Goal: Transaction & Acquisition: Purchase product/service

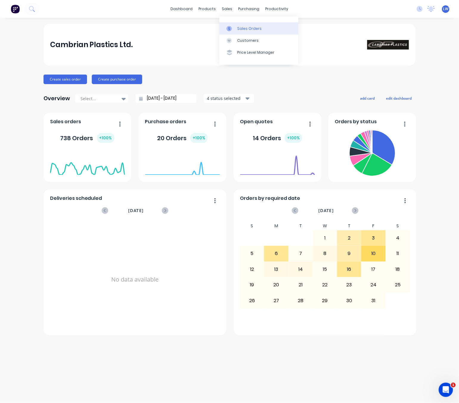
click at [235, 28] on link "Sales Orders" at bounding box center [258, 28] width 79 height 12
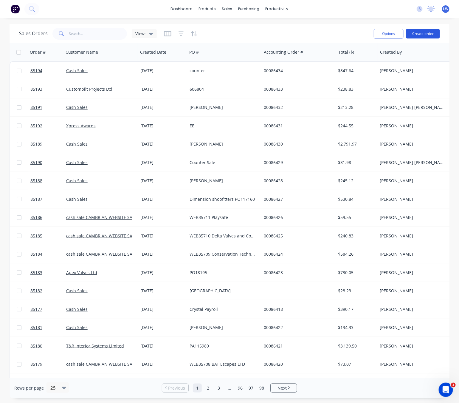
click at [414, 33] on button "Create order" at bounding box center [423, 34] width 34 height 10
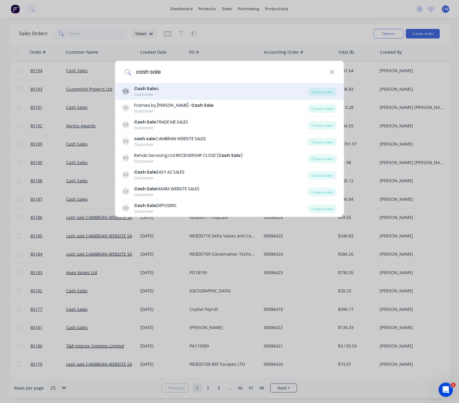
type input "cash sale"
click at [240, 90] on div "CS Cash Sale s Customer" at bounding box center [215, 92] width 186 height 12
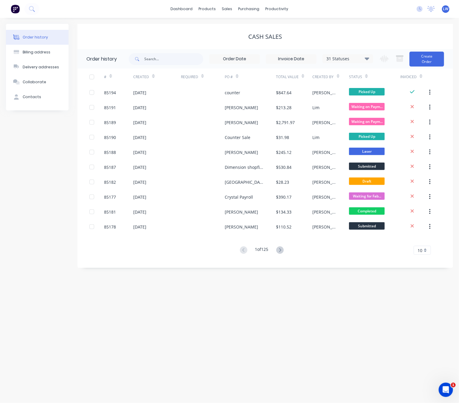
click at [408, 56] on div "Change order status Submitted Waiting on Supplier Waiting on Payment CNC Cut Sh…" at bounding box center [410, 58] width 68 height 19
click at [415, 60] on button "Create Order" at bounding box center [426, 59] width 35 height 15
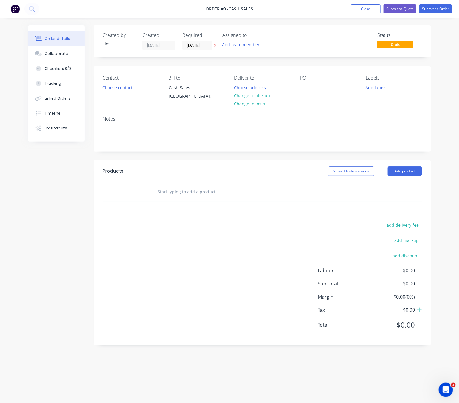
click at [215, 45] on icon "button" at bounding box center [215, 46] width 3 height 4
click at [113, 88] on button "Choose contact" at bounding box center [117, 87] width 37 height 8
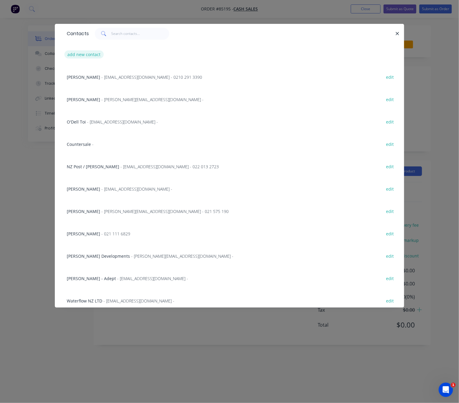
click at [98, 52] on button "add new contact" at bounding box center [83, 54] width 39 height 8
select select "NZ"
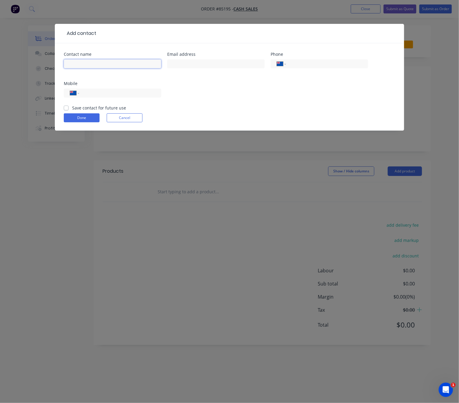
click at [104, 67] on input "text" at bounding box center [112, 63] width 97 height 9
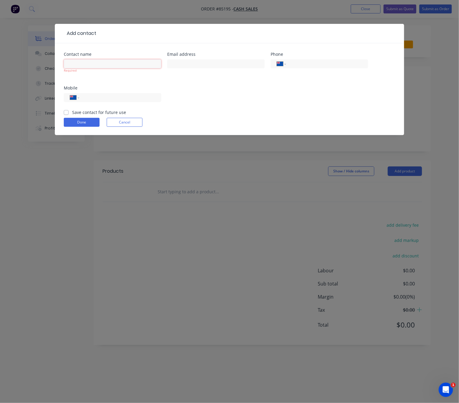
click at [84, 64] on input "text" at bounding box center [112, 63] width 97 height 9
paste input "Geoff Bates"
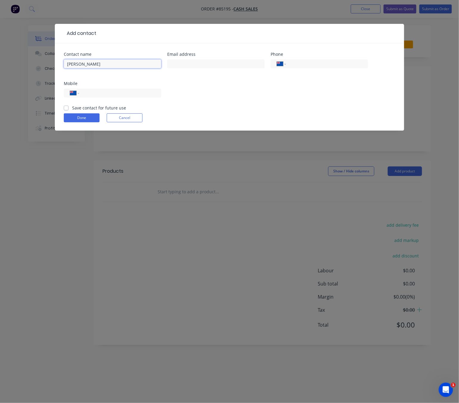
click at [68, 68] on input "Geoff Bates" at bounding box center [112, 63] width 97 height 9
type input "Atelier Tech - Geoff Bates"
click at [177, 60] on input "text" at bounding box center [215, 63] width 97 height 9
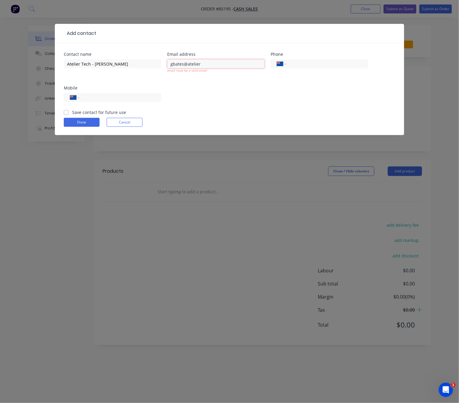
click at [219, 63] on input "gbates@atelier" at bounding box center [215, 63] width 97 height 9
click at [175, 61] on input "gbates@ateliertech.co.nz" at bounding box center [215, 63] width 97 height 9
drag, startPoint x: 189, startPoint y: 67, endPoint x: 194, endPoint y: 67, distance: 5.1
click at [191, 67] on input "gbates@ateliertech.co.nz" at bounding box center [215, 63] width 97 height 9
click at [224, 66] on input "gbates@ateliertech.co.nz" at bounding box center [215, 63] width 97 height 9
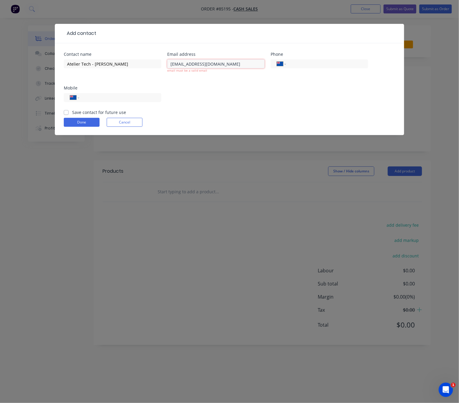
click at [188, 63] on input "gbates@ateliertech.co.nz" at bounding box center [215, 63] width 97 height 9
type input "gbates@ateliertech.co.nz"
click at [139, 100] on div "International Afghanistan Åland Islands Albania Algeria American Samoa Andorra …" at bounding box center [112, 100] width 97 height 18
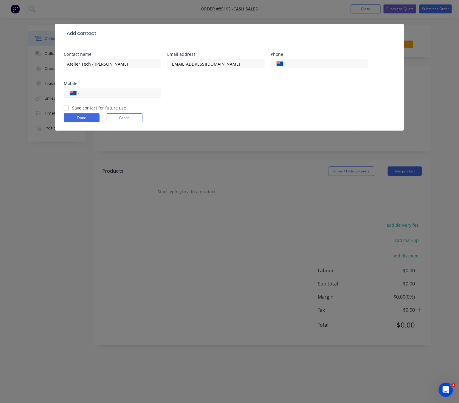
click at [140, 94] on input "tel" at bounding box center [119, 93] width 72 height 7
click at [133, 93] on input "tel" at bounding box center [119, 93] width 72 height 7
click at [121, 90] on input "tel" at bounding box center [119, 93] width 72 height 7
drag, startPoint x: 110, startPoint y: 93, endPoint x: 59, endPoint y: 95, distance: 50.7
click at [59, 95] on div "Contact name Atelier Tech - Geoff Bates Email address gbates@ateliertech.co.nz …" at bounding box center [229, 86] width 349 height 87
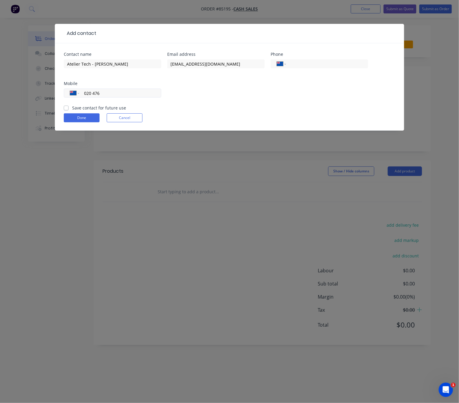
drag, startPoint x: 81, startPoint y: 94, endPoint x: 105, endPoint y: 91, distance: 23.5
click at [104, 91] on input "020 476" at bounding box center [119, 93] width 72 height 7
drag, startPoint x: 105, startPoint y: 91, endPoint x: 82, endPoint y: 91, distance: 22.4
click at [82, 91] on div "International Afghanistan Åland Islands Albania Algeria American Samoa Andorra …" at bounding box center [112, 93] width 97 height 9
paste input "2687"
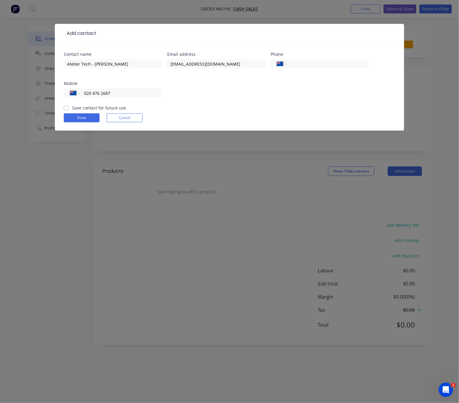
type input "020 476 2687"
click at [68, 108] on div "Save contact for future use" at bounding box center [95, 108] width 62 height 6
click at [72, 108] on label "Save contact for future use" at bounding box center [99, 108] width 54 height 6
click at [66, 108] on input "Save contact for future use" at bounding box center [66, 108] width 5 height 6
checkbox input "true"
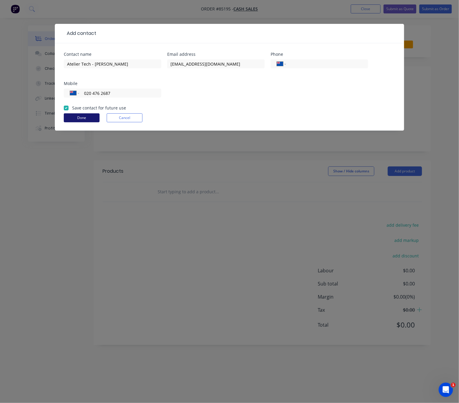
click at [89, 121] on button "Done" at bounding box center [82, 117] width 36 height 9
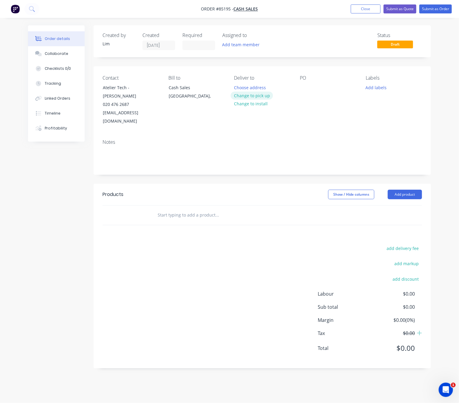
click at [259, 95] on button "Change to pick up" at bounding box center [252, 95] width 42 height 8
click at [305, 85] on div at bounding box center [305, 87] width 10 height 9
click at [313, 87] on div "Atekier Tech" at bounding box center [317, 87] width 34 height 9
click at [376, 87] on button "Add labels" at bounding box center [375, 87] width 27 height 8
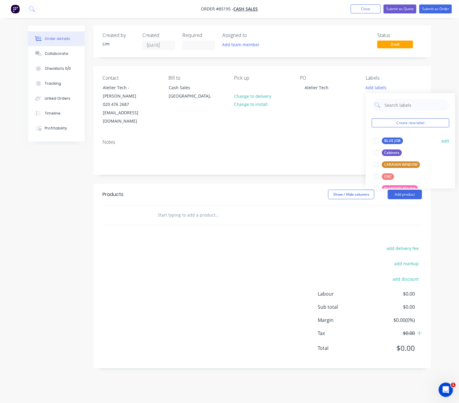
click at [395, 142] on div "BLUE JOB" at bounding box center [392, 140] width 21 height 7
click at [294, 244] on div "add delivery fee add markup add discount Labour $0.00 Sub total $0.00 Margin $0…" at bounding box center [262, 301] width 319 height 115
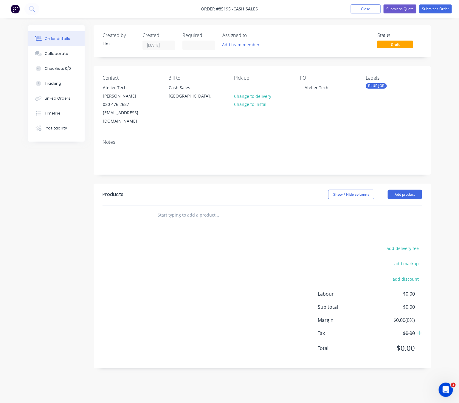
click at [201, 209] on input "text" at bounding box center [216, 215] width 119 height 12
click at [191, 209] on input "text" at bounding box center [216, 215] width 119 height 12
click at [179, 209] on input "text" at bounding box center [216, 215] width 119 height 12
click at [203, 209] on input "customer supplied mateia" at bounding box center [216, 215] width 119 height 12
drag, startPoint x: 204, startPoint y: 200, endPoint x: 212, endPoint y: 205, distance: 9.5
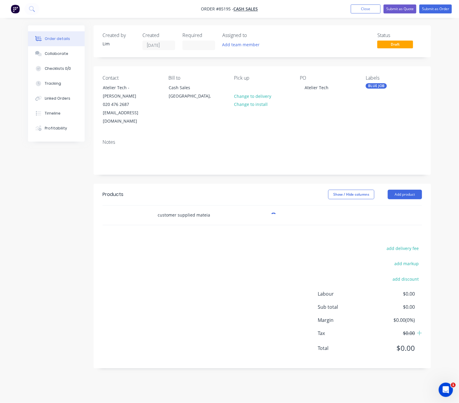
click at [204, 209] on input "customer supplied mateia" at bounding box center [216, 215] width 119 height 12
click at [210, 209] on input "customer supplied materia" at bounding box center [216, 215] width 119 height 12
type input "customer supplied material"
drag, startPoint x: 214, startPoint y: 198, endPoint x: 151, endPoint y: 202, distance: 63.0
click at [151, 205] on div "customer supplied material Add customer supplied material to order Custom Produ…" at bounding box center [257, 214] width 215 height 19
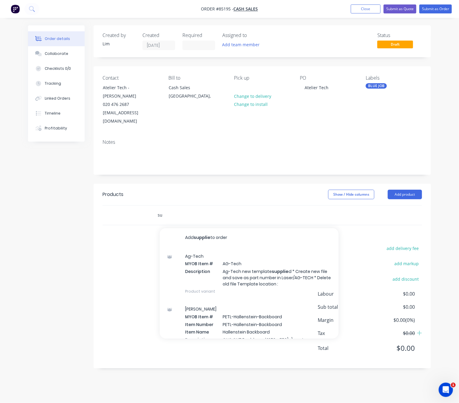
type input "s"
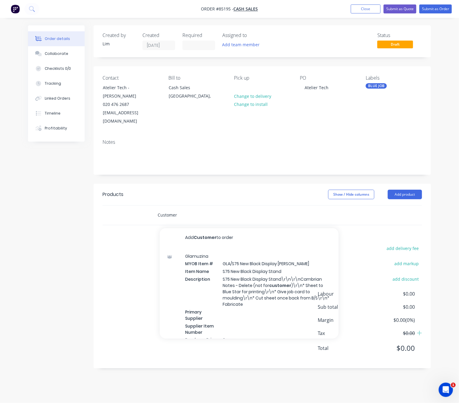
drag, startPoint x: 180, startPoint y: 198, endPoint x: 150, endPoint y: 198, distance: 30.4
click at [150, 205] on div "Customer Add Customer to order Glamuzina MYOB Item # GLA/S75 New Black Display …" at bounding box center [262, 214] width 319 height 19
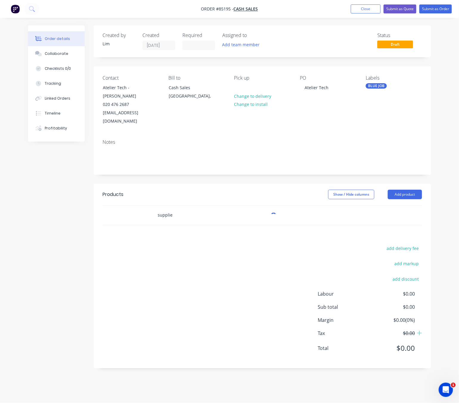
type input "supplied"
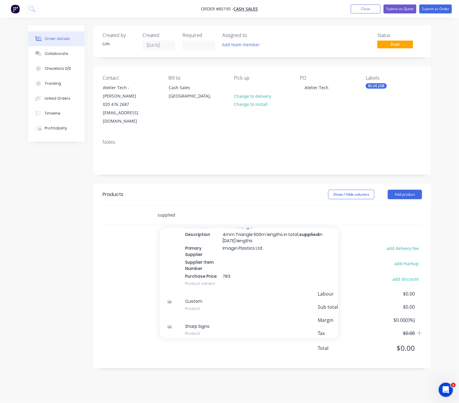
scroll to position [397, 0]
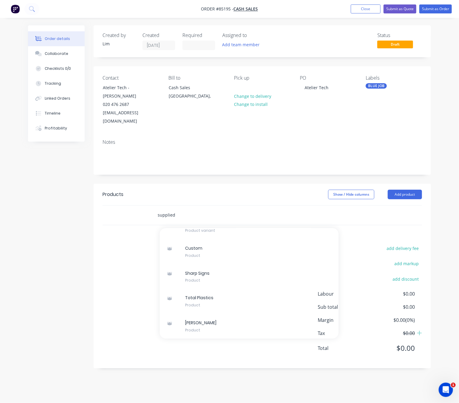
drag, startPoint x: 165, startPoint y: 201, endPoint x: 135, endPoint y: 202, distance: 30.1
click at [139, 205] on div "supplied Add supplied to order Ag-Tech MYOB Item # AG-Tech Description Ag-Tech …" at bounding box center [262, 214] width 319 height 19
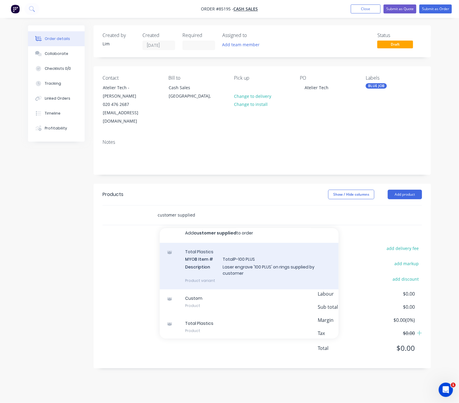
scroll to position [5, 0]
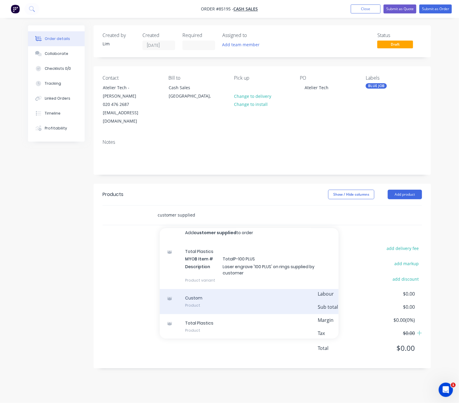
type input "customer supplied"
click at [224, 289] on div "Custom Product" at bounding box center [249, 301] width 179 height 25
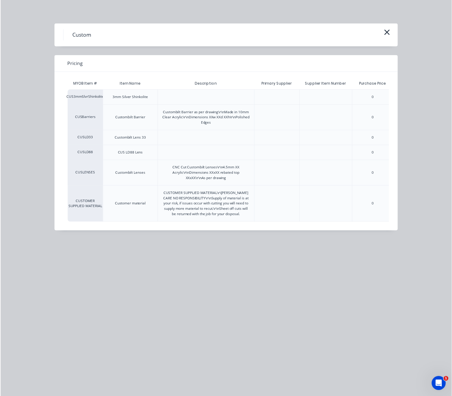
scroll to position [0, 38]
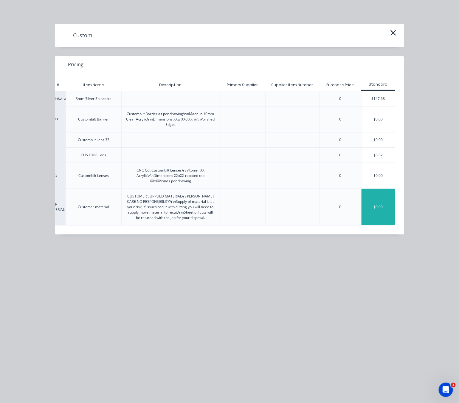
click at [374, 217] on div "$0.00" at bounding box center [378, 207] width 34 height 36
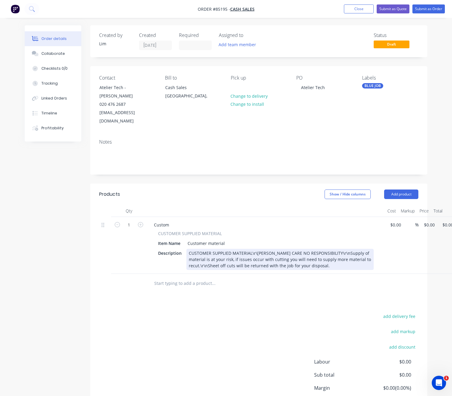
click at [189, 249] on div "CUSTOMER SUPPLIED MATERIAL\r\nALL CARE NO RESPONSIBILITY\r\nSupply of material …" at bounding box center [280, 259] width 187 height 21
drag, startPoint x: 258, startPoint y: 236, endPoint x: 251, endPoint y: 237, distance: 7.2
click at [251, 249] on div "CUSTOMER SUPPLIED MATERIAL\r\nALL CARE NO RESPONSIBILITY\r\nSupply of material …" at bounding box center [280, 259] width 187 height 21
click at [189, 249] on div "CUSTOMER SUPPLIED MATERIAL ALL CARE NO RESPONSIBILITY\r\nSupply of material is …" at bounding box center [280, 259] width 187 height 21
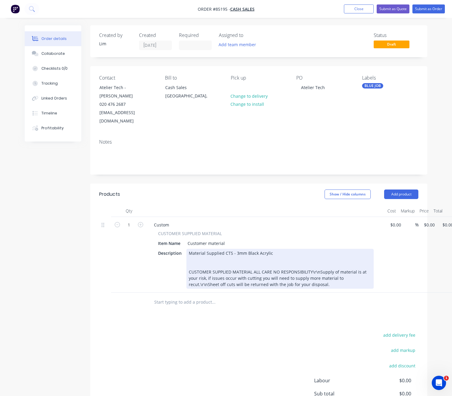
click at [243, 249] on div "Material Supplied CTS - 3mm Black Acrylic CUSTOMER SUPPLIED MATERIAL ALL CARE N…" at bounding box center [280, 269] width 187 height 40
click at [280, 249] on div "Material Supplied CTS - 3mm Black Acrylic CUSTOMER SUPPLIED MATERIAL ALL CARE N…" at bounding box center [280, 269] width 187 height 40
click at [209, 249] on div "Material Supplied CTS - 3mm Black Acrylic - As Per File CUSTOMER SUPPLIED MATER…" at bounding box center [280, 269] width 187 height 40
click at [193, 249] on div "Material Supplied CTS - 3mm Black Acrylic - As Per File CUSTOMER SUPPLIED MATER…" at bounding box center [280, 269] width 187 height 40
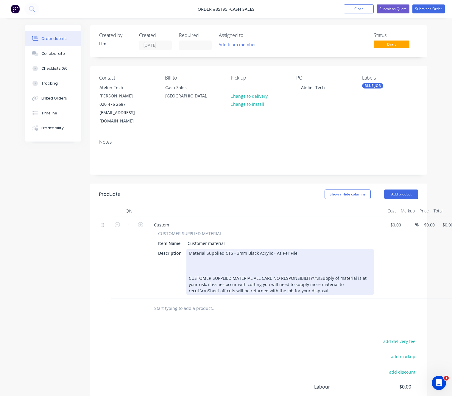
click at [198, 249] on div "Material Supplied CTS - 3mm Black Acrylic - As Per File CUSTOMER SUPPLIED MATER…" at bounding box center [280, 272] width 187 height 46
click at [191, 249] on div "Material Supplied CTS - 3mm Black Acrylic - As Per File CUSTOMER SUPPLIED MATER…" at bounding box center [280, 272] width 187 height 46
click at [194, 249] on div "Material Supplied CTS - 3mm Black Acrylic - As Per File CUSTOMER SUPPLIED MATER…" at bounding box center [280, 272] width 187 height 46
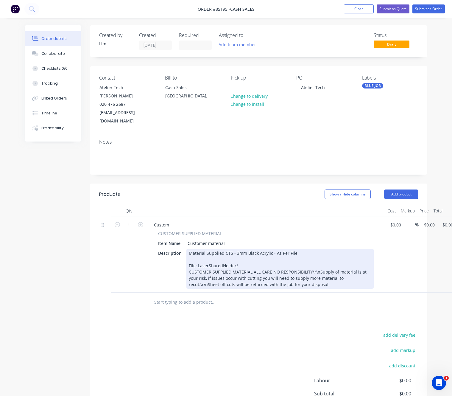
click at [245, 249] on div "Material Supplied CTS - 3mm Black Acrylic - As Per File File: LaserSharedHolder…" at bounding box center [280, 269] width 187 height 40
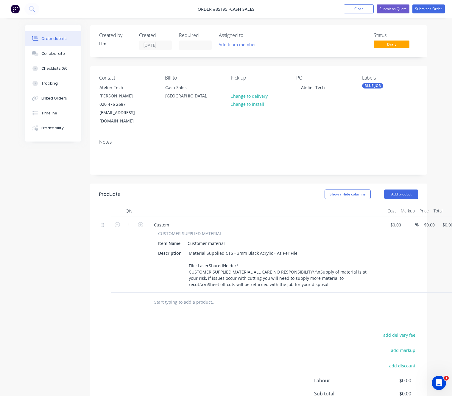
drag, startPoint x: 266, startPoint y: 338, endPoint x: 315, endPoint y: 193, distance: 153.0
click at [266, 337] on div "add delivery fee add markup add discount Labour $0.00 Sub total $0.00 Margin $0…" at bounding box center [258, 388] width 319 height 115
click at [435, 7] on button "Submit as Order" at bounding box center [429, 8] width 32 height 9
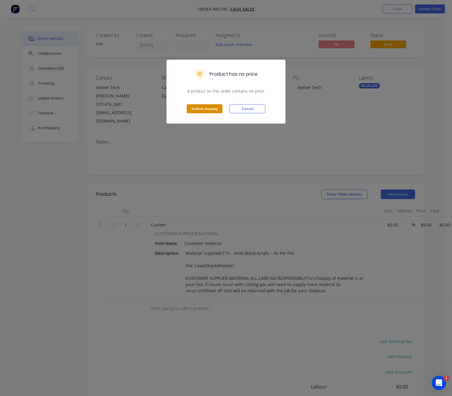
click at [202, 113] on button "Submit anyway" at bounding box center [205, 108] width 36 height 9
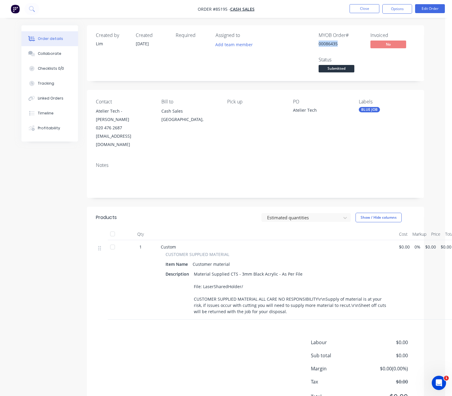
drag, startPoint x: 337, startPoint y: 45, endPoint x: 315, endPoint y: 44, distance: 22.1
click at [315, 44] on div "MYOB Order # 00086435 Invoiced No Status Submitted" at bounding box center [345, 52] width 140 height 41
copy div "00086435"
click at [250, 270] on div "Material Supplied CTS - 3mm Black Acrylic - As Per File File: LaserSharedHolder…" at bounding box center [291, 293] width 198 height 46
click at [433, 8] on button "Edit Order" at bounding box center [430, 8] width 30 height 9
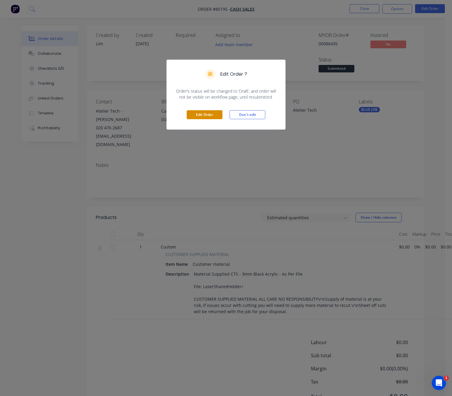
click at [206, 110] on button "Edit Order" at bounding box center [205, 114] width 36 height 9
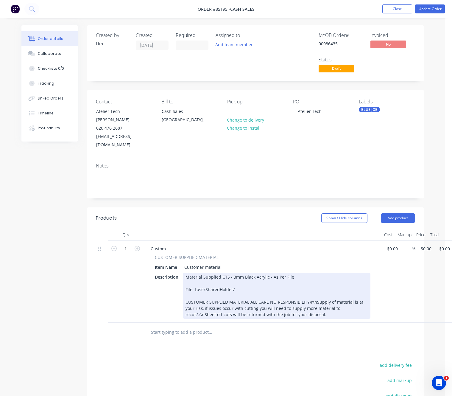
click at [236, 276] on div "Material Supplied CTS - 3mm Black Acrylic - As Per File File: LaserSharedHolder…" at bounding box center [276, 296] width 187 height 46
click at [185, 273] on div "Material Supplied CTS - 3mm Black Acrylic - As Per File File: LaserSharedHolder…" at bounding box center [276, 296] width 187 height 46
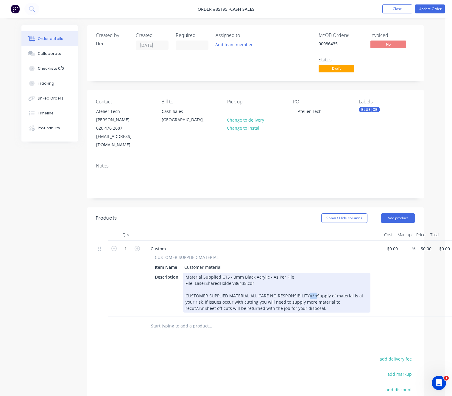
drag, startPoint x: 313, startPoint y: 280, endPoint x: 307, endPoint y: 282, distance: 6.5
click at [307, 282] on div "Material Supplied CTS - 3mm Black Acrylic - As Per File File: LaserSharedHolder…" at bounding box center [276, 293] width 187 height 40
drag, startPoint x: 226, startPoint y: 293, endPoint x: 218, endPoint y: 293, distance: 7.2
click at [218, 293] on div "Material Supplied CTS - 3mm Black Acrylic - As Per File File: LaserSharedHolder…" at bounding box center [276, 293] width 187 height 40
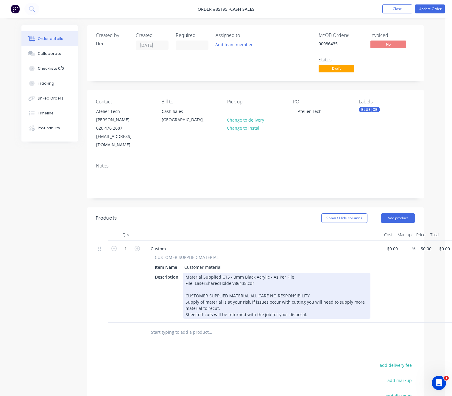
click at [250, 279] on div "Material Supplied CTS - 3mm Black Acrylic - As Per File File: LaserSharedHolder…" at bounding box center [276, 296] width 187 height 46
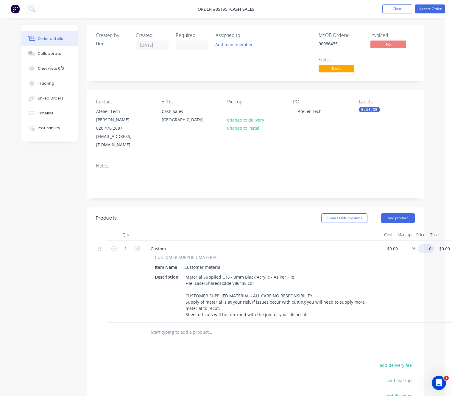
click at [425, 244] on input "0" at bounding box center [428, 248] width 14 height 9
type input "$31.25"
click at [431, 9] on button "Update Order" at bounding box center [430, 8] width 30 height 9
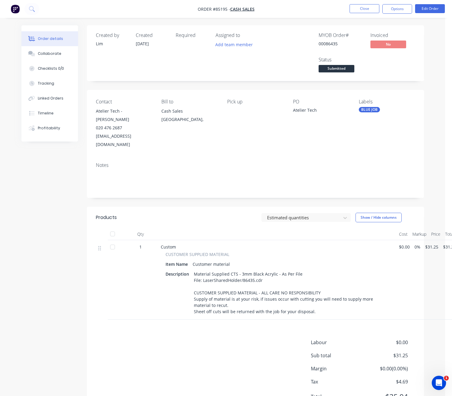
scroll to position [13, 0]
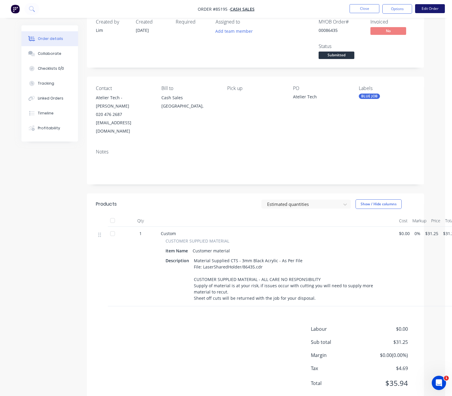
click at [430, 4] on button "Edit Order" at bounding box center [430, 8] width 30 height 9
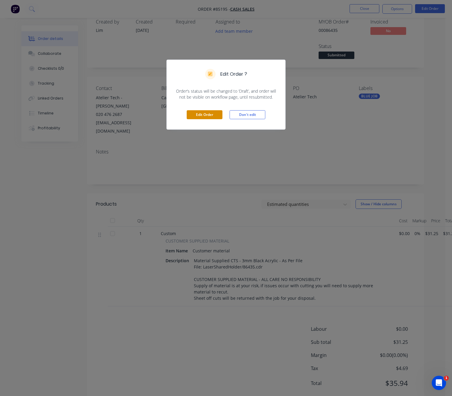
click at [210, 110] on button "Edit Order" at bounding box center [205, 114] width 36 height 9
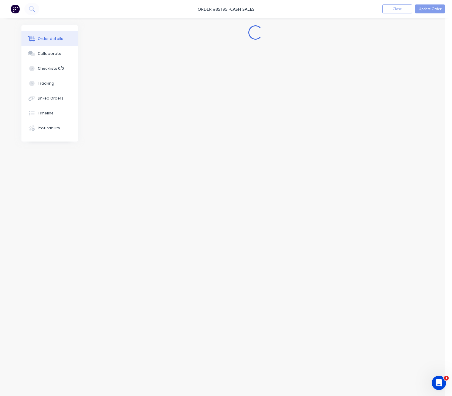
scroll to position [0, 0]
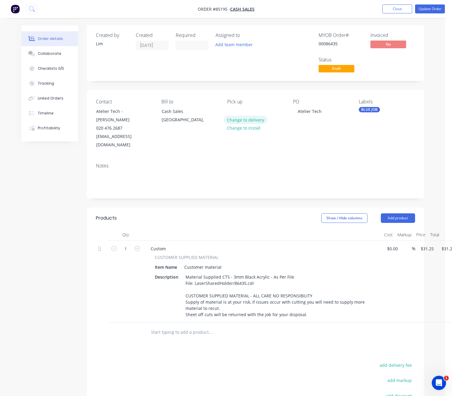
click at [246, 122] on button "Change to delivery" at bounding box center [246, 120] width 44 height 8
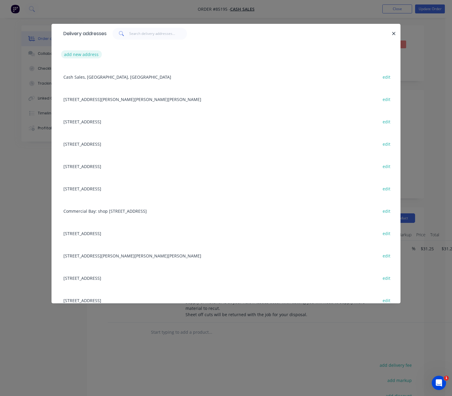
click at [78, 57] on button "add new address" at bounding box center [81, 54] width 41 height 8
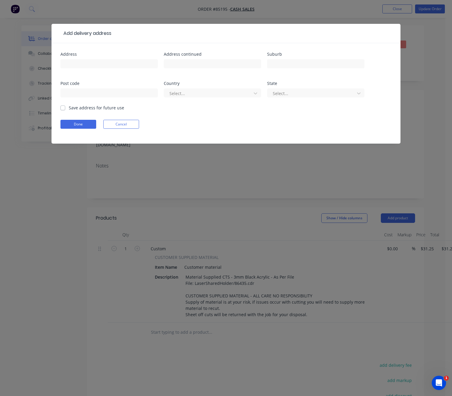
click at [104, 69] on div at bounding box center [108, 67] width 97 height 18
click at [103, 65] on input "text" at bounding box center [108, 63] width 97 height 9
drag, startPoint x: 84, startPoint y: 65, endPoint x: 52, endPoint y: 64, distance: 31.9
click at [52, 64] on div "Address 5 Ross St Address continued Suburb Post code Country Select... State Se…" at bounding box center [226, 93] width 349 height 100
click at [111, 66] on input "5 Ross St" at bounding box center [108, 63] width 97 height 9
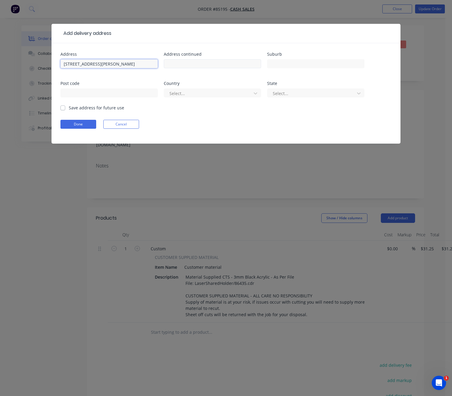
type input "5 Ross Street"
click at [185, 63] on input "text" at bounding box center [212, 63] width 97 height 9
type input "Remuera"
click at [306, 63] on input "text" at bounding box center [315, 63] width 97 height 9
drag, startPoint x: 176, startPoint y: 66, endPoint x: 156, endPoint y: 65, distance: 20.0
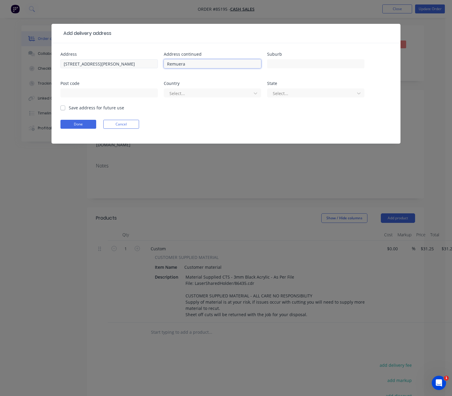
click at [156, 65] on div "Address 5 Ross Street Address continued Remuera Suburb Post code Country Select…" at bounding box center [225, 78] width 331 height 52
click at [303, 64] on input "text" at bounding box center [315, 63] width 97 height 9
paste input "Remuera"
type input "Remuera"
click at [93, 94] on input "text" at bounding box center [108, 93] width 97 height 9
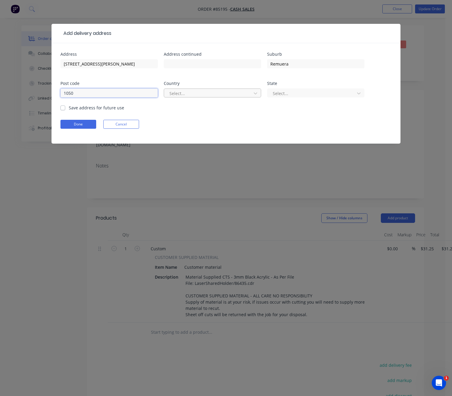
type input "1050"
click at [211, 93] on div at bounding box center [209, 93] width 80 height 7
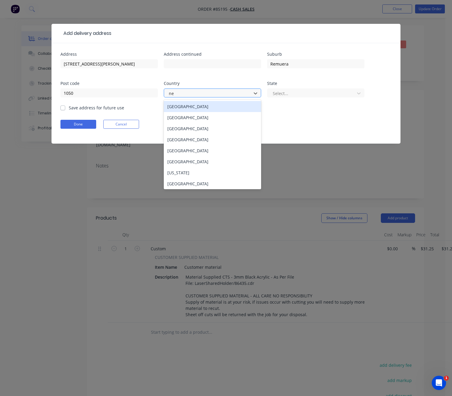
type input "new"
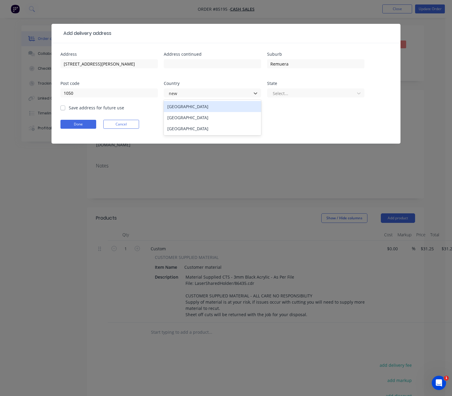
click at [202, 114] on div "New Zealand" at bounding box center [212, 117] width 97 height 11
click at [299, 97] on div at bounding box center [312, 93] width 80 height 7
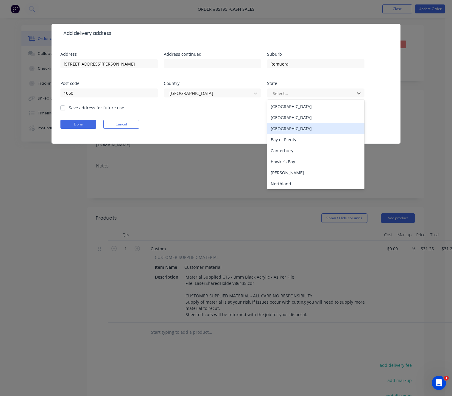
click at [299, 126] on div "Auckland" at bounding box center [315, 128] width 97 height 11
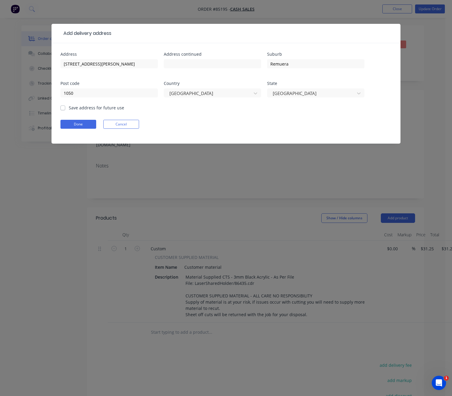
click at [69, 108] on label "Save address for future use" at bounding box center [96, 108] width 55 height 6
click at [63, 108] on input "Save address for future use" at bounding box center [62, 108] width 5 height 6
checkbox input "true"
click at [74, 127] on button "Done" at bounding box center [78, 124] width 36 height 9
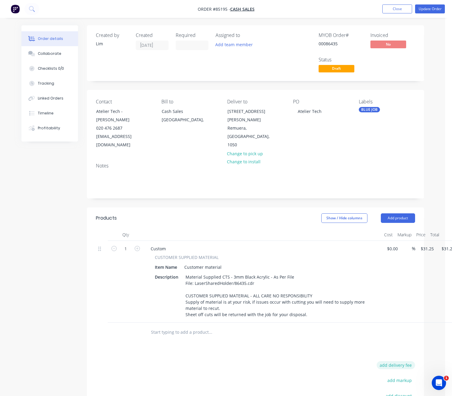
click at [404, 361] on button "add delivery fee" at bounding box center [396, 365] width 38 height 8
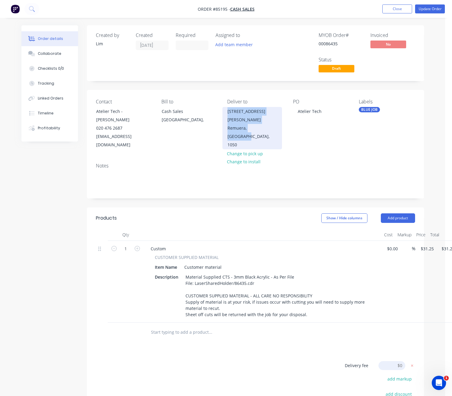
drag, startPoint x: 227, startPoint y: 111, endPoint x: 274, endPoint y: 122, distance: 48.2
click at [274, 122] on div "5 Ross Street Remuera, Auckland, 1050" at bounding box center [253, 128] width 60 height 42
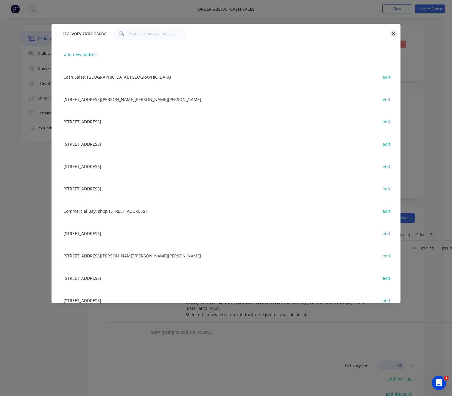
click at [395, 33] on icon "button" at bounding box center [393, 33] width 3 height 3
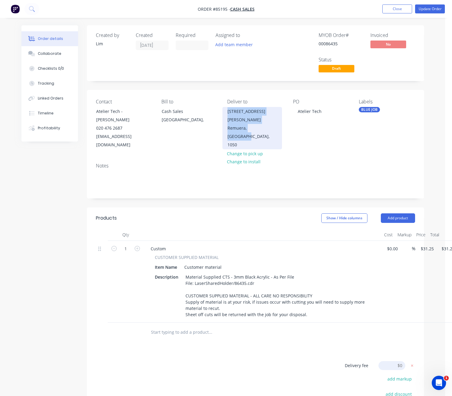
copy div "5 Ross Street Remuera, Auckland,"
click at [399, 361] on input at bounding box center [392, 365] width 27 height 9
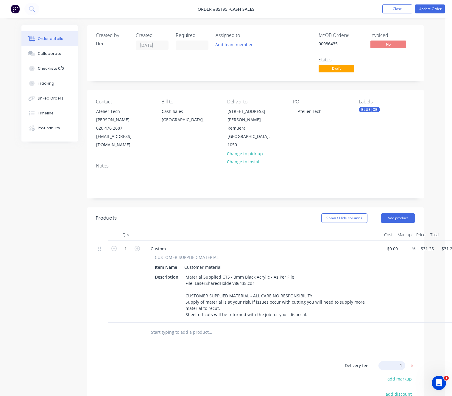
type input "10"
click at [243, 334] on div "Products Show / Hide columns Add product Qty Cost Markup Price Total 1 Custom C…" at bounding box center [255, 345] width 337 height 276
click at [430, 8] on button "Update Order" at bounding box center [430, 8] width 30 height 9
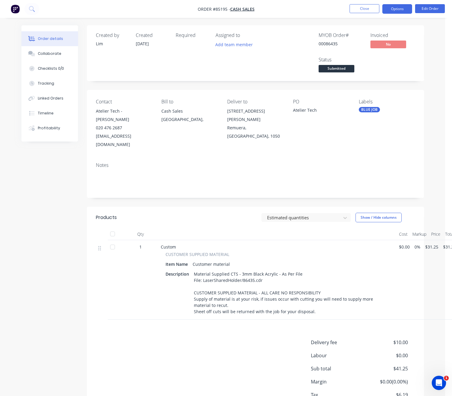
click at [395, 9] on button "Options" at bounding box center [398, 9] width 30 height 10
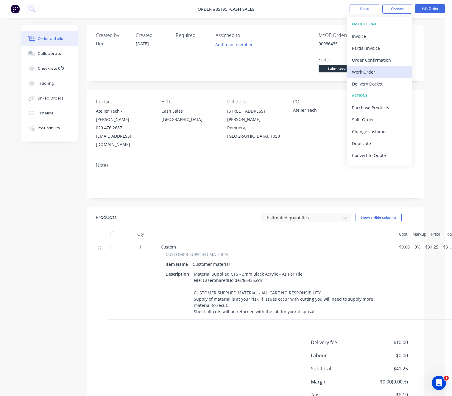
click at [376, 71] on div "Work Order" at bounding box center [379, 72] width 55 height 9
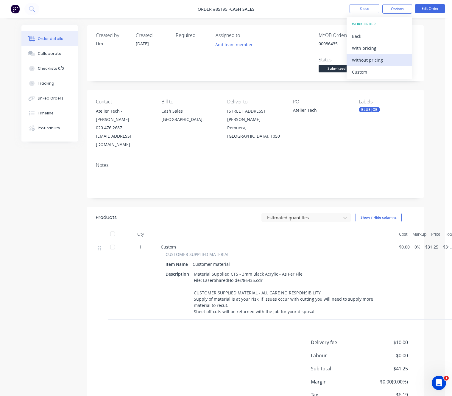
click at [380, 63] on div "Without pricing" at bounding box center [379, 60] width 55 height 9
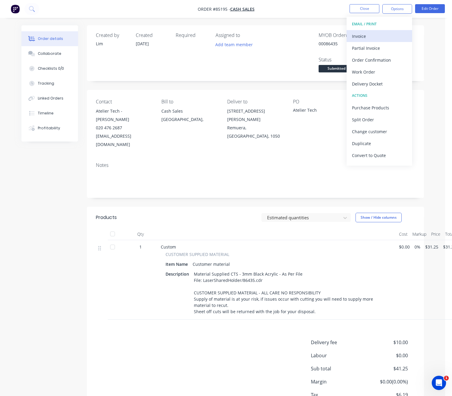
click at [363, 34] on div "Invoice" at bounding box center [379, 36] width 55 height 9
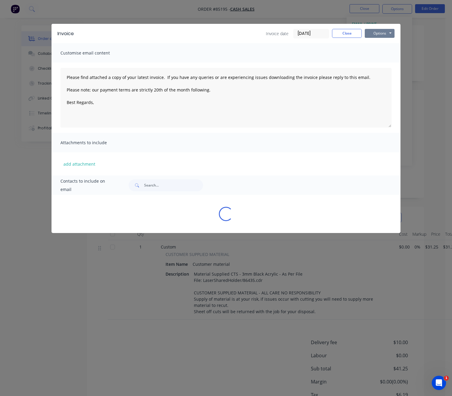
click at [372, 35] on button "Options" at bounding box center [380, 33] width 30 height 9
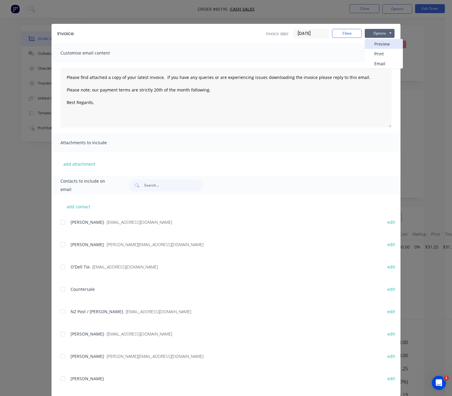
click at [379, 46] on button "Preview" at bounding box center [384, 44] width 38 height 10
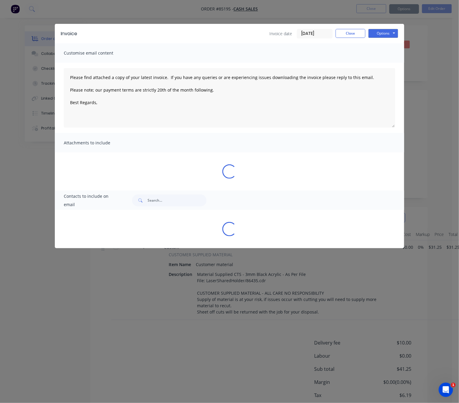
type textarea "Please find attached a copy of your latest invoice. If you have any queries or …"
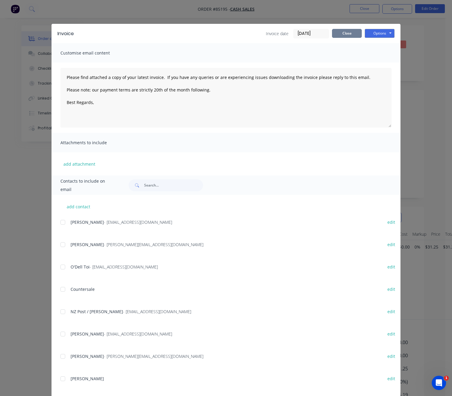
click at [343, 36] on button "Close" at bounding box center [347, 33] width 30 height 9
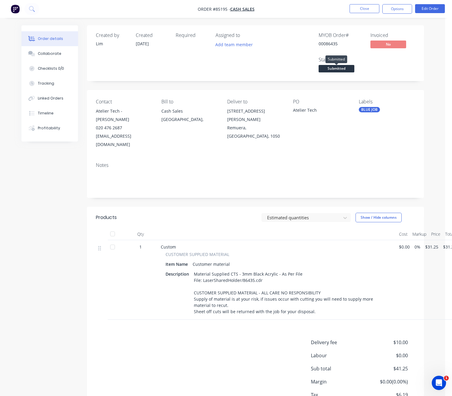
click at [344, 70] on span "Submitted" at bounding box center [337, 68] width 36 height 7
click at [281, 51] on div "MYOB Order # 00086435 Invoiced No Status Submitted" at bounding box center [345, 52] width 140 height 41
click at [365, 9] on button "Close" at bounding box center [365, 8] width 30 height 9
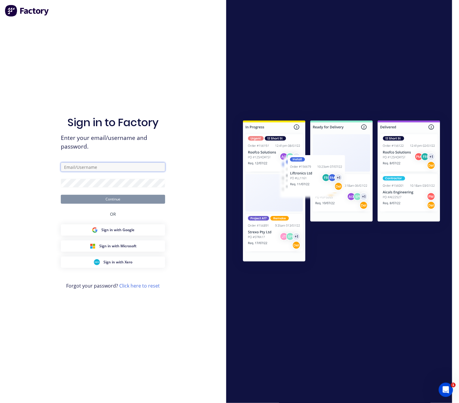
click at [103, 164] on input "text" at bounding box center [113, 166] width 104 height 9
type input "lim@cambrianplastics.co.nz"
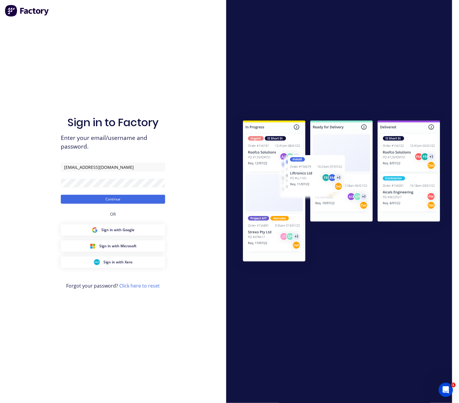
click at [33, 241] on div "Sign in to Factory Enter your email/username and password. lim@cambrianplastics…" at bounding box center [113, 201] width 226 height 403
click at [117, 199] on button "Continue" at bounding box center [113, 199] width 104 height 9
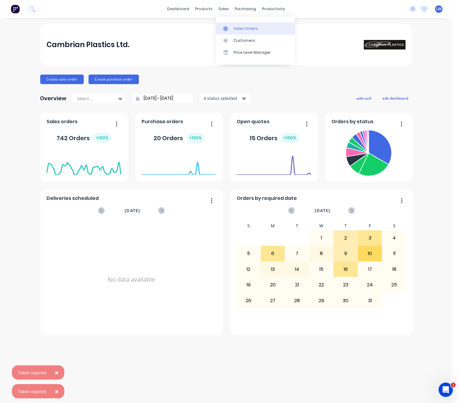
click at [234, 28] on div "Sales Orders" at bounding box center [246, 28] width 24 height 5
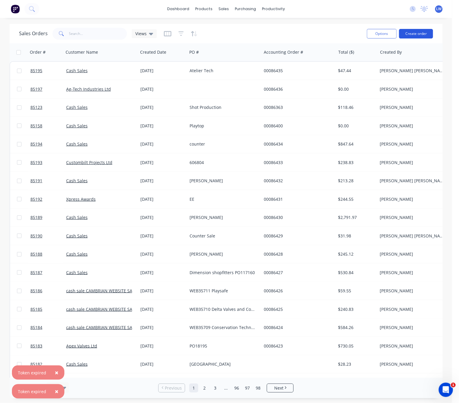
click at [421, 30] on button "Create order" at bounding box center [416, 34] width 34 height 10
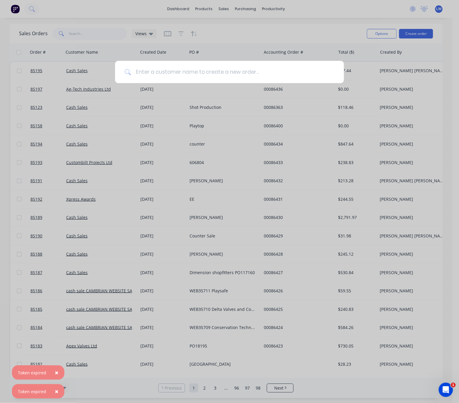
click at [203, 67] on input at bounding box center [232, 72] width 203 height 22
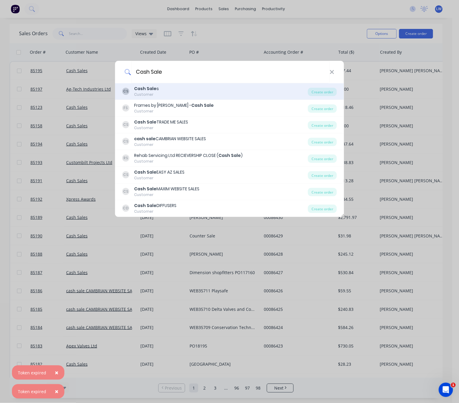
type input "Cash Sale"
click at [278, 90] on div "CS Cash Sale s Customer" at bounding box center [215, 92] width 186 height 12
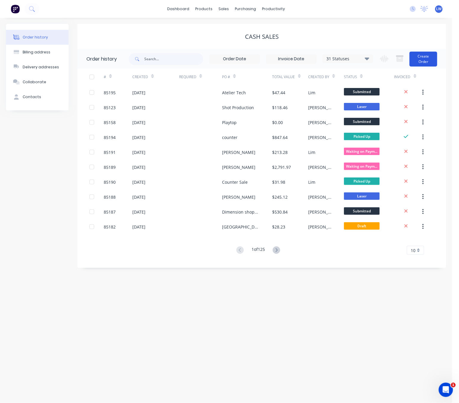
click at [425, 59] on button "Create Order" at bounding box center [423, 59] width 28 height 15
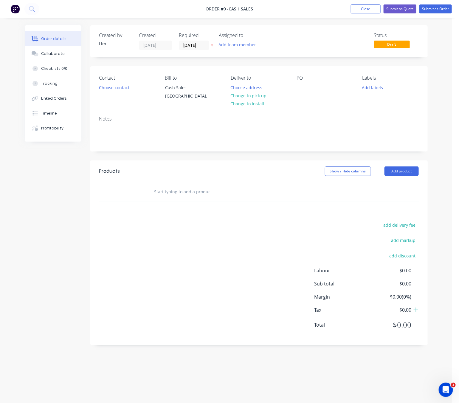
click at [215, 42] on div at bounding box center [212, 46] width 6 height 10
click at [211, 47] on icon "button" at bounding box center [212, 46] width 3 height 4
click at [123, 90] on button "Choose contact" at bounding box center [114, 87] width 37 height 8
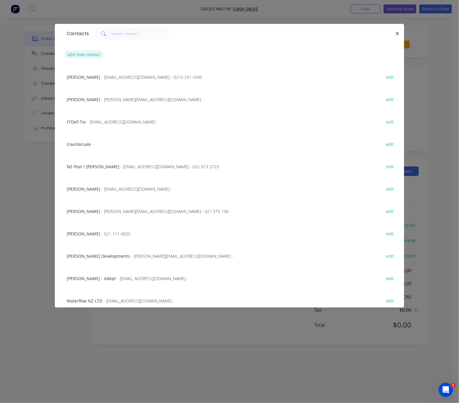
click at [91, 55] on button "add new contact" at bounding box center [83, 54] width 39 height 8
select select "NZ"
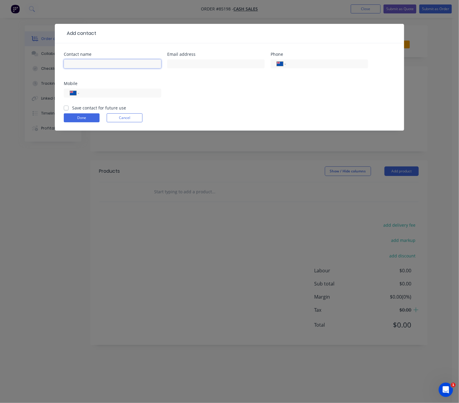
click at [91, 65] on input "text" at bounding box center [112, 63] width 97 height 9
paste input "lourens de kock<lourensdekock21@hotmail.com>"
drag, startPoint x: 91, startPoint y: 63, endPoint x: 218, endPoint y: 79, distance: 127.4
click at [232, 79] on div "Contact name lourens de kock<lourensdekock21@hotmail.com> Email address Phone I…" at bounding box center [229, 78] width 331 height 52
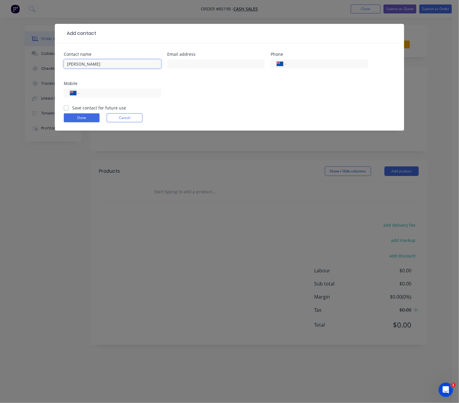
scroll to position [0, 0]
type input "lourens de kock"
click at [189, 66] on input "text" at bounding box center [215, 63] width 97 height 9
paste input "<lourensdekock21@hotmail.com>"
drag, startPoint x: 172, startPoint y: 66, endPoint x: 161, endPoint y: 66, distance: 10.7
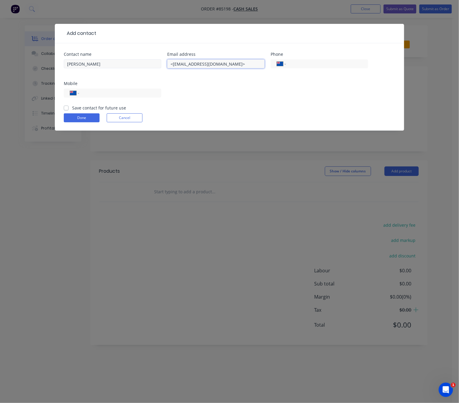
click at [161, 66] on div "Contact name lourens de kock Email address <lourensdekock21@hotmail.com> Phone …" at bounding box center [229, 78] width 331 height 52
drag, startPoint x: 173, startPoint y: 66, endPoint x: 160, endPoint y: 66, distance: 12.2
click at [162, 66] on div "Contact name lourens de kock Email address <lourensdekock21@hotmail.com> Phone …" at bounding box center [229, 78] width 331 height 52
click at [243, 64] on input "lourensdekock21@hotmail.com>" at bounding box center [215, 63] width 97 height 9
type input "lourensdekock21@hotmail.com"
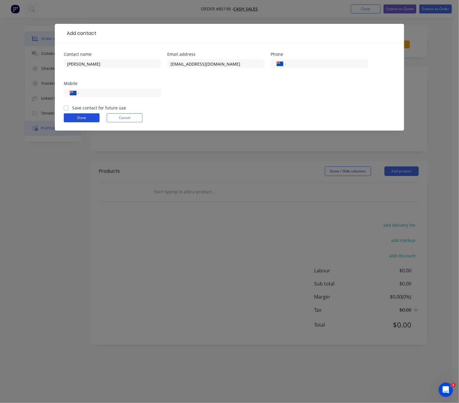
drag, startPoint x: 73, startPoint y: 117, endPoint x: 76, endPoint y: 120, distance: 4.9
click at [73, 117] on button "Done" at bounding box center [82, 117] width 36 height 9
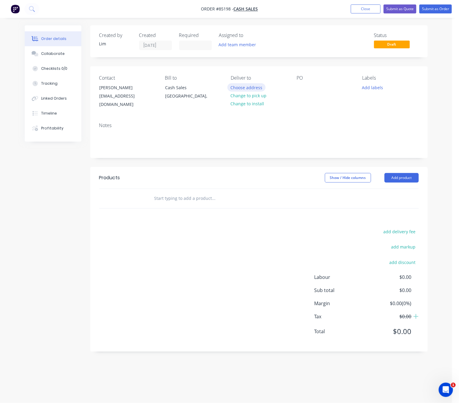
click at [251, 89] on button "Choose address" at bounding box center [246, 87] width 38 height 8
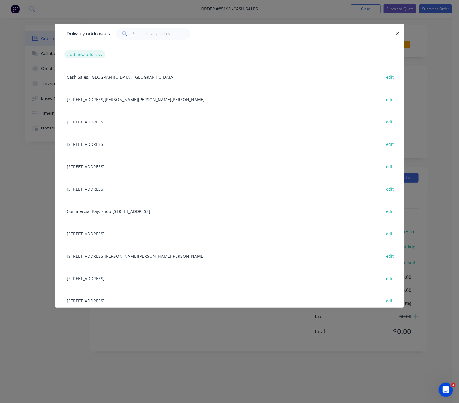
click at [77, 58] on button "add new address" at bounding box center [84, 54] width 41 height 8
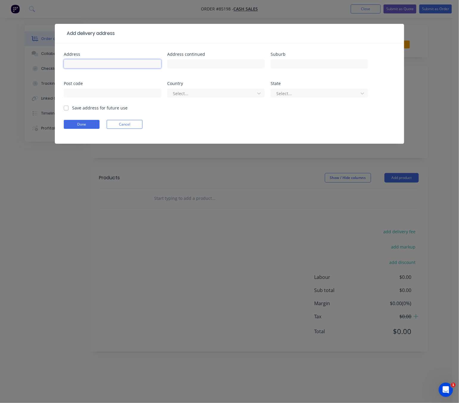
click at [89, 65] on input "text" at bounding box center [112, 63] width 97 height 9
paste input "41 breckons ave nawton hamilton 3200"
drag, startPoint x: 147, startPoint y: 64, endPoint x: 99, endPoint y: 64, distance: 47.7
click at [99, 64] on input "41 breckons ave nawton hamilton 3200" at bounding box center [112, 63] width 97 height 9
type input "41 breckons ave"
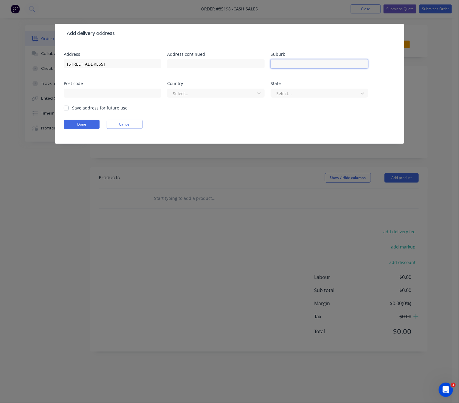
click at [328, 63] on input "text" at bounding box center [319, 63] width 97 height 9
paste input "nawton hamilton 3200"
drag, startPoint x: 320, startPoint y: 64, endPoint x: 309, endPoint y: 63, distance: 11.0
click at [309, 63] on input "nawton hamilton 3200" at bounding box center [319, 63] width 97 height 9
type input "nawton hamilton"
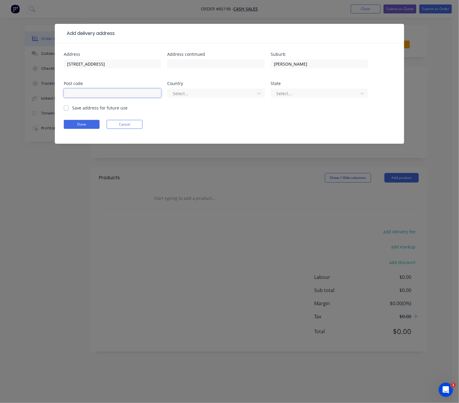
click at [98, 94] on input "text" at bounding box center [112, 93] width 97 height 9
paste input "3200"
type input "3200"
click at [311, 63] on input "nawton hamilton" at bounding box center [319, 63] width 97 height 9
drag, startPoint x: 292, startPoint y: 64, endPoint x: 297, endPoint y: 64, distance: 5.1
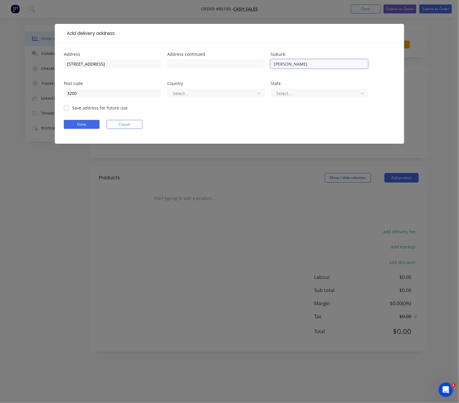
click at [292, 64] on input "nawton hamilton" at bounding box center [319, 63] width 97 height 9
drag, startPoint x: 290, startPoint y: 63, endPoint x: 254, endPoint y: 65, distance: 36.1
click at [254, 65] on div "Address 41 breckons ave Address continued Suburb nawton Hamilton Post code 3200…" at bounding box center [229, 78] width 331 height 52
type input "Hamilton"
click at [226, 62] on input "text" at bounding box center [215, 63] width 97 height 9
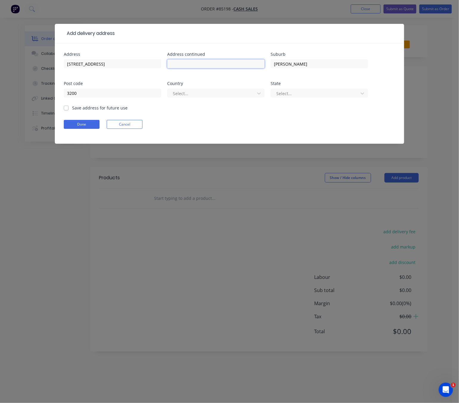
paste input "nawton"
drag, startPoint x: 175, startPoint y: 63, endPoint x: 171, endPoint y: 63, distance: 3.6
click at [171, 63] on input "nawton" at bounding box center [215, 63] width 97 height 9
click at [181, 67] on input "nawton" at bounding box center [215, 63] width 97 height 9
click at [171, 64] on input "nawton" at bounding box center [215, 63] width 97 height 9
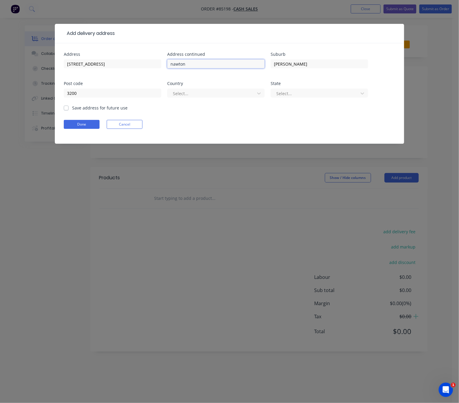
click at [175, 65] on input "nawton" at bounding box center [215, 63] width 97 height 9
drag, startPoint x: 174, startPoint y: 65, endPoint x: 157, endPoint y: 65, distance: 17.6
click at [157, 65] on div "Address 41 breckons ave Address continued nawton Suburb Hamilton Post code 3200…" at bounding box center [229, 78] width 331 height 52
click at [212, 63] on input "Nawton" at bounding box center [215, 63] width 97 height 9
type input "Nawton"
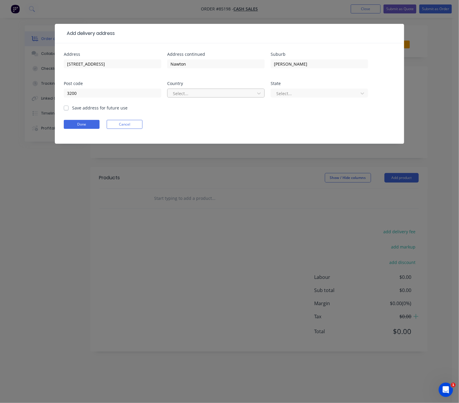
click at [212, 89] on div "Select..." at bounding box center [211, 93] width 83 height 9
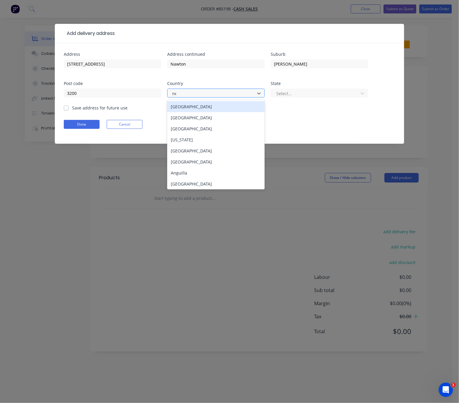
type input "new"
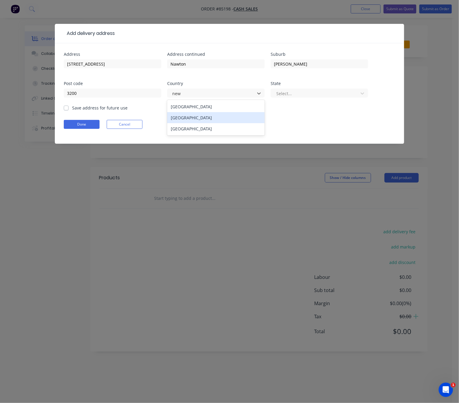
drag, startPoint x: 223, startPoint y: 117, endPoint x: 236, endPoint y: 117, distance: 13.7
click at [223, 117] on div "New Zealand" at bounding box center [215, 117] width 97 height 11
click at [294, 91] on div at bounding box center [316, 93] width 80 height 7
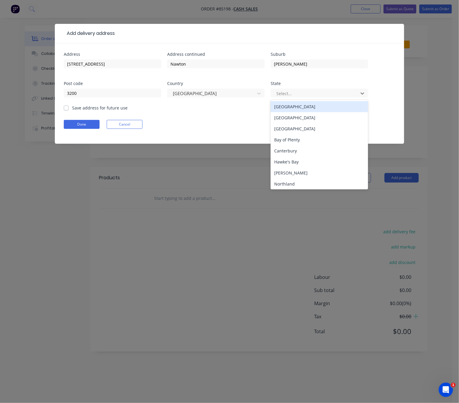
click at [291, 105] on div "North Island" at bounding box center [319, 106] width 97 height 11
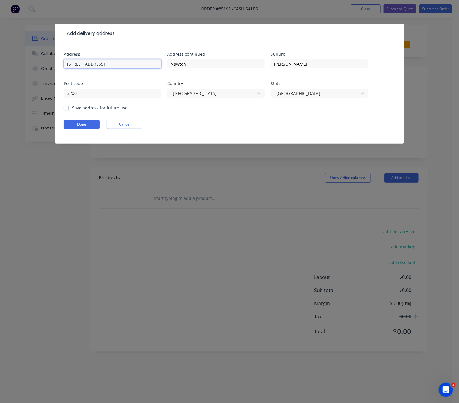
drag, startPoint x: 101, startPoint y: 66, endPoint x: 89, endPoint y: 64, distance: 12.9
click at [98, 64] on input "41 breckons ave" at bounding box center [112, 63] width 97 height 9
click at [75, 63] on input "41 breckons ave" at bounding box center [112, 63] width 97 height 9
click at [94, 65] on input "41 Breckons ave" at bounding box center [112, 63] width 97 height 9
drag, startPoint x: 102, startPoint y: 65, endPoint x: 60, endPoint y: 62, distance: 42.2
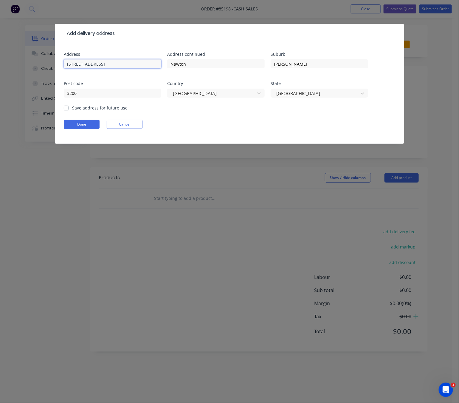
click at [33, 57] on div "Add delivery address Address 41 Breckons Ave Address continued Nawton Suburb Ha…" at bounding box center [229, 201] width 459 height 403
type input "41 Breckons Ave"
click at [89, 127] on button "Done" at bounding box center [82, 124] width 36 height 9
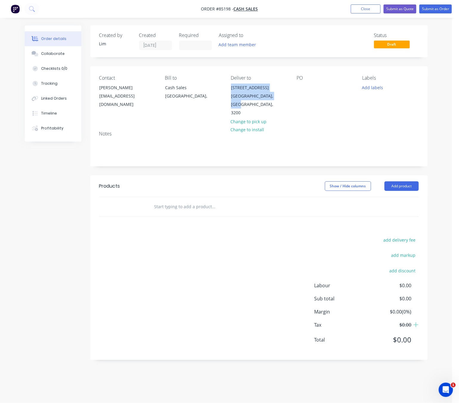
drag, startPoint x: 228, startPoint y: 85, endPoint x: 288, endPoint y: 92, distance: 60.0
click at [288, 92] on div "Contact lourens de kock lourensdekock21@hotmail.com Bill to Cash Sales Auckland…" at bounding box center [258, 96] width 337 height 60
copy div "41 Breckons Ave Nawton Hamilton, North Island,"
click at [412, 236] on button "add delivery fee" at bounding box center [399, 240] width 38 height 8
type input "50"
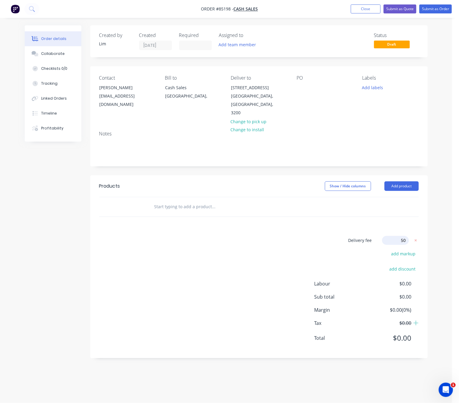
click at [233, 258] on div "Delivery fee Delivery fee Delivery fee name (Optional) 50 50 $0 add markup add …" at bounding box center [258, 293] width 319 height 114
click at [303, 85] on div at bounding box center [302, 87] width 10 height 9
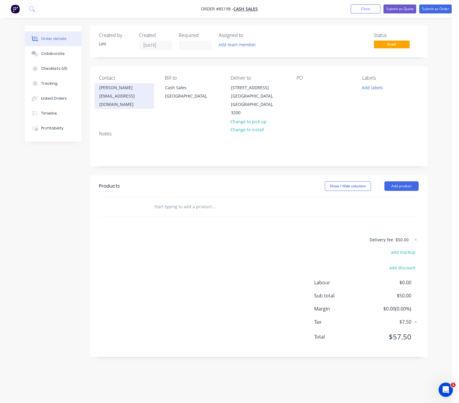
click at [125, 89] on div "lourens de kock" at bounding box center [124, 87] width 49 height 8
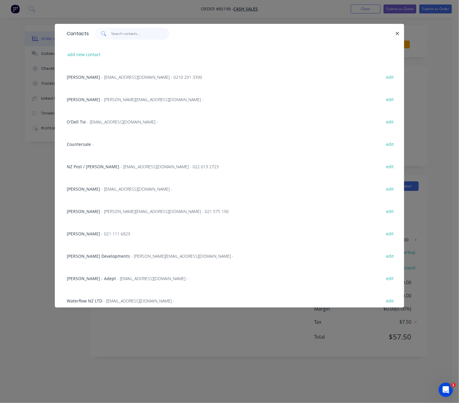
click at [129, 35] on input "text" at bounding box center [140, 34] width 58 height 12
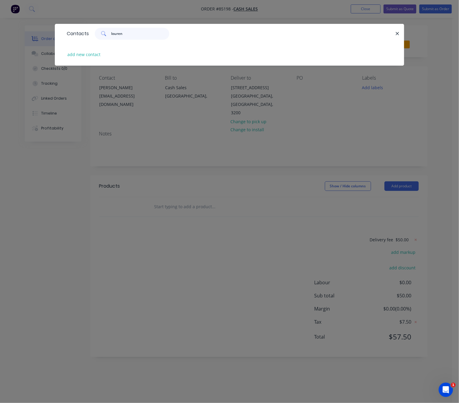
type input "louren"
click at [398, 32] on icon "button" at bounding box center [397, 33] width 4 height 5
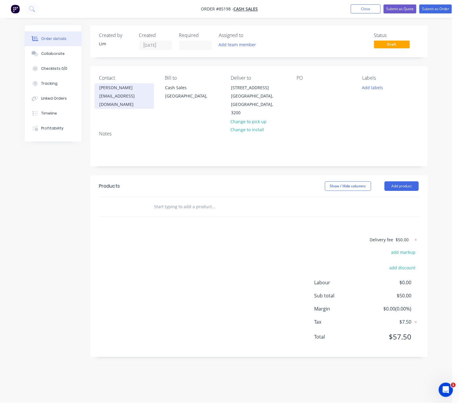
click at [128, 96] on div "lourensdekock21@hotmail.com" at bounding box center [124, 100] width 49 height 17
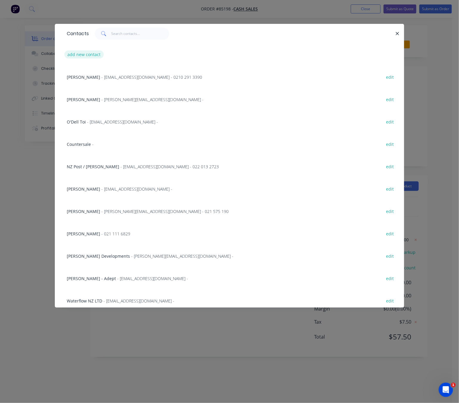
click at [92, 55] on button "add new contact" at bounding box center [83, 54] width 39 height 8
select select "NZ"
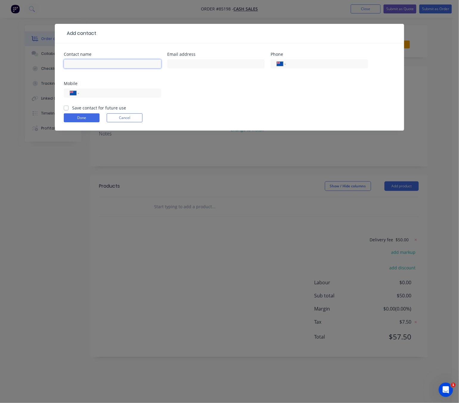
click at [108, 64] on input "text" at bounding box center [112, 63] width 97 height 9
paste input "lourens de kock<lourensdekock21@hotmail.com>"
drag, startPoint x: 158, startPoint y: 64, endPoint x: 92, endPoint y: 63, distance: 65.6
click at [92, 63] on input "lourens de kock<lourensdekock21@hotmail.com>" at bounding box center [112, 63] width 97 height 9
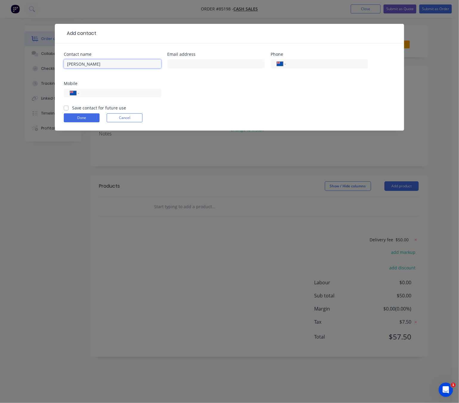
scroll to position [0, 0]
type input "lourens de kock"
click at [183, 64] on input "text" at bounding box center [215, 63] width 97 height 9
paste input "<lourensdekock21@hotmail.com>"
drag, startPoint x: 173, startPoint y: 65, endPoint x: 154, endPoint y: 64, distance: 19.1
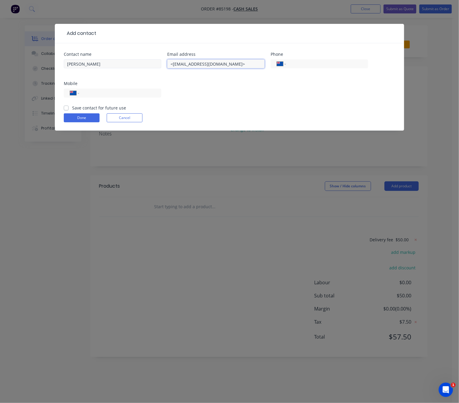
click at [154, 64] on div "Contact name lourens de kock Email address <lourensdekock21@hotmail.com> Phone …" at bounding box center [229, 78] width 331 height 52
click at [240, 65] on input "lourensdekock21@hotmail.com>" at bounding box center [215, 63] width 97 height 9
type input "lourensdekock21@hotmail.com"
click at [72, 63] on input "lourens de kock" at bounding box center [112, 63] width 97 height 9
drag, startPoint x: 70, startPoint y: 65, endPoint x: 50, endPoint y: 60, distance: 19.9
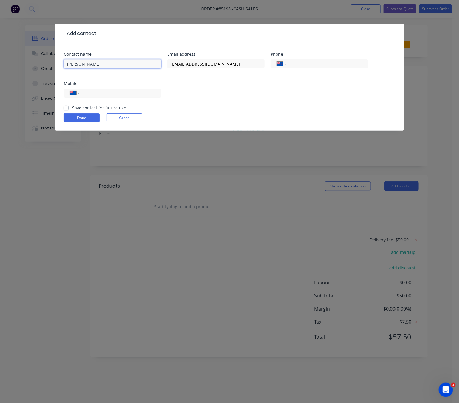
click at [56, 64] on div "Contact name lourens de kock Email address lourensdekock21@hotmail.com Phone In…" at bounding box center [229, 86] width 349 height 87
click at [87, 64] on input "Lourens de kock" at bounding box center [112, 63] width 97 height 9
click at [92, 63] on input "Lourens De kock" at bounding box center [112, 63] width 97 height 9
type input "[PERSON_NAME]"
drag, startPoint x: 318, startPoint y: 62, endPoint x: 332, endPoint y: 65, distance: 13.9
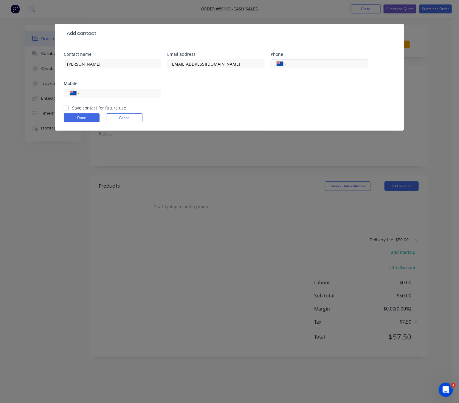
click at [319, 62] on input "tel" at bounding box center [326, 63] width 72 height 7
click at [72, 107] on label "Save contact for future use" at bounding box center [99, 108] width 54 height 6
click at [66, 107] on input "Save contact for future use" at bounding box center [66, 108] width 5 height 6
checkbox input "true"
click at [80, 121] on button "Done" at bounding box center [82, 117] width 36 height 9
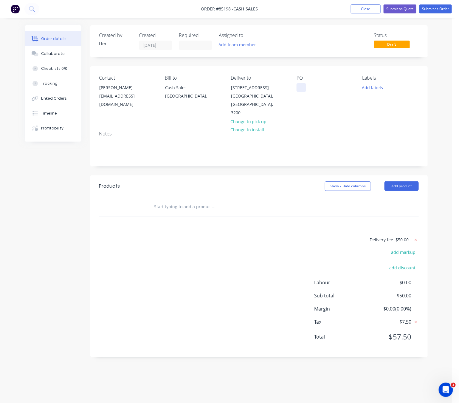
click at [302, 89] on div at bounding box center [302, 87] width 10 height 9
drag, startPoint x: 99, startPoint y: 88, endPoint x: 136, endPoint y: 87, distance: 36.7
click at [136, 87] on div "[PERSON_NAME]" at bounding box center [124, 87] width 49 height 8
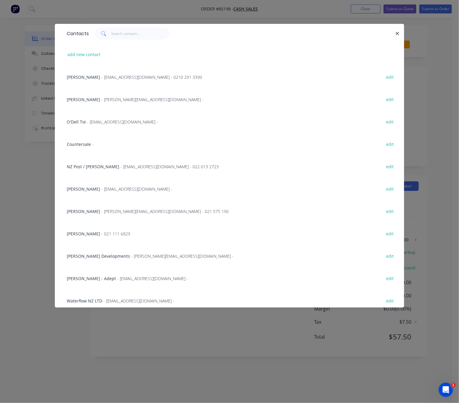
click at [397, 33] on icon "button" at bounding box center [397, 33] width 3 height 3
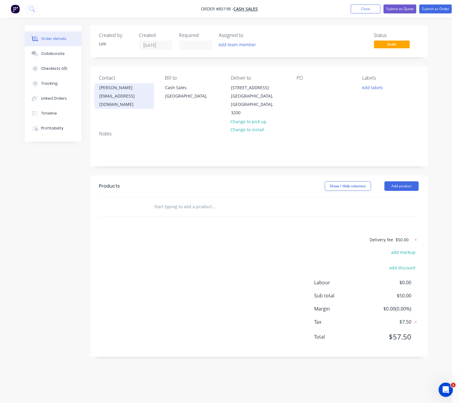
copy div "[PERSON_NAME]"
click at [301, 86] on div at bounding box center [302, 87] width 10 height 9
paste div
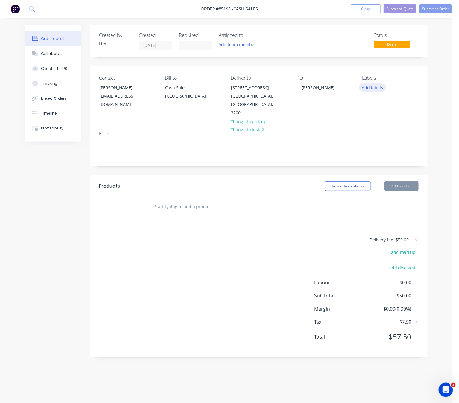
click at [372, 90] on button "Add labels" at bounding box center [372, 87] width 27 height 8
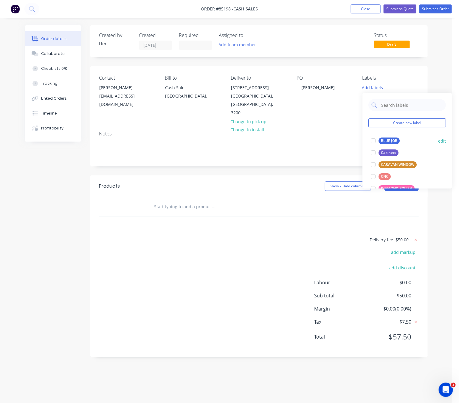
click at [389, 140] on div "BLUE JOB" at bounding box center [389, 140] width 21 height 7
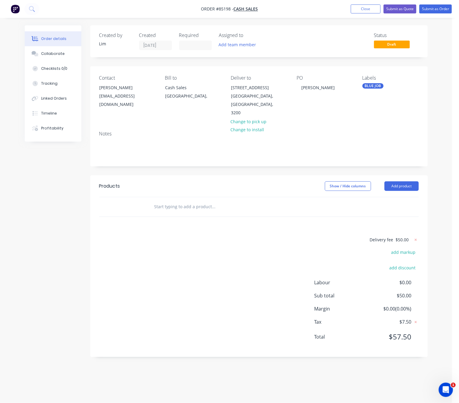
drag, startPoint x: 269, startPoint y: 222, endPoint x: 265, endPoint y: 223, distance: 4.6
click at [268, 222] on div "Products Show / Hide columns Add product Delivery fee $50.00 add markup add dis…" at bounding box center [258, 265] width 337 height 181
click at [176, 201] on input "text" at bounding box center [213, 207] width 119 height 12
type input "3"
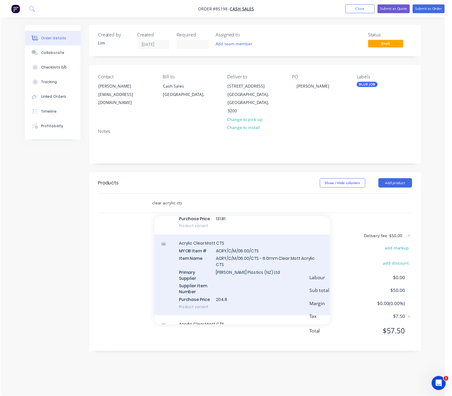
scroll to position [205, 0]
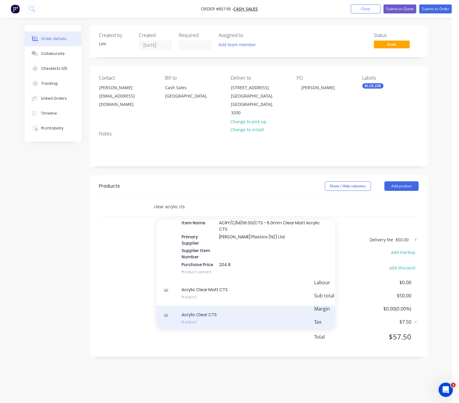
type input "clear acrylic cts"
click at [215, 313] on div "Acrylic Clear CTS Product" at bounding box center [245, 317] width 179 height 25
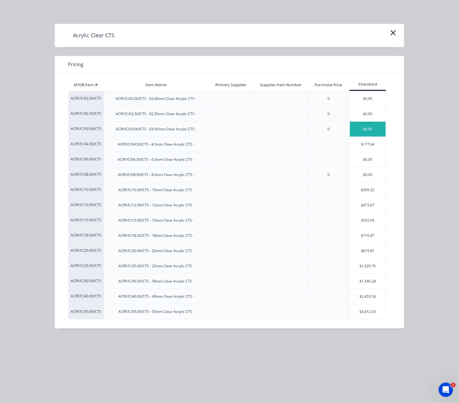
click at [370, 135] on div "$0.00" at bounding box center [368, 129] width 36 height 15
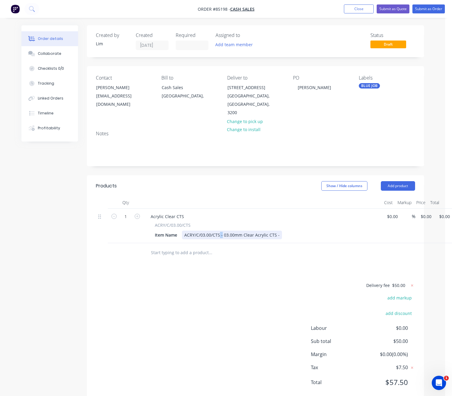
click at [220, 231] on div "ACRY/C/03.00/CTS - 03.00mm Clear Acrylic CTS -" at bounding box center [232, 235] width 100 height 9
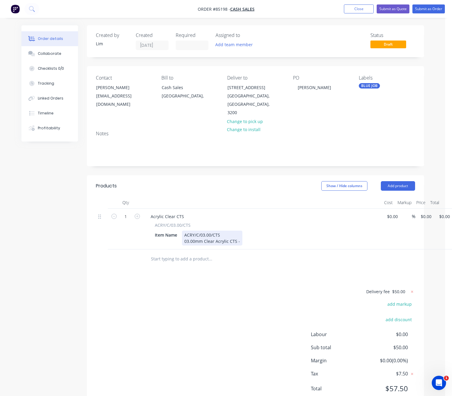
click at [186, 234] on div "ACRY/C/03.00/CTS 03.00mm Clear Acrylic CTS -" at bounding box center [212, 238] width 60 height 15
drag, startPoint x: 229, startPoint y: 235, endPoint x: 240, endPoint y: 238, distance: 11.9
click at [229, 235] on div "ACRY/C/03.00/CTS 03.00mm Clear Acrylic CTS -" at bounding box center [212, 238] width 60 height 15
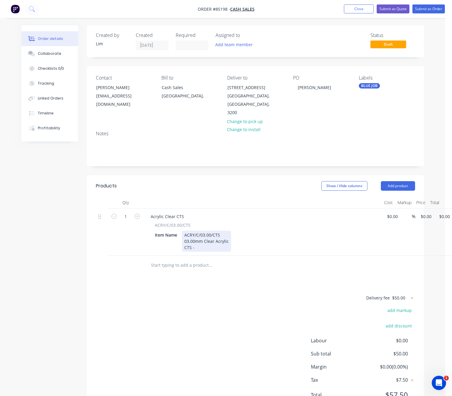
click at [201, 241] on div "ACRY/C/03.00/CTS 03.00mm Clear Acrylic CTS -" at bounding box center [206, 241] width 49 height 21
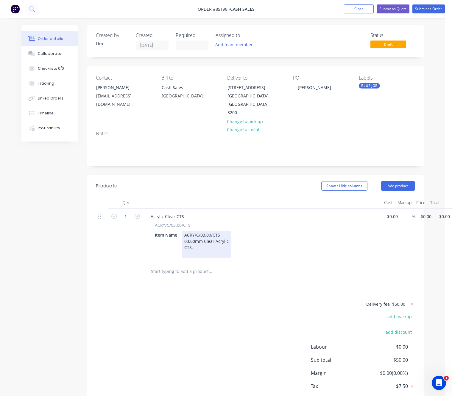
click at [206, 239] on div "ACRY/C/03.00/CTS 03.00mm Clear Acrylic CTS:" at bounding box center [206, 244] width 49 height 27
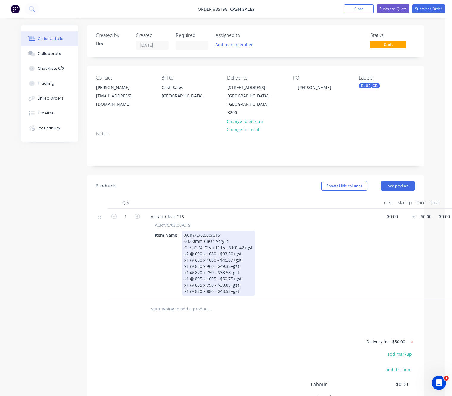
click at [193, 240] on div "ACRY/C/03.00/CTS 03.00mm Clear Acrylic CTS:x2 @ 725 x 1115 - $101.42+gst x2 @ 6…" at bounding box center [218, 263] width 73 height 65
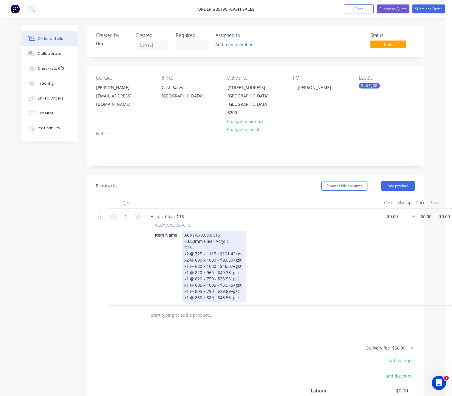
click at [192, 300] on div "ACRY/C/03.00/CTS 03.00mm Clear Acrylic CTS: x2 @ 725 x 1115 - $101.42+gst x2 @ …" at bounding box center [214, 266] width 64 height 71
click at [196, 239] on div "ACRY/C/03.00/CTS 03.00mm Clear Acrylic CTS: x2 @ 725 x 1115 - $101.42+gst x2 @ …" at bounding box center [214, 266] width 64 height 71
drag, startPoint x: 218, startPoint y: 290, endPoint x: 215, endPoint y: 290, distance: 3.9
click at [215, 294] on div "x1 @ 880 x 880 - $48.58+gst" at bounding box center [214, 297] width 60 height 6
drag, startPoint x: 239, startPoint y: 283, endPoint x: 215, endPoint y: 284, distance: 23.9
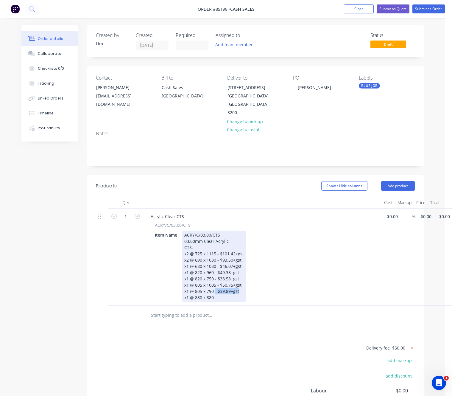
click at [215, 288] on div "x1 @ 805 x 790 - $39.89+gst" at bounding box center [214, 291] width 60 height 6
drag, startPoint x: 240, startPoint y: 278, endPoint x: 216, endPoint y: 277, distance: 23.6
click at [216, 282] on div "x1 @ 805 x 1005 - $50.75+gst" at bounding box center [214, 285] width 60 height 6
drag, startPoint x: 240, startPoint y: 271, endPoint x: 214, endPoint y: 272, distance: 26.0
click at [214, 276] on div "x1 @ 820 x 750 - $38.58+gst" at bounding box center [214, 279] width 60 height 6
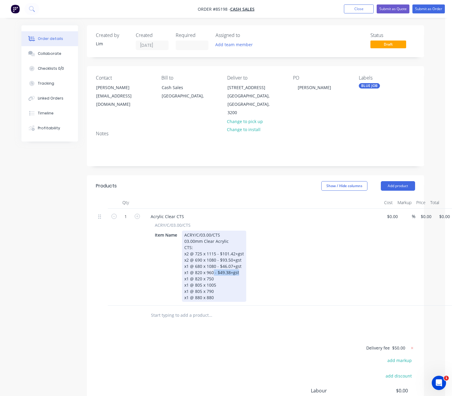
drag, startPoint x: 239, startPoint y: 266, endPoint x: 214, endPoint y: 266, distance: 25.3
click at [214, 269] on div "x1 @ 820 x 960 - $49.38+gst" at bounding box center [214, 272] width 60 height 6
drag, startPoint x: 242, startPoint y: 259, endPoint x: 215, endPoint y: 260, distance: 26.8
click at [215, 263] on div "x1 @ 680 x 1080 - $46.07+gst" at bounding box center [214, 266] width 60 height 6
drag, startPoint x: 241, startPoint y: 250, endPoint x: 217, endPoint y: 252, distance: 24.8
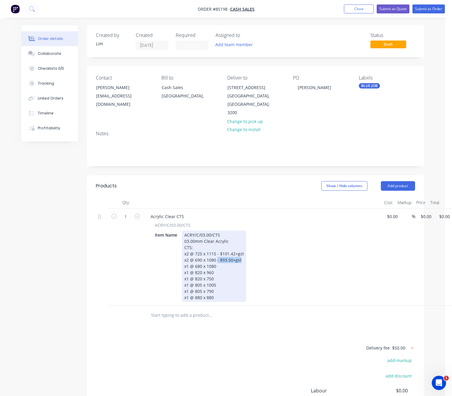
click at [217, 257] on div "x2 @ 690 x 1080 - $93.50+gst" at bounding box center [214, 260] width 60 height 6
drag, startPoint x: 244, startPoint y: 246, endPoint x: 217, endPoint y: 245, distance: 27.4
click at [217, 245] on div "ACRY/C/03.00/CTS 03.00mm Clear Acrylic CTS: x2 @ 725 x 1115 - $101.42+gst x2 @ …" at bounding box center [214, 266] width 64 height 71
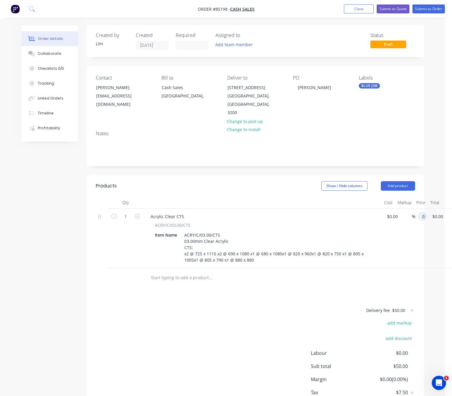
click at [423, 212] on input "0" at bounding box center [424, 216] width 7 height 9
type input "$468.17"
click at [254, 321] on div "Delivery fee $50.00 add markup add discount Labour $0.00 Sub total $50.00 Margi…" at bounding box center [255, 363] width 319 height 112
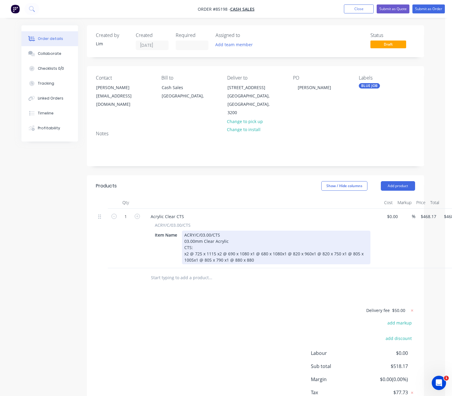
click at [218, 245] on div "ACRY/C/03.00/CTS 03.00mm Clear Acrylic CTS: x2 @ 725 x 1115 x2 @ 690 x 1080 x1 …" at bounding box center [276, 248] width 189 height 34
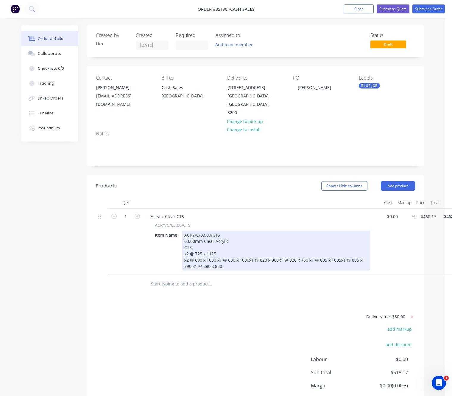
click at [216, 251] on div "ACRY/C/03.00/CTS 03.00mm Clear Acrylic CTS: x2 @ 725 x 1115 x2 @ 690 x 1080 x1 …" at bounding box center [276, 251] width 189 height 40
click at [216, 253] on div "ACRY/C/03.00/CTS 03.00mm Clear Acrylic CTS: x2 @ 725 x 1115 x2 @ 690 x 1080 x1 …" at bounding box center [276, 251] width 189 height 40
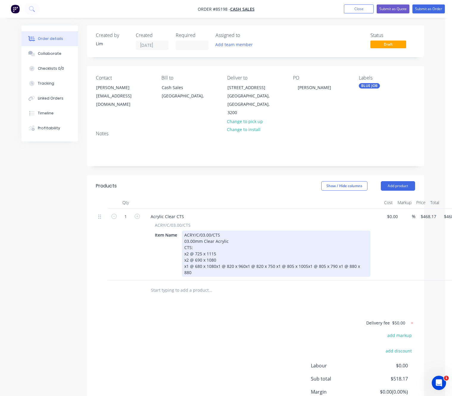
click at [215, 257] on div "ACRY/C/03.00/CTS 03.00mm Clear Acrylic CTS: x2 @ 725 x 1115 x2 @ 690 x 1080 x1 …" at bounding box center [276, 254] width 189 height 46
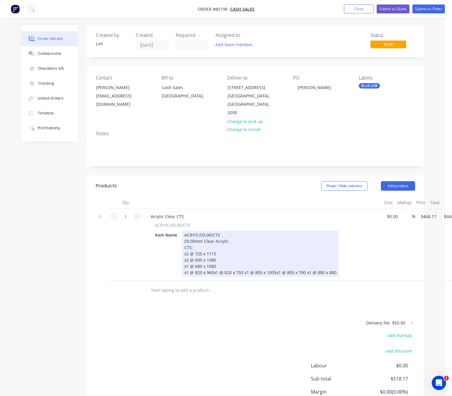
click at [213, 264] on div "ACRY/C/03.00/CTS 03.00mm Clear Acrylic CTS: x2 @ 725 x 1115 x2 @ 690 x 1080 x1 …" at bounding box center [260, 254] width 157 height 46
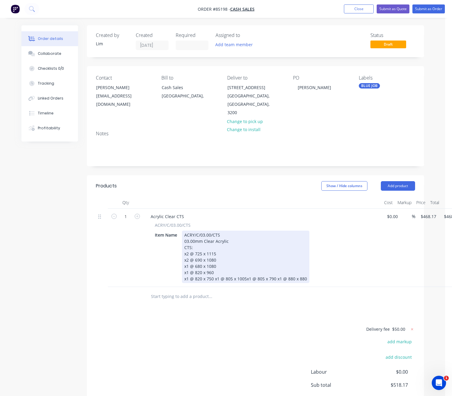
click at [215, 272] on div "ACRY/C/03.00/CTS 03.00mm Clear Acrylic CTS: x2 @ 725 x 1115 x2 @ 690 x 1080 x1 …" at bounding box center [246, 257] width 128 height 52
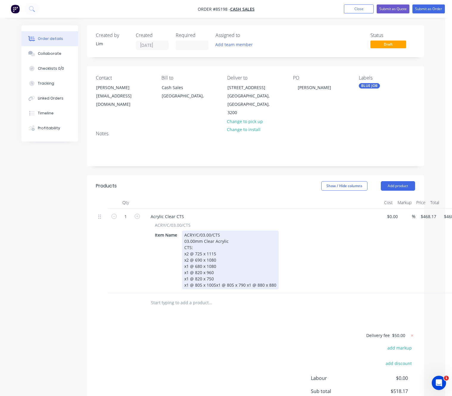
click at [215, 277] on div "ACRY/C/03.00/CTS 03.00mm Clear Acrylic CTS: x2 @ 725 x 1115 x2 @ 690 x 1080 x1 …" at bounding box center [230, 260] width 97 height 59
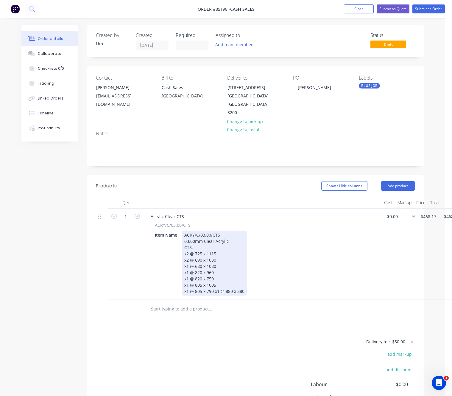
click at [215, 283] on div "ACRY/C/03.00/CTS 03.00mm Clear Acrylic CTS: x2 @ 725 x 1115 x2 @ 690 x 1080 x1 …" at bounding box center [214, 263] width 65 height 65
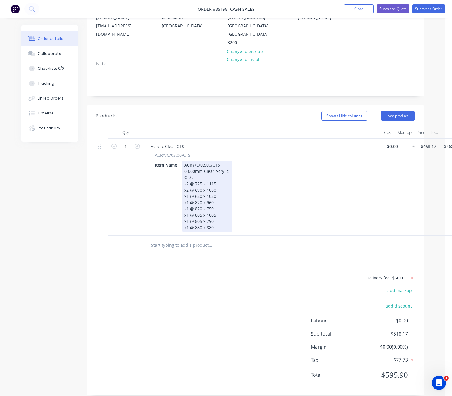
scroll to position [71, 0]
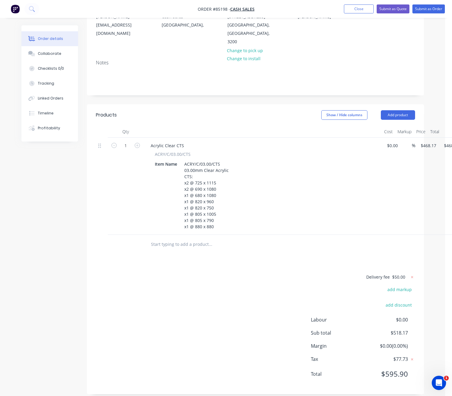
click at [180, 242] on input "text" at bounding box center [210, 244] width 119 height 12
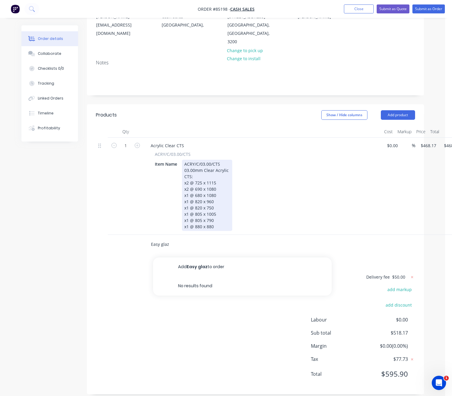
type input "Easy glaze"
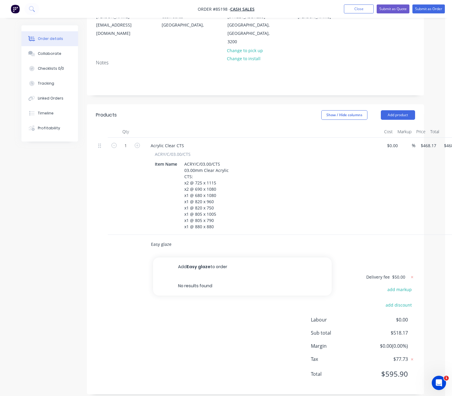
drag, startPoint x: 180, startPoint y: 239, endPoint x: 134, endPoint y: 240, distance: 45.6
click at [134, 240] on div "Easy glaze Add Easy glaze to order No results found" at bounding box center [255, 244] width 319 height 19
click at [178, 238] on input "text" at bounding box center [210, 244] width 119 height 12
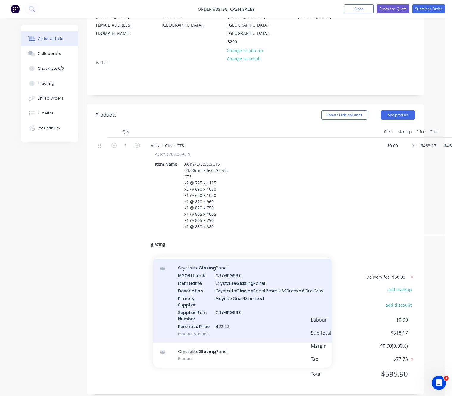
scroll to position [556, 0]
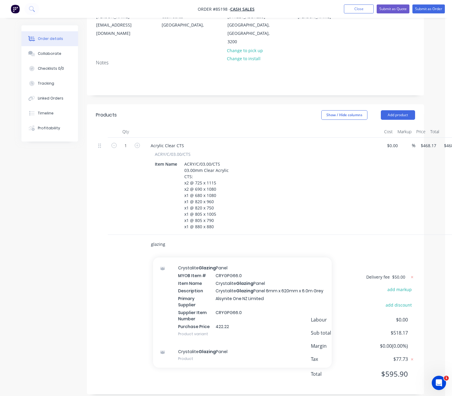
drag, startPoint x: 170, startPoint y: 239, endPoint x: 149, endPoint y: 238, distance: 20.9
click at [149, 238] on div "glazing Add glazing to order Crystalite Glazing Panel MYOB Item # CRYGBMF3 Item…" at bounding box center [235, 244] width 179 height 12
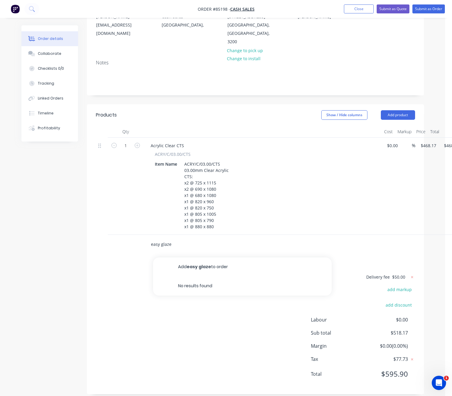
drag, startPoint x: 162, startPoint y: 237, endPoint x: 137, endPoint y: 238, distance: 24.7
click at [139, 237] on div "easy glaze Add easy glaze to order No results found" at bounding box center [255, 244] width 319 height 19
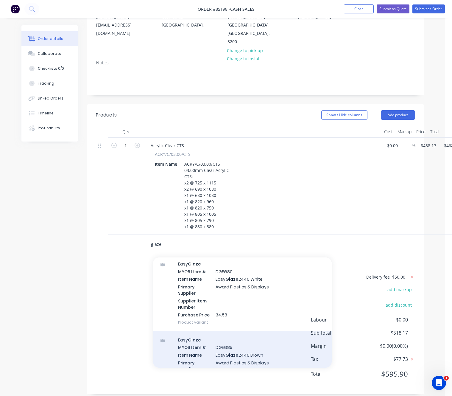
scroll to position [179, 0]
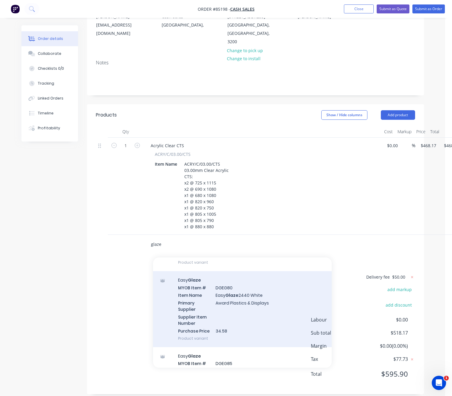
type input "glaze"
click at [259, 308] on div "Easy Glaze MYOB Item # DGEG80 Item Name Easy Glaze 2440 White Primary Supplier …" at bounding box center [242, 309] width 179 height 76
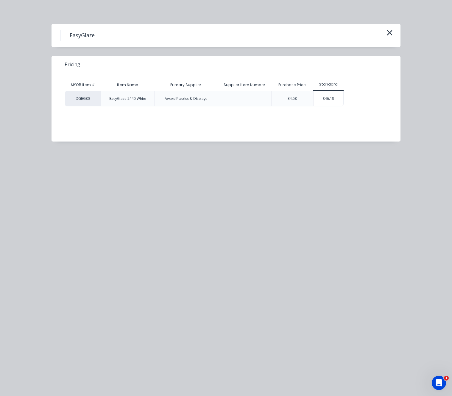
click at [325, 100] on div "$46.10" at bounding box center [329, 98] width 30 height 15
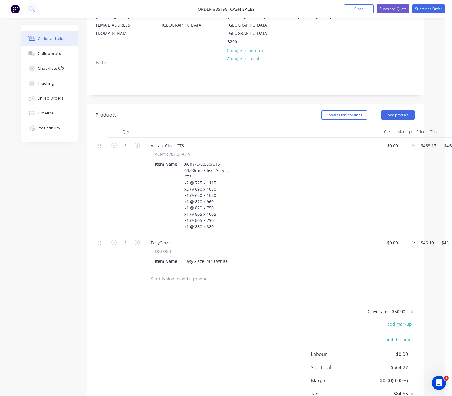
click at [175, 273] on input "text" at bounding box center [210, 279] width 119 height 12
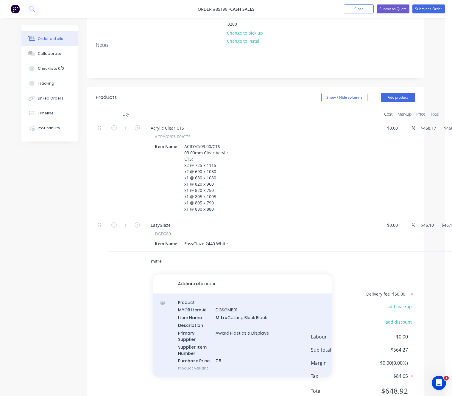
scroll to position [105, 0]
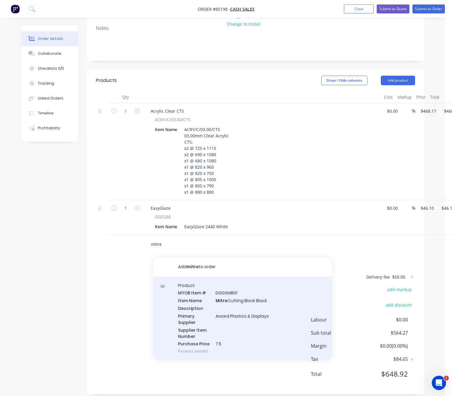
type input "mitre"
click at [277, 325] on div "Product MYOB Item # DGSGMB01 Item Name Mitre Cutting Block Black Description Pr…" at bounding box center [242, 319] width 179 height 84
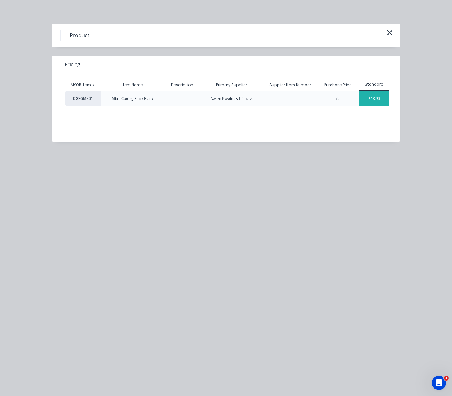
click at [380, 101] on div "$18.90" at bounding box center [375, 98] width 30 height 15
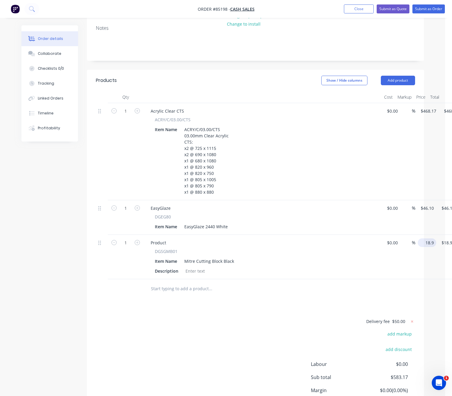
click at [425, 238] on input "18.9" at bounding box center [429, 242] width 16 height 9
type input "$10.00"
click at [172, 342] on div "Delivery fee $50.00 add markup add discount Labour $0.00 Sub total $583.17 Marg…" at bounding box center [255, 374] width 319 height 112
click at [428, 204] on input "46.1" at bounding box center [429, 208] width 16 height 9
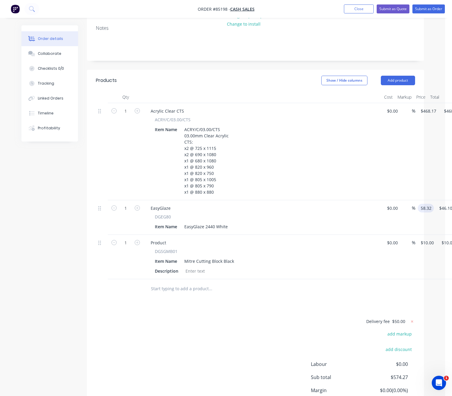
type input "$58.32"
click at [212, 318] on div "Delivery fee $50.00 add markup add discount Labour $0.00 Sub total $586.49 Marg…" at bounding box center [255, 374] width 319 height 112
type input "$58.32"
click at [163, 337] on div "Delivery fee $50.00 add markup add discount Labour $0.00 Sub total $586.49 Marg…" at bounding box center [255, 374] width 319 height 112
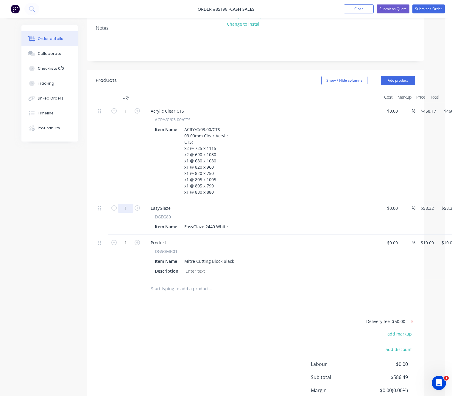
click at [130, 204] on input "1" at bounding box center [125, 208] width 15 height 9
type input "15"
type input "$874.80"
click at [243, 342] on div "Delivery fee $50.00 add markup add discount Labour $0.00 Sub total $586.49 Marg…" at bounding box center [255, 374] width 319 height 112
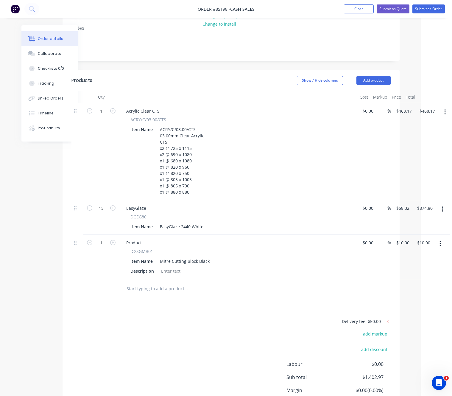
click at [199, 318] on div "Delivery fee $50.00 add markup add discount Labour $0.00 Sub total $1,402.97 Ma…" at bounding box center [231, 374] width 319 height 112
click at [212, 311] on div "Products Show / Hide columns Add product Qty Cost Markup Price Total 1 Acrylic …" at bounding box center [231, 254] width 337 height 369
click at [174, 267] on div at bounding box center [171, 271] width 24 height 9
click at [197, 333] on div "Delivery fee $50.00 add markup add discount Labour $0.00 Sub total $1,402.97 Ma…" at bounding box center [231, 374] width 319 height 112
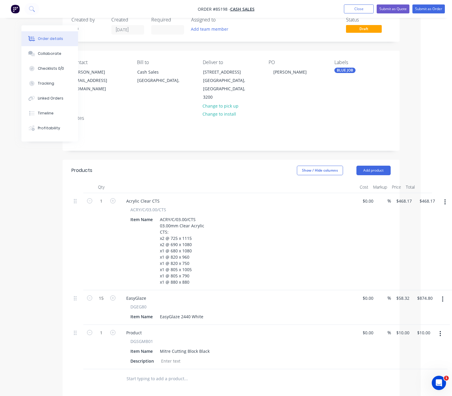
scroll to position [0, 24]
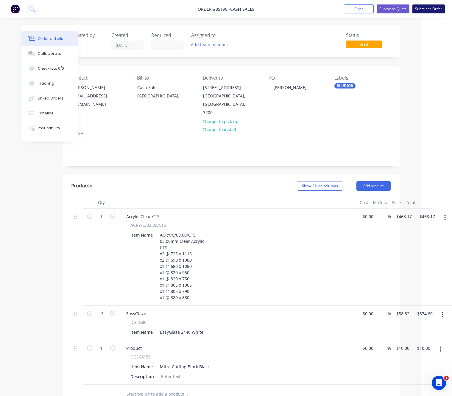
click at [440, 5] on button "Submit as Order" at bounding box center [429, 8] width 32 height 9
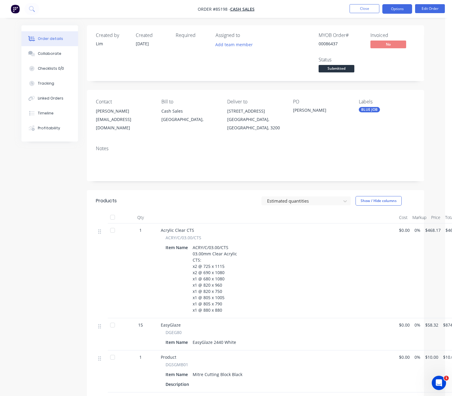
click at [401, 12] on button "Options" at bounding box center [398, 9] width 30 height 10
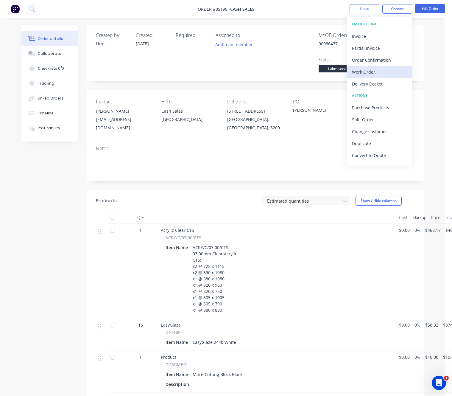
click at [383, 74] on div "Work Order" at bounding box center [379, 72] width 55 height 9
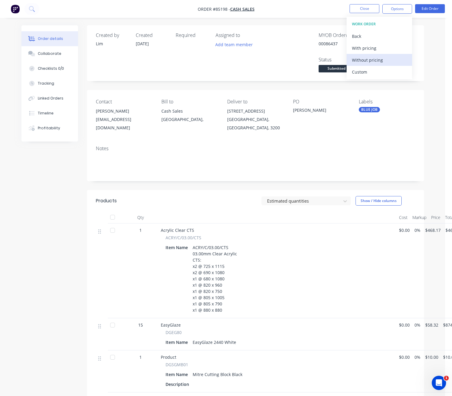
click at [373, 62] on div "Without pricing" at bounding box center [379, 60] width 55 height 9
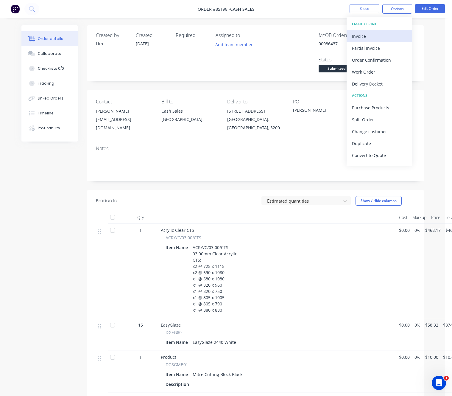
click at [368, 34] on div "Invoice" at bounding box center [379, 36] width 55 height 9
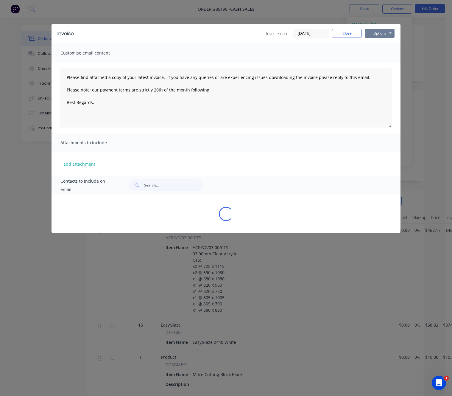
click at [377, 34] on button "Options" at bounding box center [380, 33] width 30 height 9
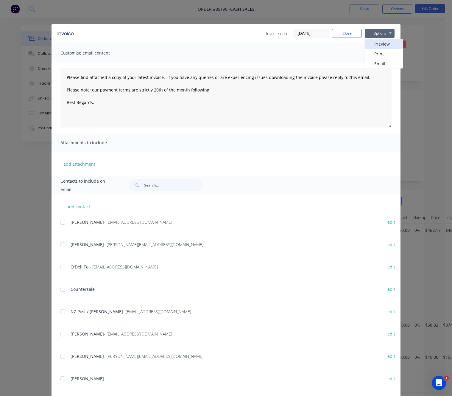
click at [384, 45] on button "Preview" at bounding box center [384, 44] width 38 height 10
click at [334, 33] on button "Close" at bounding box center [347, 33] width 30 height 9
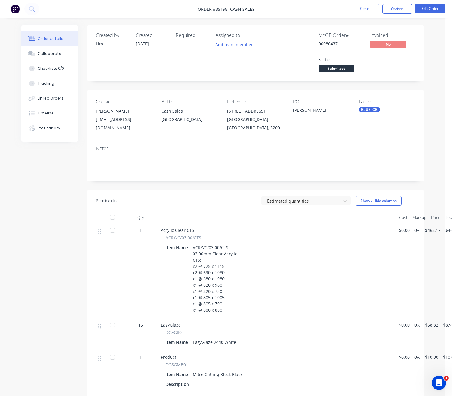
drag, startPoint x: 353, startPoint y: 65, endPoint x: 350, endPoint y: 70, distance: 5.2
click at [352, 65] on span "Submitted" at bounding box center [337, 68] width 36 height 7
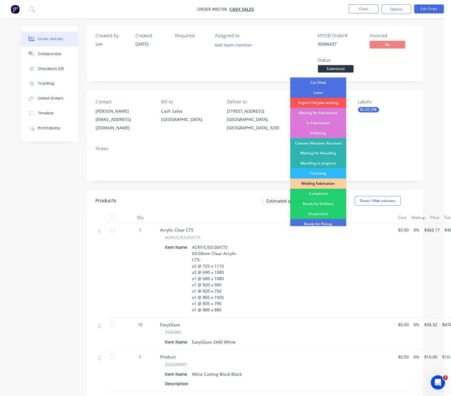
scroll to position [89, 0]
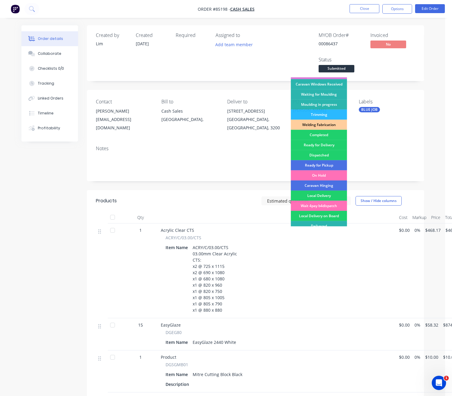
click at [326, 176] on div "On Hold" at bounding box center [319, 175] width 56 height 10
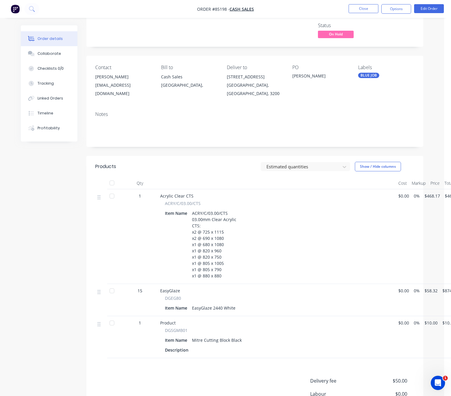
scroll to position [0, 0]
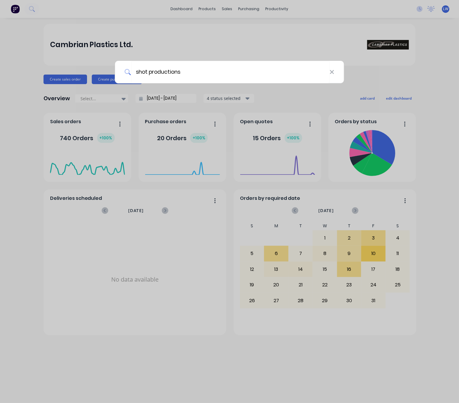
type input "shot productions"
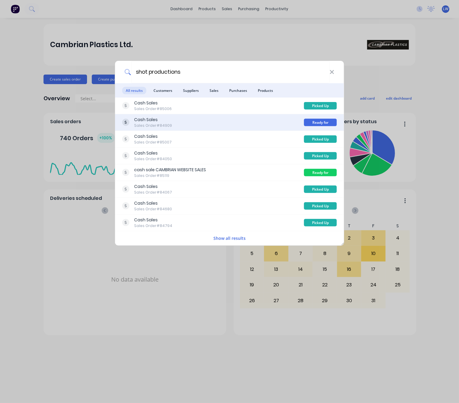
click at [227, 124] on div "Cash Sales Sales Order #84909" at bounding box center [213, 123] width 182 height 12
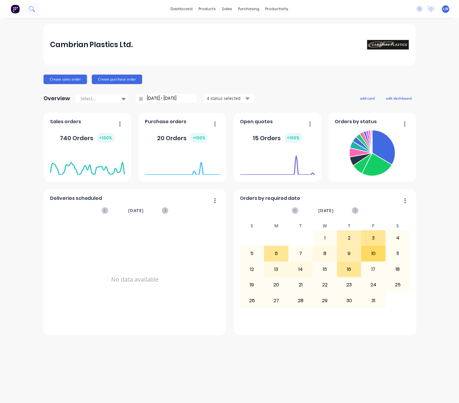
click at [32, 12] on icon at bounding box center [32, 9] width 6 height 6
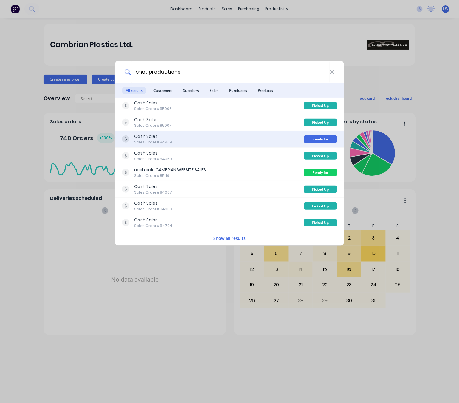
type input "shot productions"
click at [279, 136] on div "Cash Sales Sales Order #84909" at bounding box center [213, 139] width 182 height 12
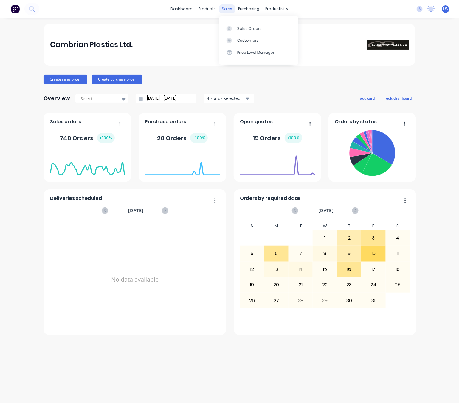
click at [226, 8] on div "sales" at bounding box center [227, 8] width 16 height 9
click at [239, 29] on div "Sales Orders" at bounding box center [249, 28] width 24 height 5
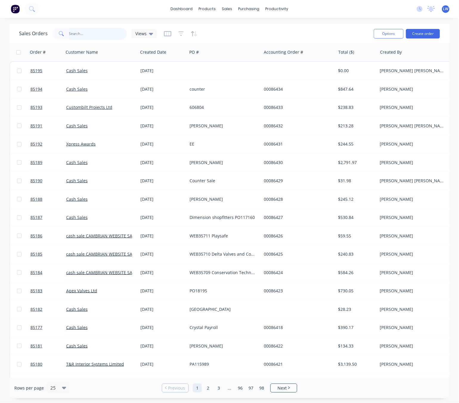
click at [106, 32] on input "text" at bounding box center [98, 34] width 58 height 12
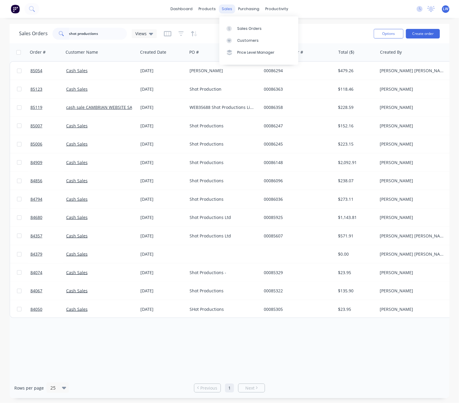
click at [227, 8] on div "sales" at bounding box center [227, 8] width 16 height 9
click at [237, 27] on link "Sales Orders" at bounding box center [258, 28] width 79 height 12
drag, startPoint x: 116, startPoint y: 33, endPoint x: 63, endPoint y: 37, distance: 52.9
click at [63, 37] on div "shot productions" at bounding box center [89, 34] width 75 height 12
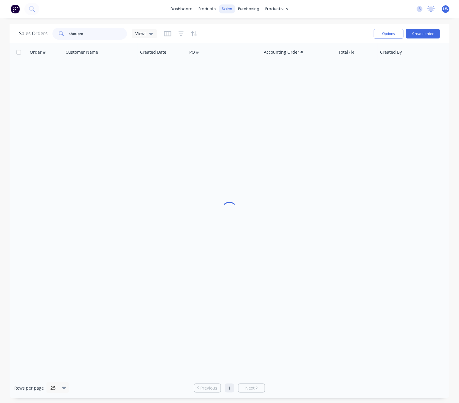
type input "shot pro"
click at [224, 11] on div "sales" at bounding box center [227, 8] width 16 height 9
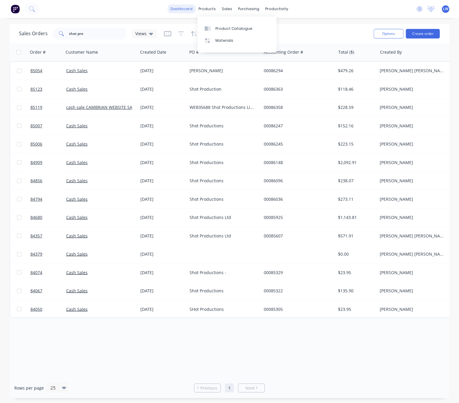
click at [186, 11] on link "dashboard" at bounding box center [182, 8] width 28 height 9
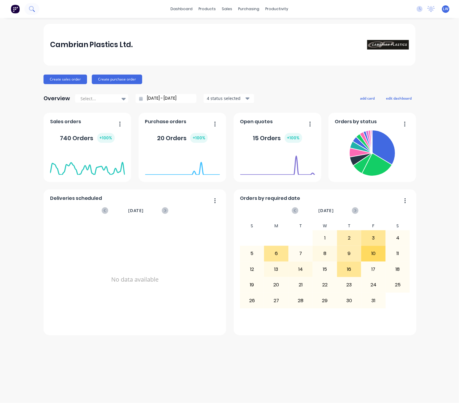
click at [27, 10] on button at bounding box center [31, 9] width 15 height 12
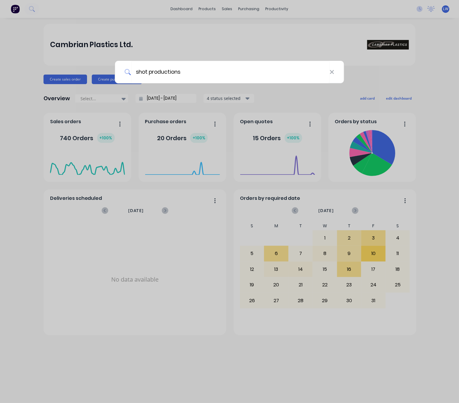
type input "shot productions"
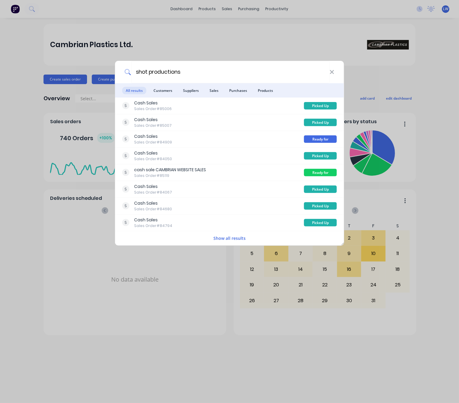
click at [235, 236] on button "Show all results" at bounding box center [230, 238] width 36 height 7
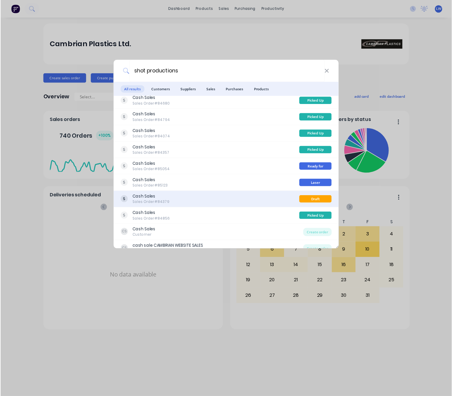
scroll to position [112, 0]
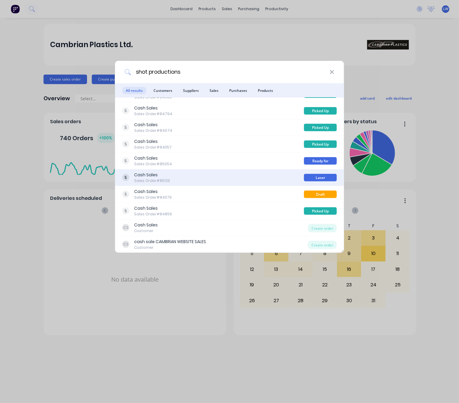
click at [246, 181] on div "Cash Sales Sales Order #85123" at bounding box center [213, 178] width 182 height 12
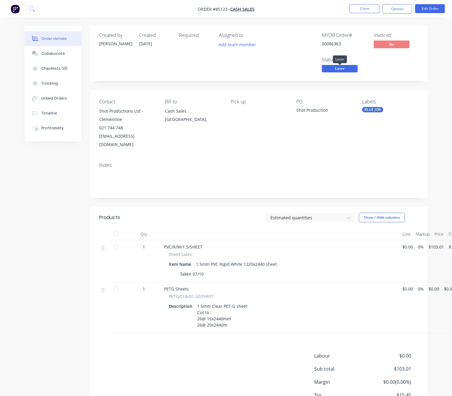
click at [348, 70] on span "Laser" at bounding box center [340, 68] width 36 height 7
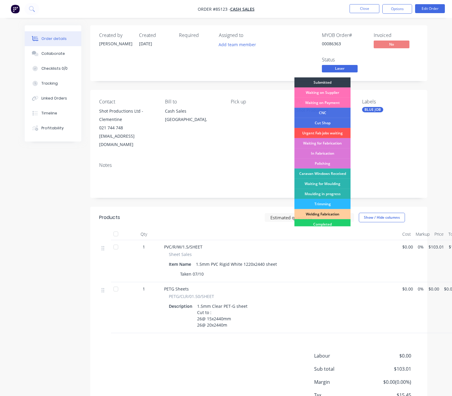
click at [398, 65] on div "MYOB Order # 00086363 Invoiced No Status Laser Submitted Waiting on Supplier Wa…" at bounding box center [349, 52] width 140 height 41
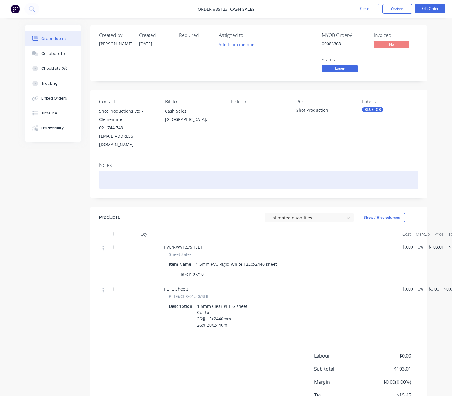
click at [134, 172] on div "Notes" at bounding box center [258, 178] width 337 height 40
drag, startPoint x: 133, startPoint y: 169, endPoint x: 131, endPoint y: 167, distance: 3.4
click at [133, 171] on div at bounding box center [258, 180] width 319 height 18
click at [124, 171] on div at bounding box center [258, 180] width 319 height 18
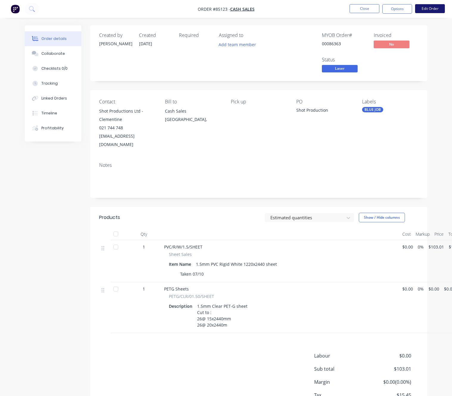
click at [435, 5] on button "Edit Order" at bounding box center [430, 8] width 30 height 9
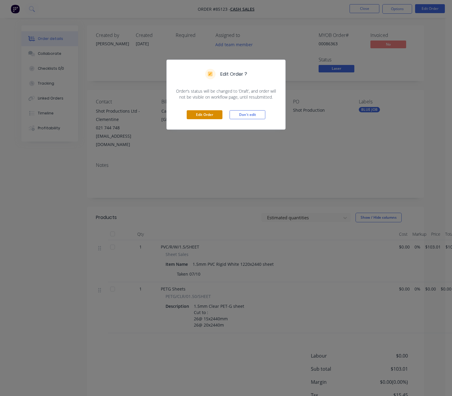
drag, startPoint x: 212, startPoint y: 107, endPoint x: 207, endPoint y: 115, distance: 8.8
click at [211, 107] on div "Edit Order Don't edit" at bounding box center [226, 114] width 119 height 29
click at [208, 115] on button "Edit Order" at bounding box center [205, 114] width 36 height 9
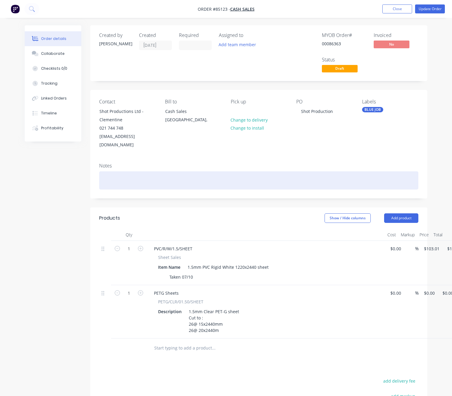
click at [142, 171] on div at bounding box center [258, 180] width 319 height 18
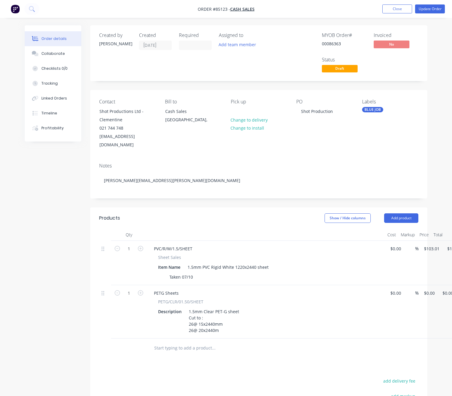
click at [32, 233] on div "Created by Chantal Created 07/10/25 Required Assigned to Add team member MYOB O…" at bounding box center [226, 267] width 403 height 485
drag, startPoint x: 427, startPoint y: 4, endPoint x: 429, endPoint y: 5, distance: 3.1
click at [428, 4] on nav "Order #85123 - Cash Sales Add product Close Update Order" at bounding box center [226, 9] width 452 height 18
click at [432, 7] on button "Update Order" at bounding box center [430, 8] width 30 height 9
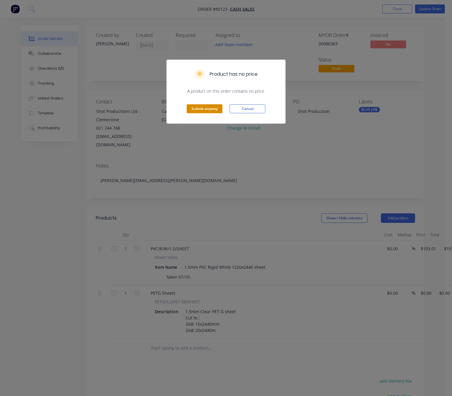
click at [200, 109] on button "Submit anyway" at bounding box center [205, 108] width 36 height 9
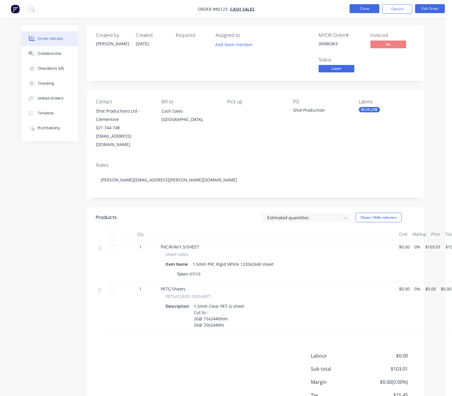
click at [367, 7] on button "Close" at bounding box center [365, 8] width 30 height 9
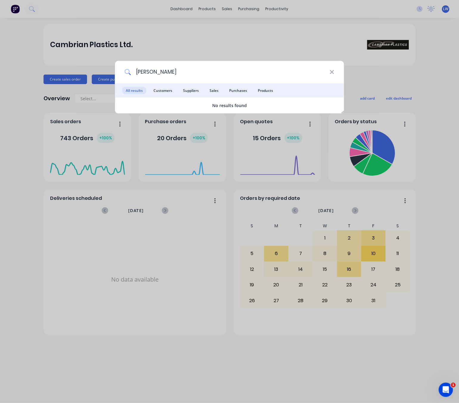
drag, startPoint x: 178, startPoint y: 70, endPoint x: 155, endPoint y: 71, distance: 23.6
click at [153, 71] on input "jamie adamson" at bounding box center [230, 72] width 198 height 22
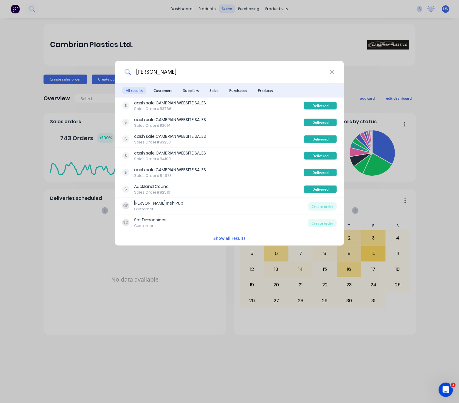
type input "jamie"
click at [209, 40] on div "jamie All results Customers Suppliers Sales Purchases Products cash sale CAMBRI…" at bounding box center [229, 201] width 459 height 403
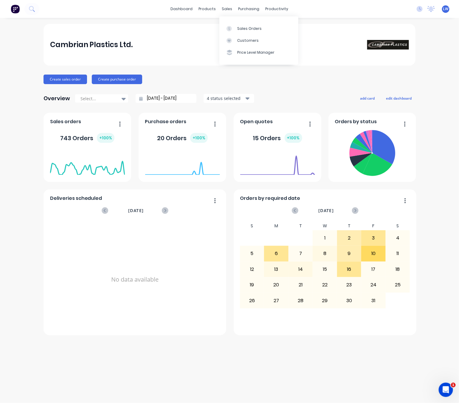
click at [225, 2] on div "dashboard products sales purchasing productivity dashboard products Product Cat…" at bounding box center [229, 9] width 459 height 18
drag, startPoint x: 226, startPoint y: 8, endPoint x: 237, endPoint y: 16, distance: 13.2
click at [227, 8] on div "sales" at bounding box center [227, 8] width 16 height 9
click at [250, 30] on div "Sales Orders" at bounding box center [249, 28] width 24 height 5
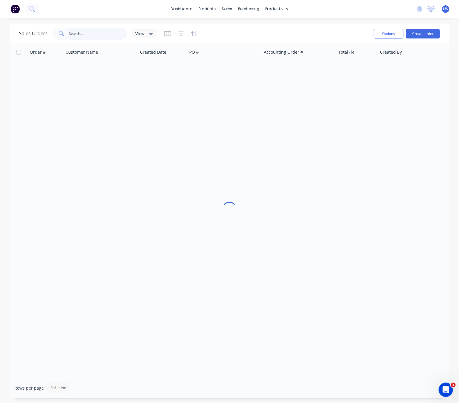
click at [74, 34] on input "text" at bounding box center [98, 34] width 58 height 12
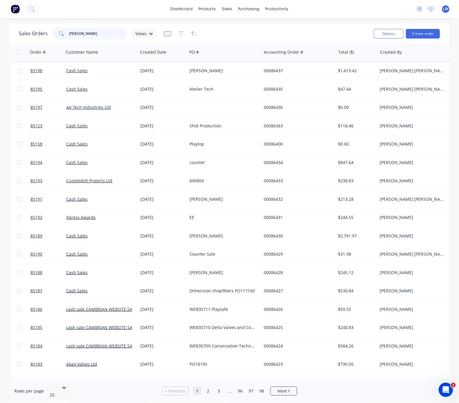
type input "jamie"
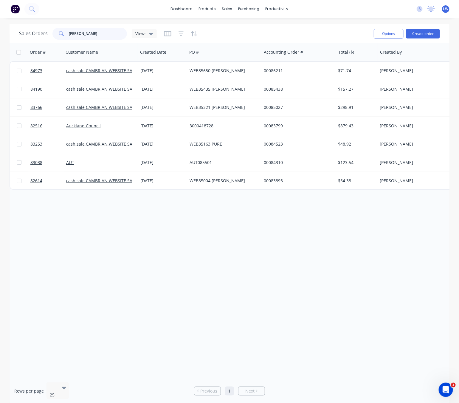
drag, startPoint x: 89, startPoint y: 32, endPoint x: 51, endPoint y: 31, distance: 38.2
click at [51, 31] on div "Sales Orders jamie Views" at bounding box center [88, 34] width 138 height 12
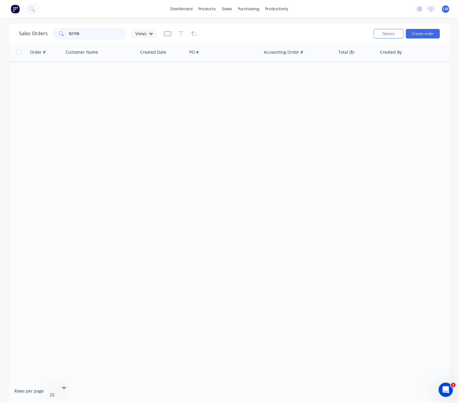
click at [94, 37] on input "82108" at bounding box center [98, 34] width 58 height 12
drag, startPoint x: 94, startPoint y: 41, endPoint x: 82, endPoint y: 34, distance: 13.7
click at [82, 37] on div "Sales Orders 82108 Views Options Create order" at bounding box center [229, 33] width 439 height 19
drag, startPoint x: 82, startPoint y: 34, endPoint x: 47, endPoint y: 32, distance: 34.4
click at [47, 32] on div "Sales Orders 82108 Views" at bounding box center [88, 34] width 138 height 12
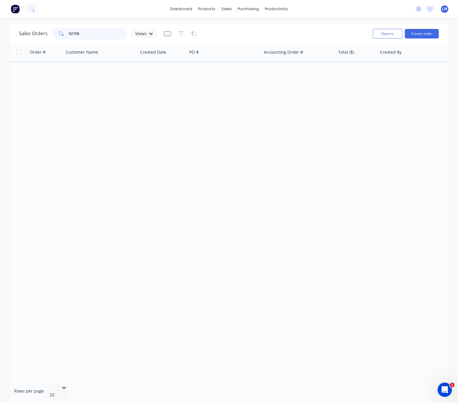
click at [88, 34] on input "82108" at bounding box center [98, 34] width 58 height 12
type input "8"
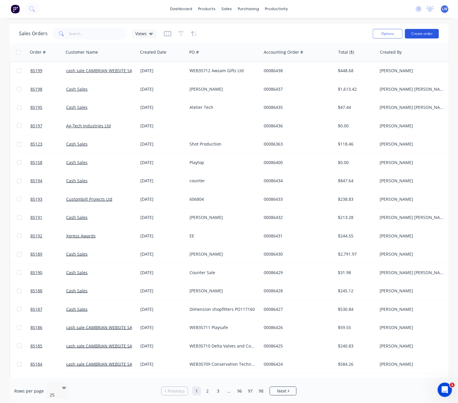
click at [424, 32] on button "Create order" at bounding box center [422, 34] width 34 height 10
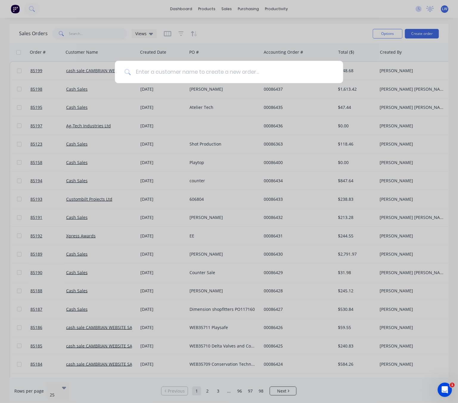
click at [154, 69] on input at bounding box center [232, 72] width 203 height 22
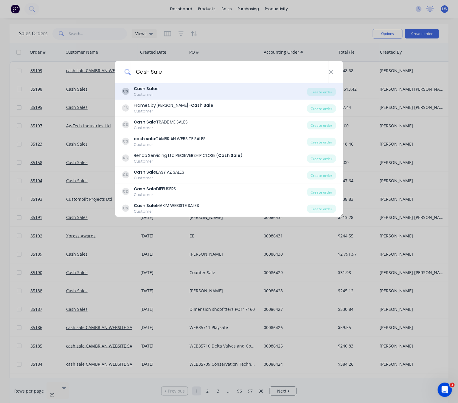
type input "Cash Sale"
click at [218, 93] on div "CS Cash Sale s Customer" at bounding box center [214, 92] width 185 height 12
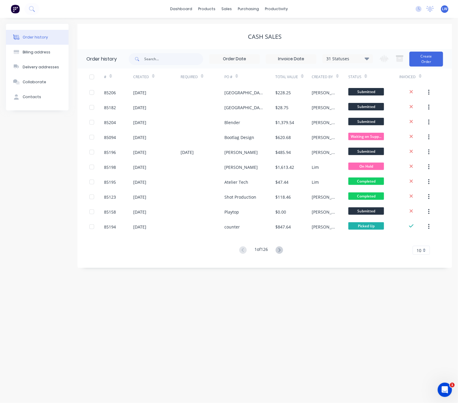
click at [427, 69] on div "Invoiced" at bounding box center [414, 77] width 29 height 16
click at [428, 58] on button "Create Order" at bounding box center [426, 59] width 34 height 15
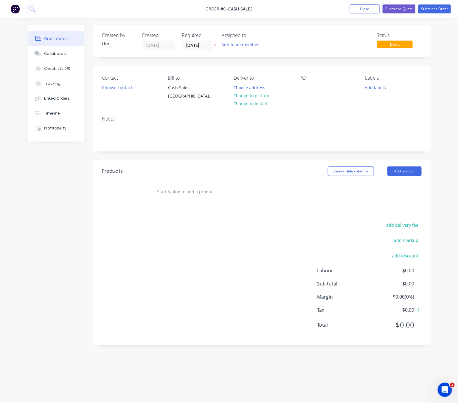
click at [215, 44] on icon "button" at bounding box center [215, 46] width 3 height 4
click at [126, 88] on button "Choose contact" at bounding box center [117, 87] width 37 height 8
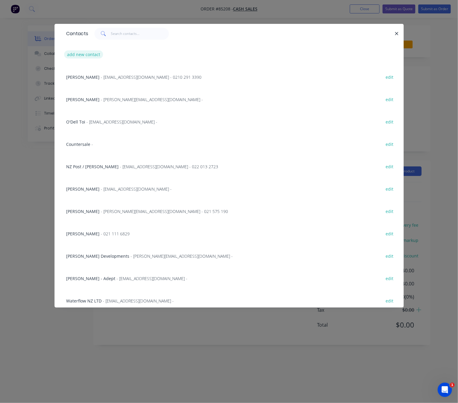
click at [81, 57] on button "add new contact" at bounding box center [83, 54] width 39 height 8
select select "NZ"
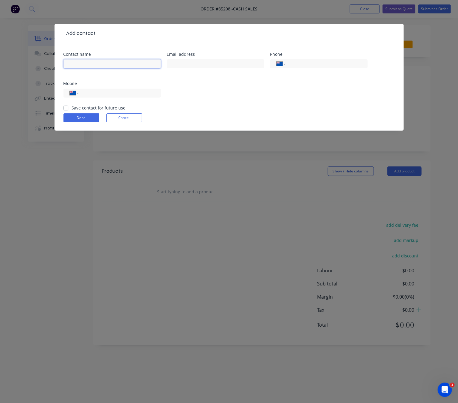
click at [97, 62] on input "text" at bounding box center [111, 63] width 97 height 9
type input "Nir"
click at [129, 117] on button "Cancel" at bounding box center [124, 117] width 36 height 9
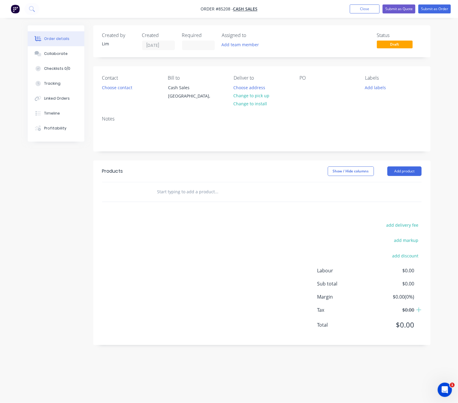
click at [114, 80] on div "Contact" at bounding box center [130, 78] width 56 height 6
click at [116, 88] on button "Choose contact" at bounding box center [117, 87] width 37 height 8
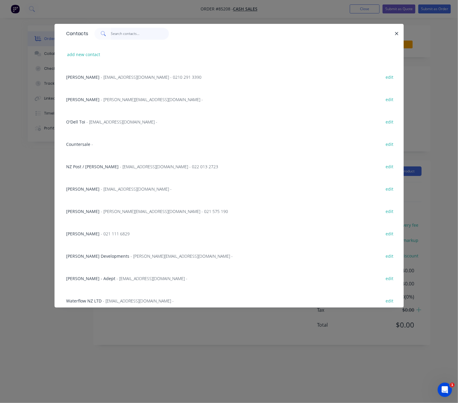
drag, startPoint x: 118, startPoint y: 38, endPoint x: 121, endPoint y: 36, distance: 3.1
click at [118, 37] on input "text" at bounding box center [140, 34] width 58 height 12
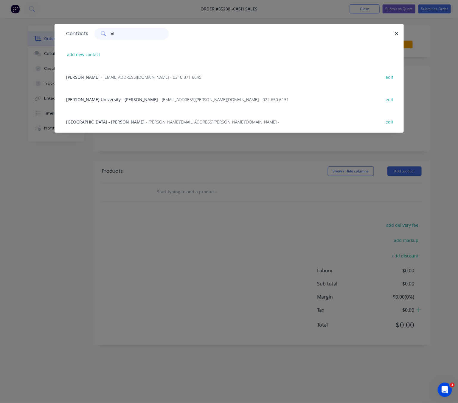
type input "nir"
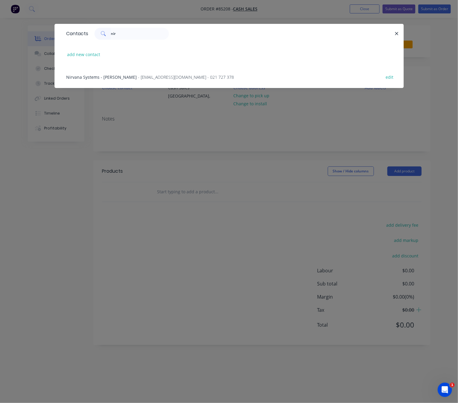
click at [166, 76] on span "- nirvanaanton1@gmail.com - 021 727 378" at bounding box center [186, 77] width 96 height 6
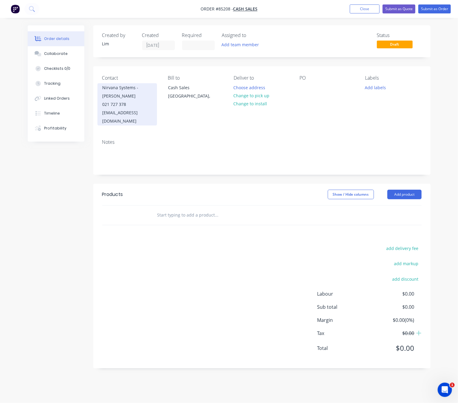
click at [131, 96] on div "Nirvana Systems - Anton Everts" at bounding box center [127, 91] width 49 height 17
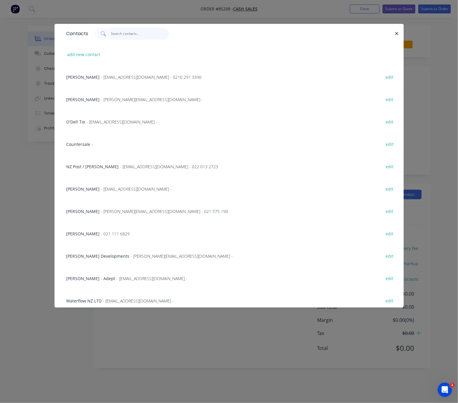
click at [116, 35] on input "text" at bounding box center [140, 34] width 58 height 12
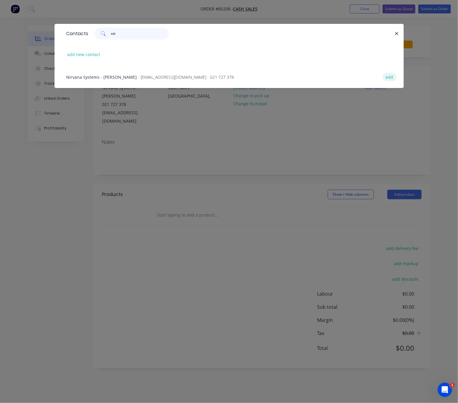
type input "nir"
click at [388, 77] on button "edit" at bounding box center [390, 77] width 14 height 8
select select "NZ"
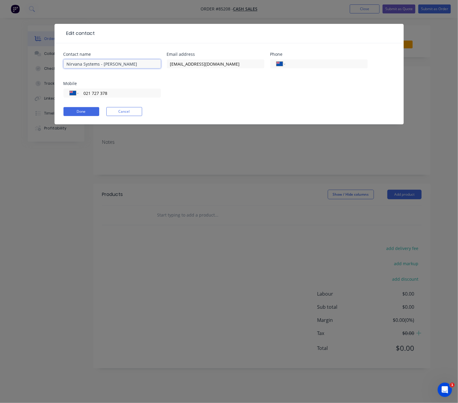
drag, startPoint x: 131, startPoint y: 64, endPoint x: 102, endPoint y: 63, distance: 29.2
click at [102, 63] on input "Nirvana Systems - Anton Everts" at bounding box center [111, 63] width 97 height 9
type input "Nirvana Systems - [PERSON_NAME]"
drag, startPoint x: 129, startPoint y: 92, endPoint x: 79, endPoint y: 94, distance: 50.1
click at [79, 94] on div "International Afghanistan Åland Islands Albania Algeria American Samoa Andorra …" at bounding box center [111, 93] width 97 height 9
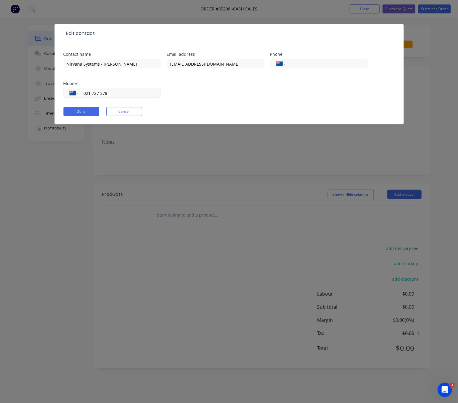
click at [110, 92] on input "021 727 378" at bounding box center [119, 93] width 72 height 7
click at [117, 93] on input "021 727 378" at bounding box center [119, 93] width 72 height 7
type input "021 727 377"
click at [92, 112] on button "Done" at bounding box center [81, 111] width 36 height 9
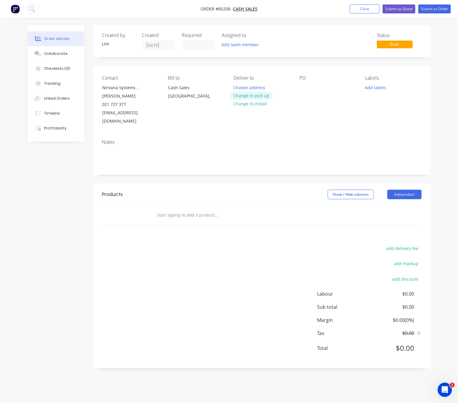
click at [262, 95] on button "Change to pick up" at bounding box center [251, 95] width 42 height 8
click at [302, 91] on div at bounding box center [305, 87] width 10 height 9
click at [309, 90] on div "N" at bounding box center [306, 87] width 13 height 9
click at [365, 84] on button "Add labels" at bounding box center [375, 87] width 27 height 8
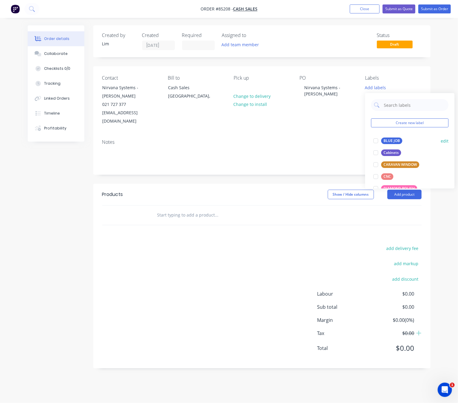
click at [389, 142] on div "BLUE JOB" at bounding box center [391, 140] width 21 height 7
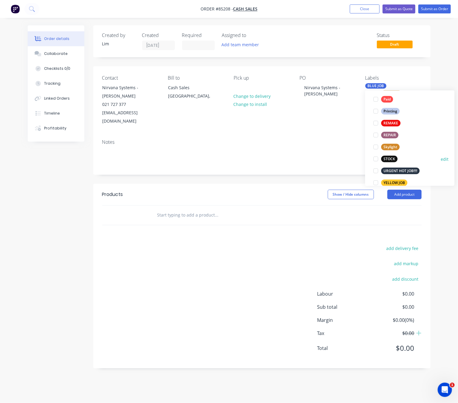
scroll to position [251, 0]
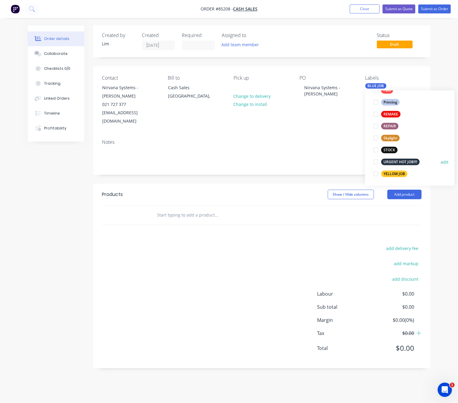
click at [413, 159] on div "URGENT HOT JOB!!!!" at bounding box center [400, 162] width 38 height 7
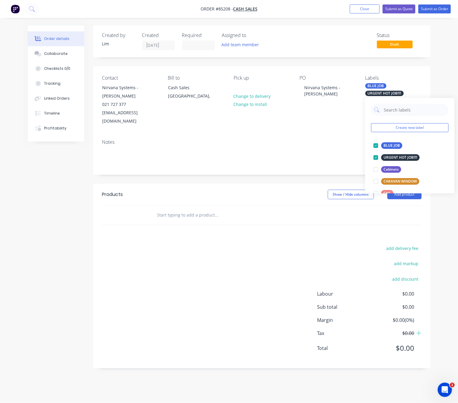
click at [260, 244] on div "add delivery fee add markup add discount Labour $0.00 Sub total $0.00 Margin $0…" at bounding box center [261, 301] width 319 height 115
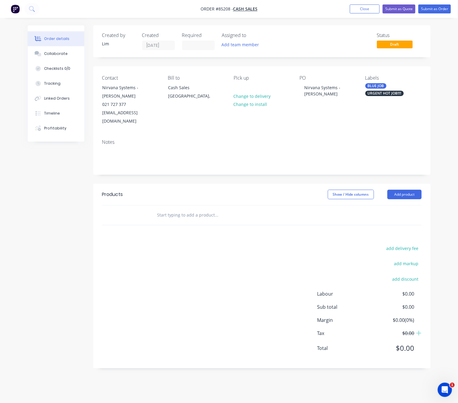
click at [193, 209] on input "text" at bounding box center [216, 215] width 119 height 12
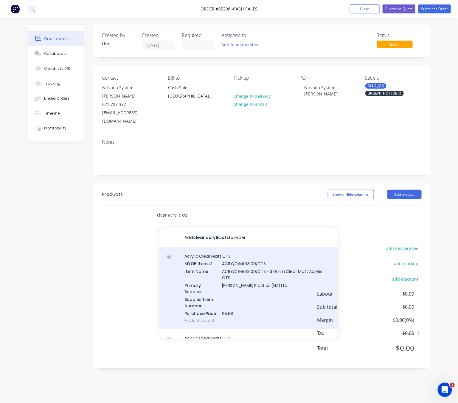
scroll to position [205, 0]
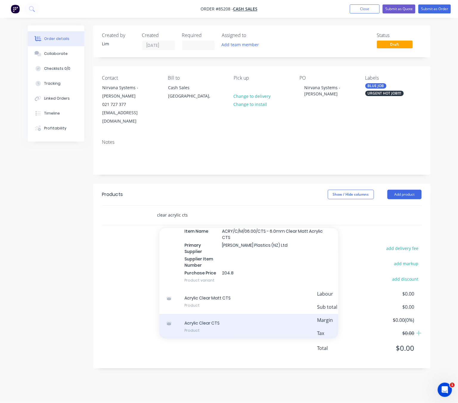
type input "clear acrylic cts"
click at [241, 317] on div "Acrylic Clear CTS Product" at bounding box center [248, 326] width 179 height 25
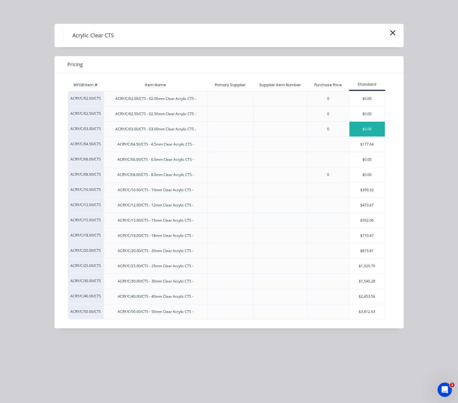
click at [366, 131] on div "$0.00" at bounding box center [368, 129] width 36 height 15
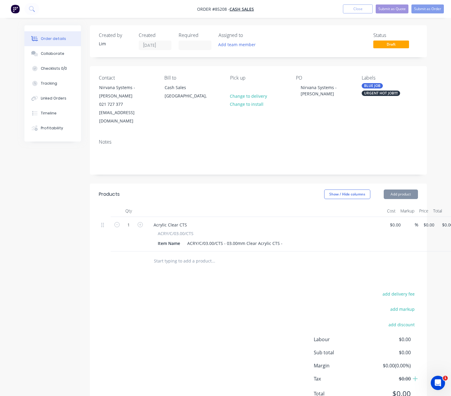
click at [266, 290] on div "add delivery fee add markup add discount Labour $0.00 Sub total $0.00 Margin $0…" at bounding box center [258, 347] width 319 height 115
click at [225, 239] on div "ACRY/C/03.00/CTS - 03.00mm Clear Acrylic CTS -" at bounding box center [235, 243] width 100 height 9
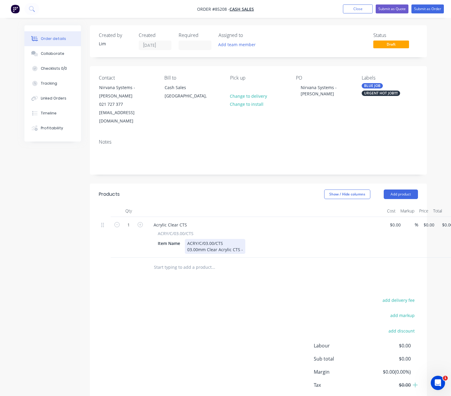
click at [243, 239] on div "ACRY/C/03.00/CTS 03.00mm Clear Acrylic CTS -" at bounding box center [215, 246] width 60 height 15
click at [190, 239] on div "ACRY/C/03.00/CTS 03.00mm Clear Acrylic CTS -" at bounding box center [215, 246] width 60 height 15
drag, startPoint x: 243, startPoint y: 235, endPoint x: 253, endPoint y: 237, distance: 10.6
click at [243, 239] on div "ACRY/C/03.00/CTS 03.00mm Clear Acrylic CTS -" at bounding box center [215, 246] width 60 height 15
click at [223, 296] on div "add delivery fee add markup add discount Labour $0.00 Sub total $0.00 Margin $0…" at bounding box center [258, 353] width 319 height 115
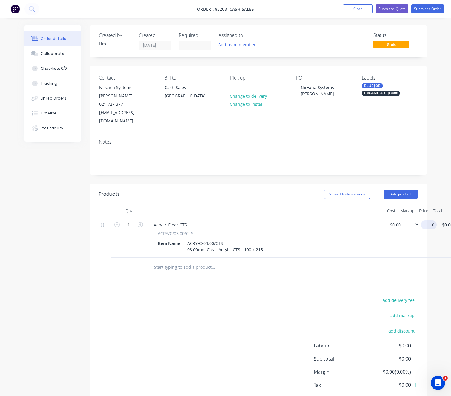
click at [418, 217] on div "1 Acrylic Clear CTS ACRY/C/03.00/CTS Item Name ACRY/C/03.00/CTS 03.00mm Clear A…" at bounding box center [258, 237] width 319 height 41
type input "$25.00"
click at [240, 296] on div "add delivery fee add markup add discount Labour $0.00 Sub total $25.00 Margin $…" at bounding box center [258, 353] width 319 height 115
click at [428, 8] on button "Submit as Order" at bounding box center [428, 8] width 32 height 9
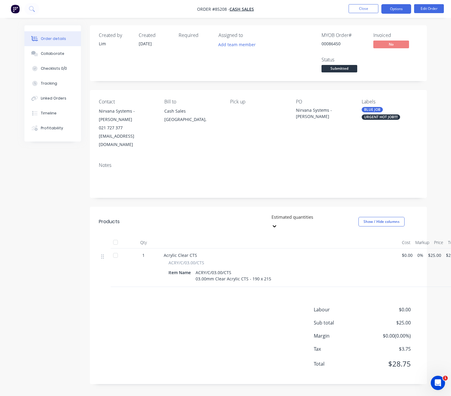
click at [403, 10] on button "Options" at bounding box center [397, 9] width 30 height 10
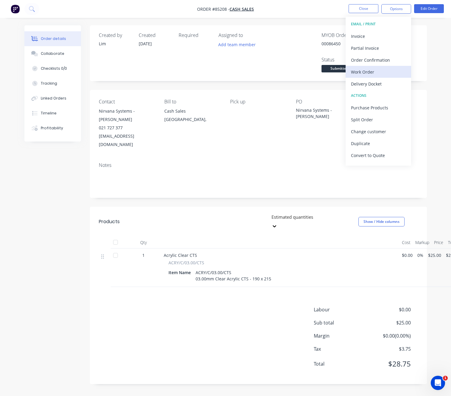
click at [367, 71] on div "Work Order" at bounding box center [378, 72] width 55 height 9
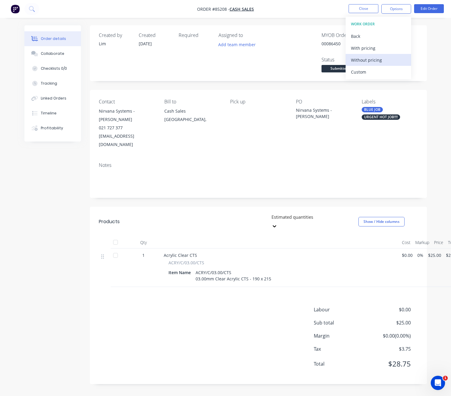
click at [369, 54] on button "Without pricing" at bounding box center [379, 60] width 66 height 12
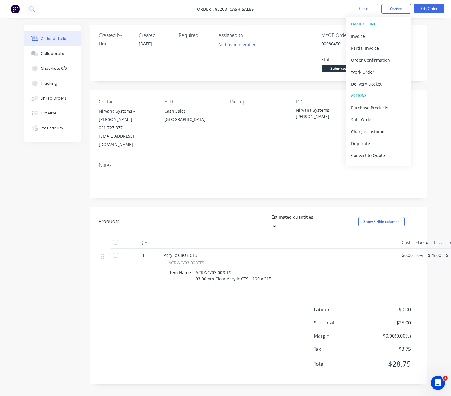
click at [39, 201] on div "Created by Lim Created 10/10/25 Required Assigned to Add team member MYOB Order…" at bounding box center [225, 209] width 403 height 368
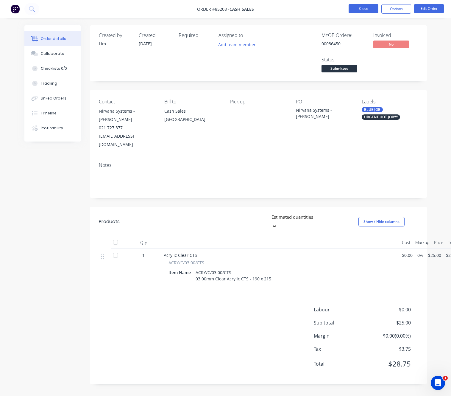
click at [367, 8] on button "Close" at bounding box center [364, 8] width 30 height 9
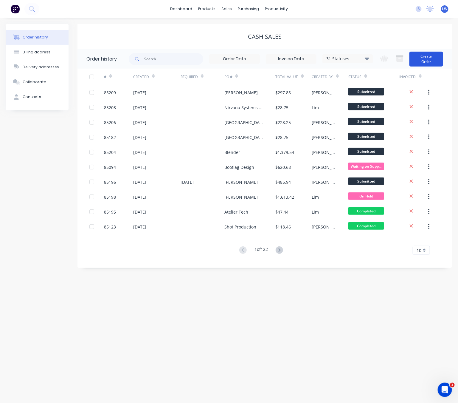
click at [431, 54] on button "Create Order" at bounding box center [426, 59] width 34 height 15
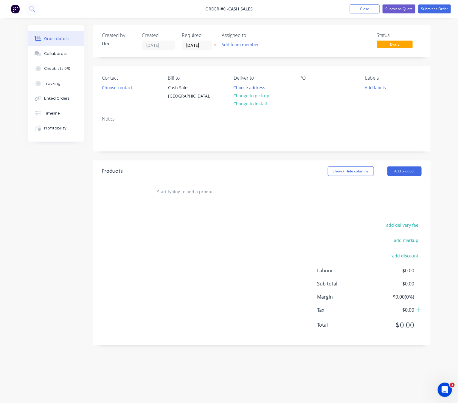
click at [214, 46] on icon "button" at bounding box center [215, 46] width 3 height 4
click at [119, 90] on button "Choose contact" at bounding box center [117, 87] width 37 height 8
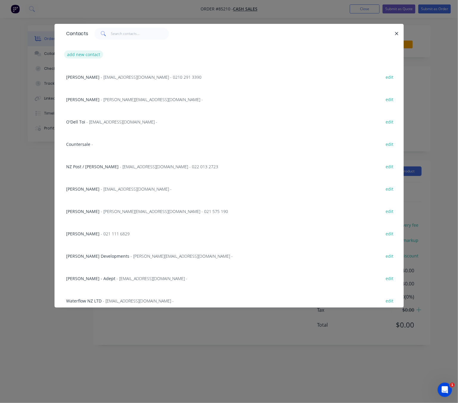
click at [87, 57] on button "add new contact" at bounding box center [83, 54] width 39 height 8
select select "NZ"
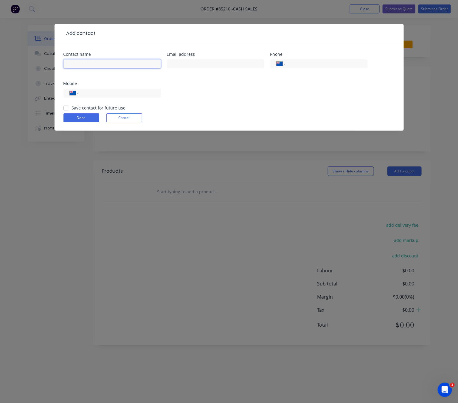
click at [86, 63] on input "text" at bounding box center [111, 63] width 97 height 9
type input "Inside Vision - Chris Wood"
click at [192, 67] on input "text" at bounding box center [215, 63] width 97 height 9
type input "chris@insidevision.co.nz"
click at [124, 92] on input "tel" at bounding box center [119, 93] width 72 height 7
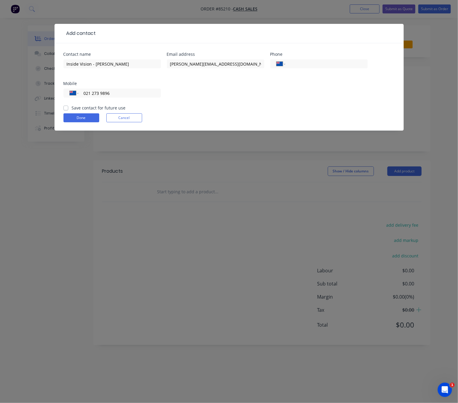
type input "021 273 9896"
click at [62, 108] on div "Contact name Inside Vision - Chris Wood Email address chris@insidevision.co.nz …" at bounding box center [229, 86] width 349 height 87
click at [72, 107] on label "Save contact for future use" at bounding box center [99, 108] width 54 height 6
click at [65, 107] on input "Save contact for future use" at bounding box center [65, 108] width 5 height 6
checkbox input "true"
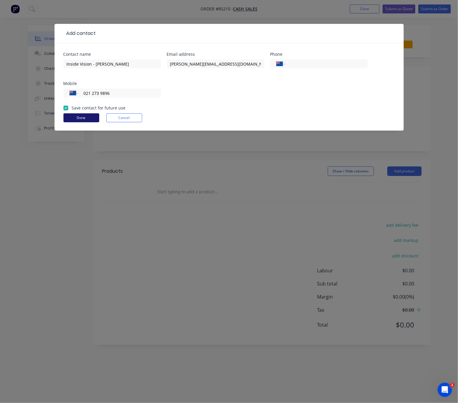
click at [78, 118] on button "Done" at bounding box center [81, 117] width 36 height 9
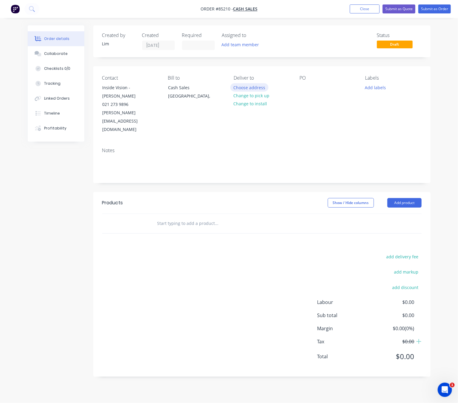
click at [253, 87] on button "Choose address" at bounding box center [249, 87] width 38 height 8
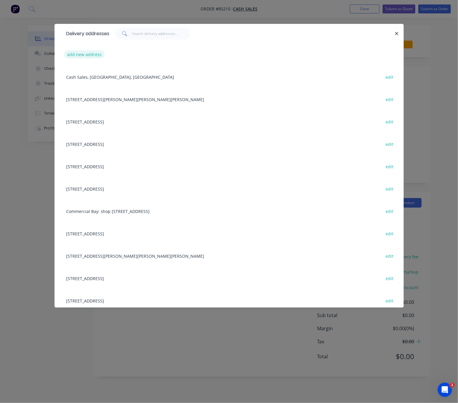
click at [91, 58] on button "add new address" at bounding box center [84, 54] width 41 height 8
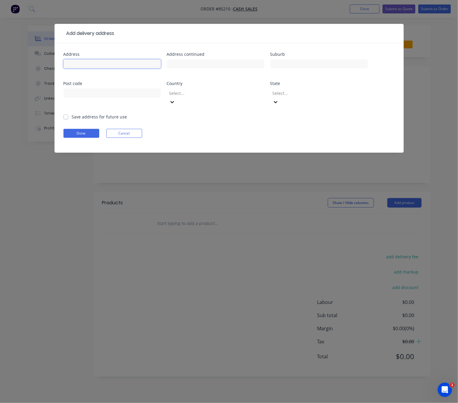
click at [91, 65] on input "text" at bounding box center [111, 63] width 97 height 9
drag, startPoint x: 83, startPoint y: 64, endPoint x: 74, endPoint y: 61, distance: 9.1
click at [53, 61] on div "Add delivery address Address 28 mar Address continued Suburb Post code Country …" at bounding box center [229, 201] width 458 height 403
paste input "aetai school road"
click at [76, 65] on input "28 maraetai school road" at bounding box center [111, 63] width 97 height 9
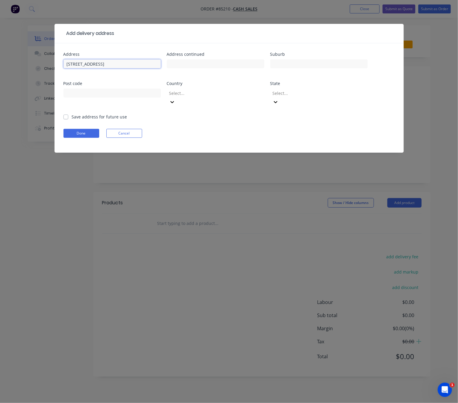
click at [93, 61] on input "28 Maraetai school road" at bounding box center [111, 63] width 97 height 9
click at [106, 63] on input "28 Maraetai School road" at bounding box center [111, 63] width 97 height 9
type input "28 Maraetai School Road"
click at [283, 65] on input "text" at bounding box center [318, 63] width 97 height 9
paste input "Maraetai 2018"
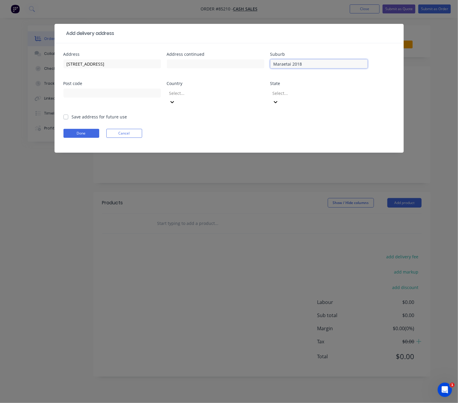
drag, startPoint x: 302, startPoint y: 62, endPoint x: 291, endPoint y: 61, distance: 11.6
click at [291, 61] on input "Maraetai 2018" at bounding box center [318, 63] width 97 height 9
type input "Maraetai"
click at [130, 95] on input "text" at bounding box center [111, 93] width 97 height 9
paste input "2018"
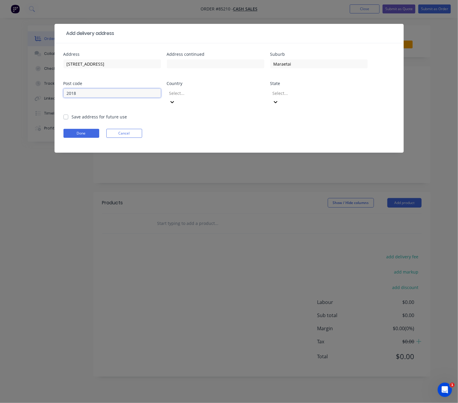
click at [69, 91] on input "2018" at bounding box center [111, 93] width 97 height 9
type input "2018"
click at [197, 94] on div at bounding box center [212, 92] width 86 height 7
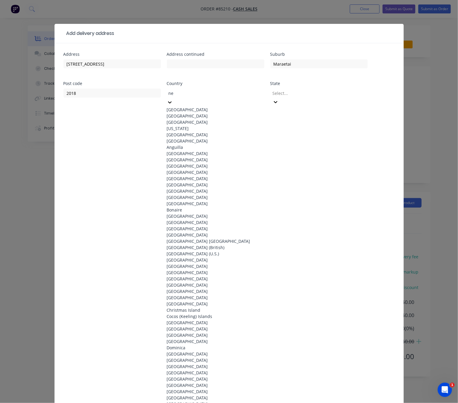
type input "new"
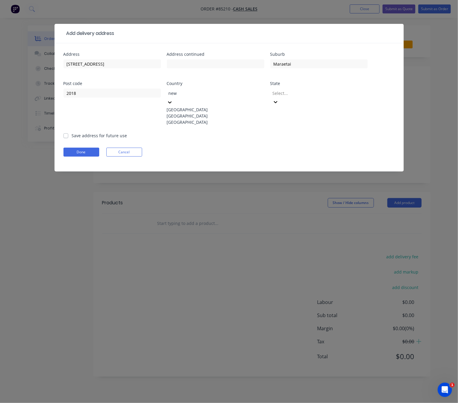
click at [209, 118] on div "New Zealand" at bounding box center [215, 116] width 97 height 6
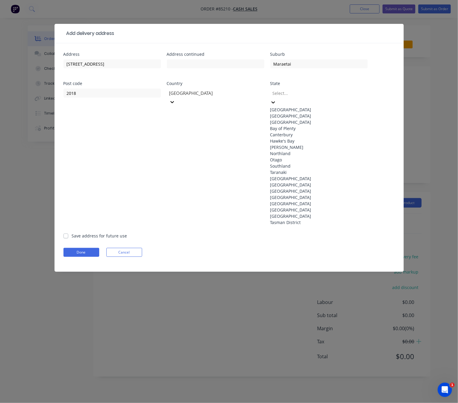
click at [321, 93] on div at bounding box center [315, 92] width 86 height 7
click at [315, 109] on div "North Island" at bounding box center [318, 109] width 97 height 6
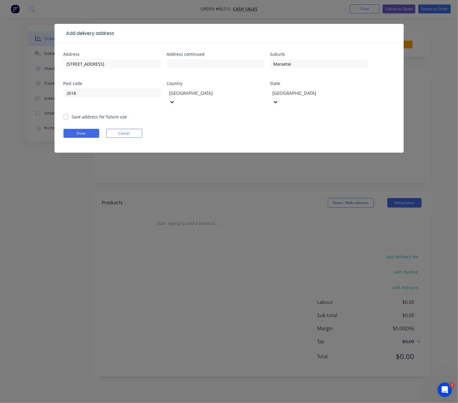
click at [72, 114] on label "Save address for future use" at bounding box center [99, 117] width 55 height 6
click at [64, 114] on input "Save address for future use" at bounding box center [65, 117] width 5 height 6
checkbox input "true"
click at [74, 131] on form "Address 28 Maraetai School Road Address continued Suburb Maraetai Post code 201…" at bounding box center [228, 102] width 331 height 100
click at [88, 129] on button "Done" at bounding box center [81, 133] width 36 height 9
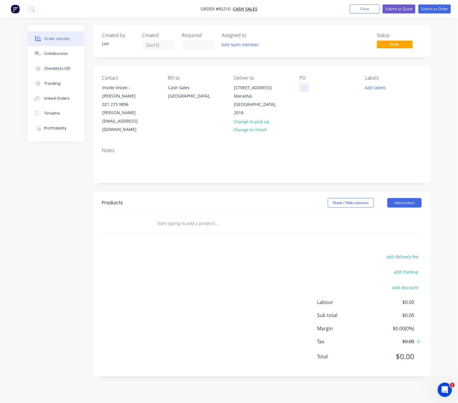
click at [306, 86] on div at bounding box center [305, 87] width 10 height 9
drag, startPoint x: 386, startPoint y: 87, endPoint x: 383, endPoint y: 87, distance: 3.3
click at [384, 87] on div "Add labels" at bounding box center [393, 87] width 56 height 8
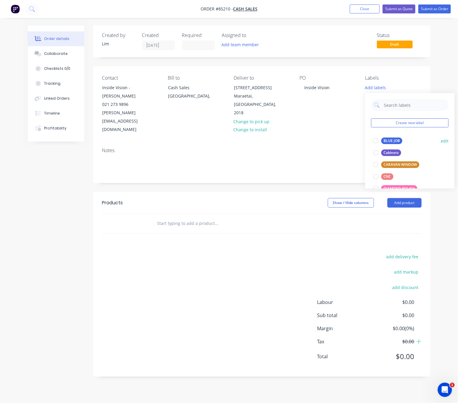
click at [397, 139] on div "BLUE JOB" at bounding box center [391, 140] width 21 height 7
click at [208, 252] on div "add delivery fee add markup add discount Labour $0.00 Sub total $0.00 Margin $0…" at bounding box center [261, 309] width 319 height 115
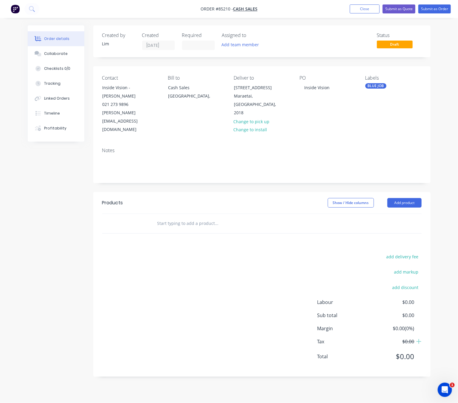
click at [184, 217] on input "text" at bounding box center [216, 223] width 119 height 12
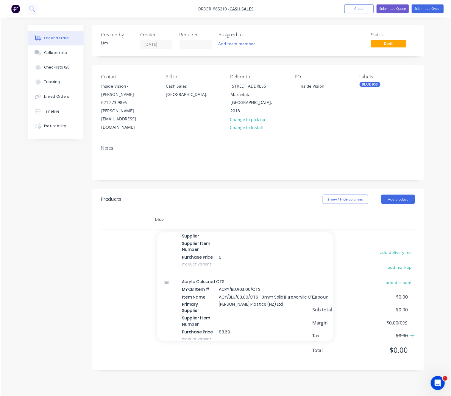
scroll to position [134, 0]
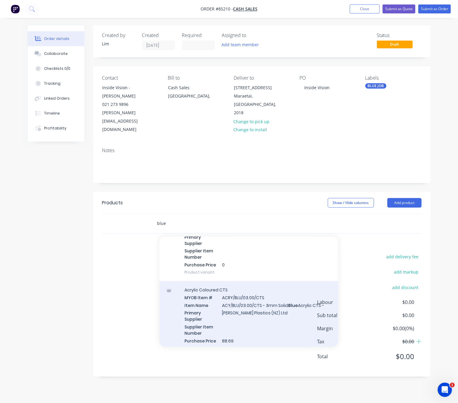
type input "blue"
click at [298, 306] on div "Acrylic Coloured CTS MYOB Item # ACRY/BLU/03.00/CTS Item Name ACY/BLU/03.00/CTS…" at bounding box center [248, 319] width 179 height 76
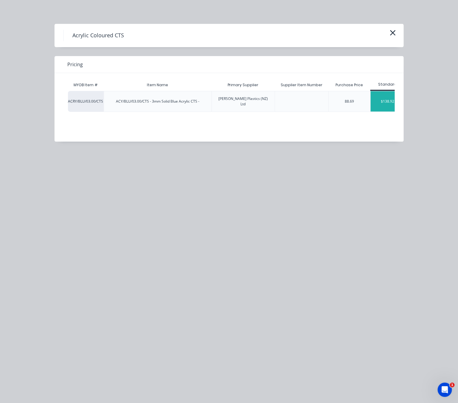
click at [384, 94] on div "$138.92" at bounding box center [388, 101] width 34 height 20
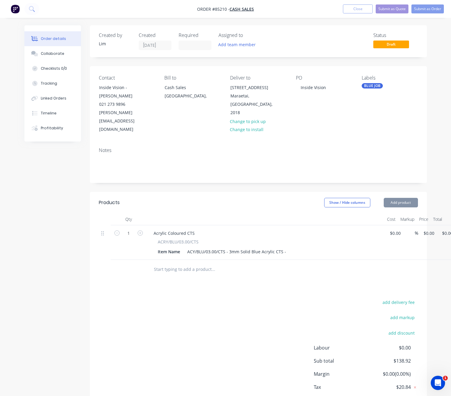
type input "$138.92"
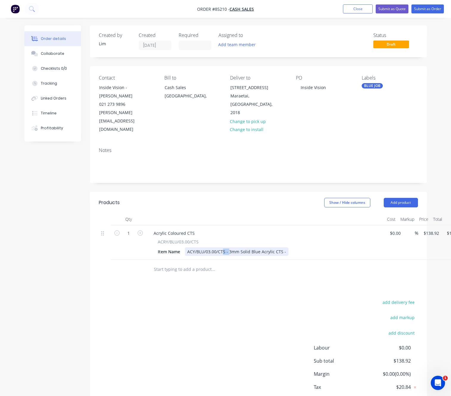
drag, startPoint x: 229, startPoint y: 235, endPoint x: 224, endPoint y: 235, distance: 5.4
click at [224, 247] on div "ACY/BLU/03.00/CTS - 3mm Solid Blue Acrylic CTS -" at bounding box center [237, 251] width 104 height 9
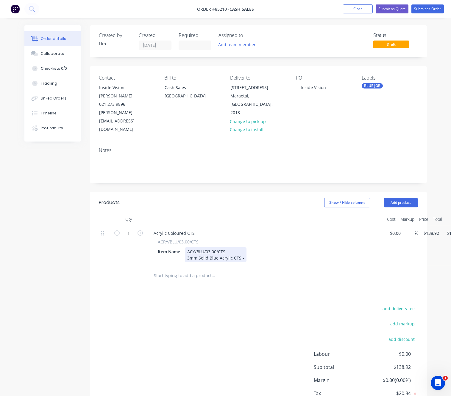
click at [244, 247] on div "ACY/BLU/03.00/CTS 3mm Solid Blue Acrylic CTS -" at bounding box center [216, 254] width 62 height 15
click at [171, 314] on div "add delivery fee add markup add discount Labour $0.00 Sub total $138.92 Margin …" at bounding box center [258, 362] width 319 height 115
click at [191, 270] on input "text" at bounding box center [213, 276] width 119 height 12
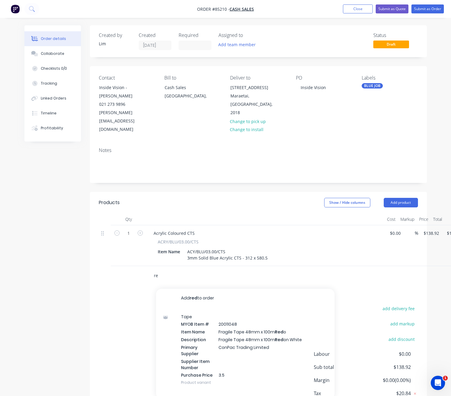
type input "r"
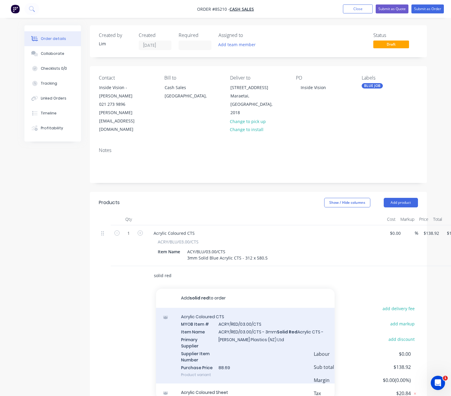
type input "solid red"
click at [280, 342] on div "Acrylic Coloured CTS MYOB Item # ACRY/RED/03.00/CTS Item Name ACRY/RED/03.00/CT…" at bounding box center [245, 346] width 179 height 76
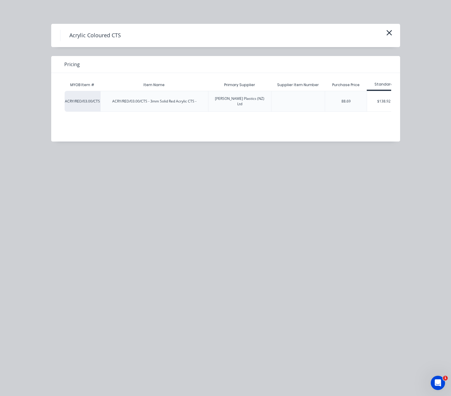
drag, startPoint x: 381, startPoint y: 101, endPoint x: 324, endPoint y: 165, distance: 85.5
click at [381, 101] on div "$138.92" at bounding box center [384, 101] width 34 height 20
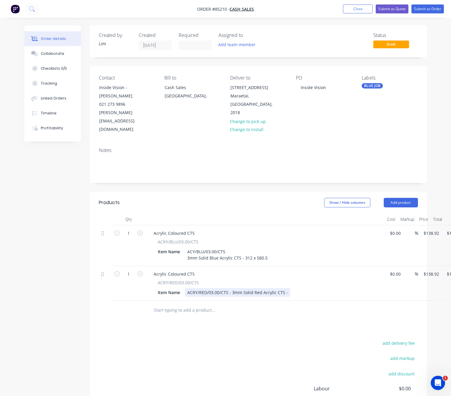
click at [232, 288] on div "ACRY/RED/03.00/CTS - 3mm Solid Red Acrylic CTS -" at bounding box center [237, 292] width 105 height 9
click at [242, 288] on div "ACRY/RED/03.00/CTS 3mm Solid Red Acrylic CTS -" at bounding box center [215, 295] width 60 height 15
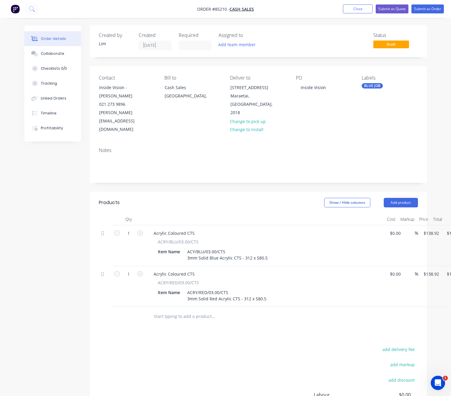
click at [225, 325] on div "Products Show / Hide columns Add product Qty Cost Markup Price Total 1 Acrylic …" at bounding box center [258, 330] width 337 height 277
click at [196, 311] on input "text" at bounding box center [213, 317] width 119 height 12
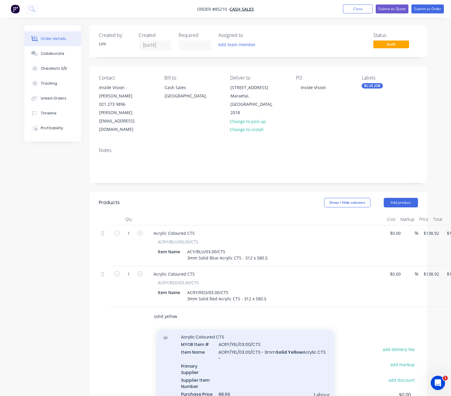
scroll to position [0, 0]
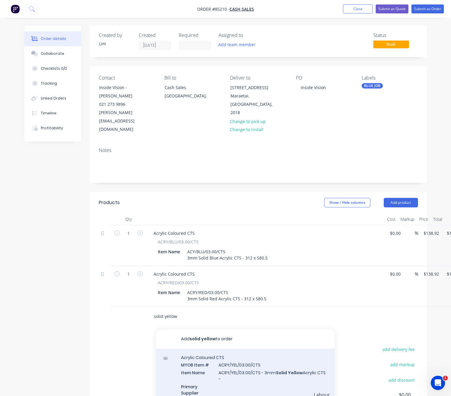
type input "solid yellow"
click at [292, 370] on div "Acrylic Coloured CTS MYOB Item # ACRY/YEL/03.00/CTS Item Name ACRY/YEL/03.00/CT…" at bounding box center [245, 390] width 179 height 82
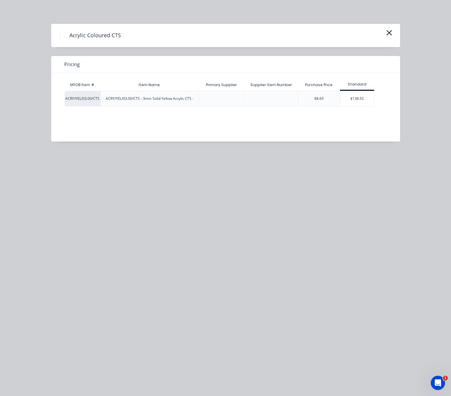
click at [357, 97] on div "$138.92" at bounding box center [358, 98] width 34 height 15
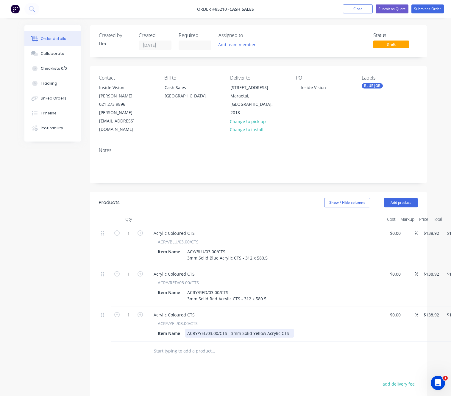
click at [231, 329] on div "ACRY/YEL/03.00/CTS - 3mm Solid Yellow Acrylic CTS -" at bounding box center [239, 333] width 109 height 9
click at [247, 329] on div "ACRY/YEL/03.00/CTS 3mm Solid Yellow Acrylic CTS -" at bounding box center [218, 336] width 66 height 15
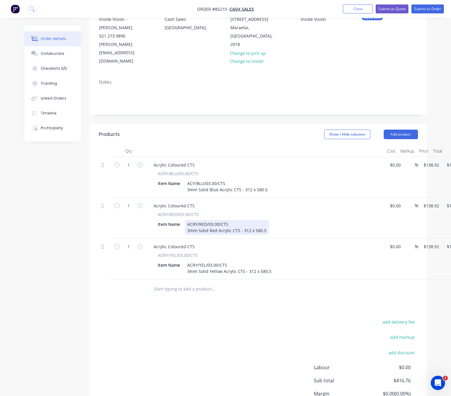
scroll to position [108, 0]
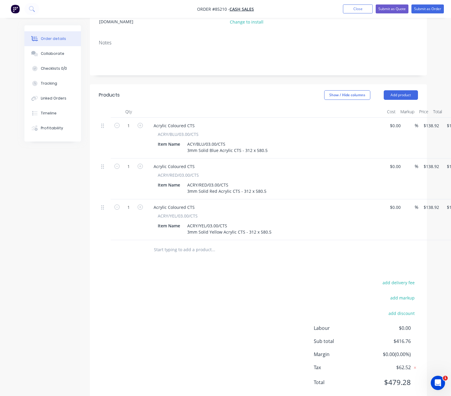
click at [200, 244] on input "text" at bounding box center [213, 250] width 119 height 12
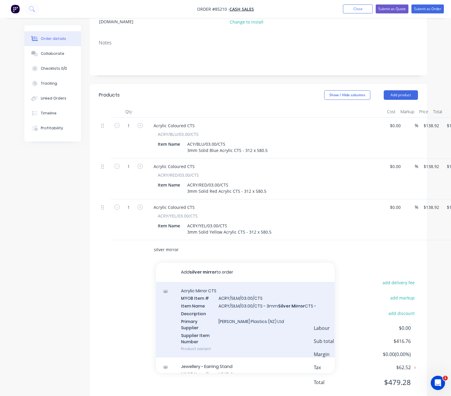
type input "silver mirror"
click at [255, 300] on div "Acrylic Mirror CTS MYOB Item # ACRY/SILM/03.00/CTS Item Name ACRY/SILM/03.00/CT…" at bounding box center [245, 320] width 179 height 76
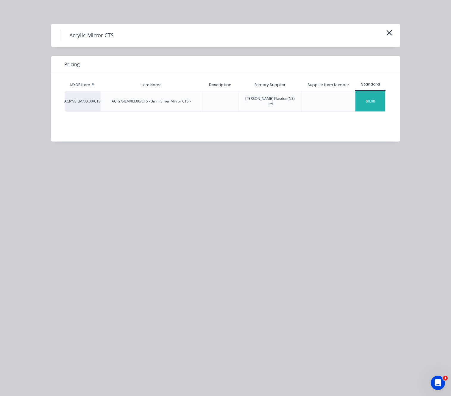
click at [378, 101] on div "$0.00" at bounding box center [371, 101] width 30 height 20
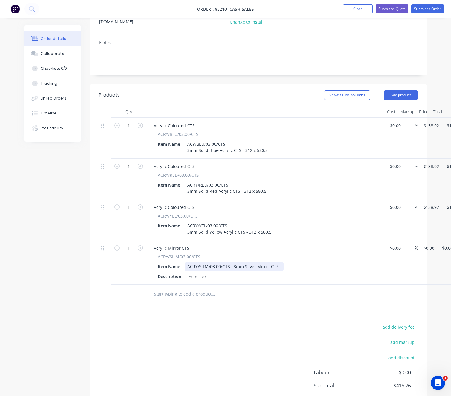
click at [233, 262] on div "ACRY/SILM/03.00/CTS - 3mm Silver Mirror CTS -" at bounding box center [234, 266] width 99 height 9
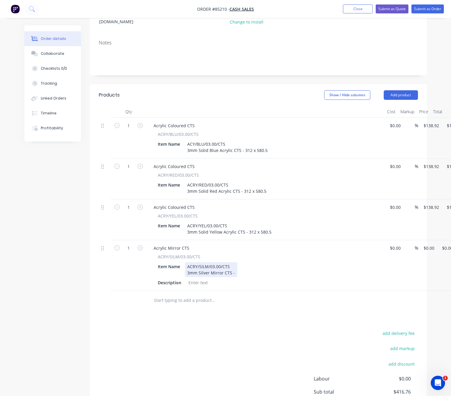
click at [235, 262] on div "ACRY/SILM/03.00/CTS 3mm Silver Mirror CTS -" at bounding box center [211, 269] width 52 height 15
click at [216, 329] on div "add delivery fee add markup add discount Labour $0.00 Sub total $416.76 Margin …" at bounding box center [258, 386] width 319 height 115
drag, startPoint x: 257, startPoint y: 257, endPoint x: 178, endPoint y: 256, distance: 78.4
click at [178, 262] on div "Item Name ACRY/SILM/03.00/CTS 3mm Silver Mirror CTS - 312 x 580.5" at bounding box center [265, 269] width 218 height 15
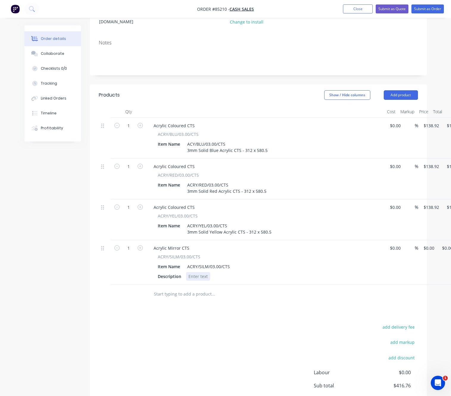
click at [200, 272] on div at bounding box center [198, 276] width 24 height 9
paste div
click at [190, 331] on div "add delivery fee add markup add discount Labour $0.00 Sub total $416.76 Margin …" at bounding box center [258, 380] width 319 height 115
click at [181, 288] on input "text" at bounding box center [213, 294] width 119 height 12
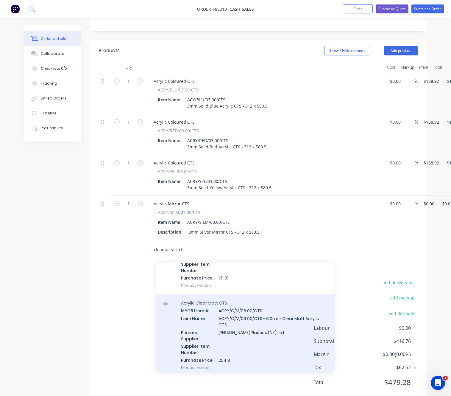
scroll to position [205, 0]
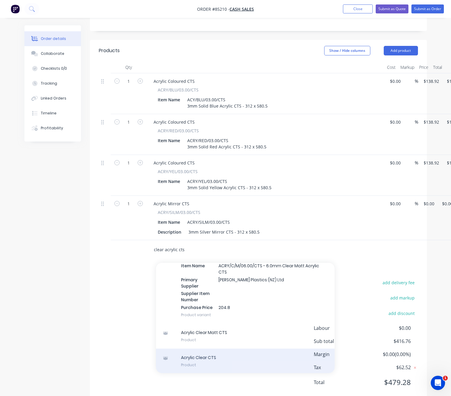
type input "clear acrylic cts"
click at [237, 349] on div "Acrylic Clear CTS Product" at bounding box center [245, 361] width 179 height 25
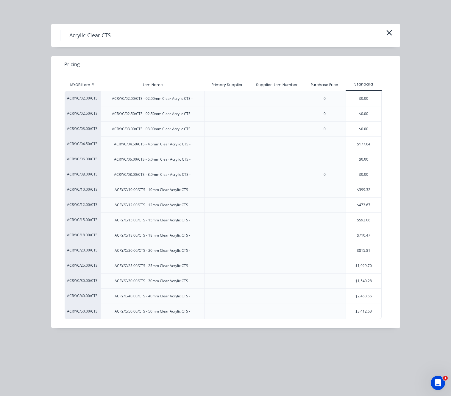
click at [378, 142] on div "$177.64" at bounding box center [364, 144] width 36 height 15
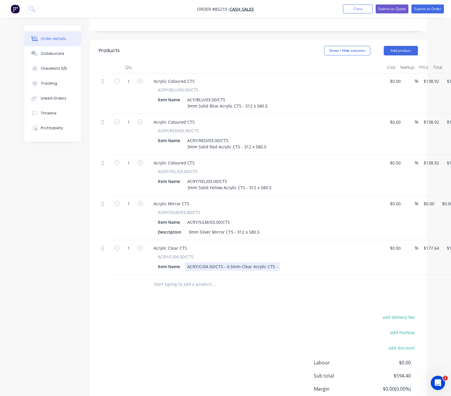
click at [226, 262] on div "ACRY/C/04.50/CTS - 4.5mm Clear Acrylic CTS -" at bounding box center [232, 266] width 95 height 9
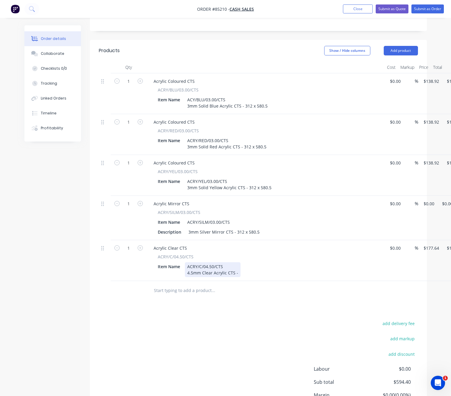
click at [237, 262] on div "ACRY/C/04.50/CTS 4.5mm Clear Acrylic CTS -" at bounding box center [213, 269] width 56 height 15
click at [214, 319] on div "add delivery fee add markup add discount Labour $0.00 Sub total $594.40 Margin …" at bounding box center [258, 376] width 319 height 115
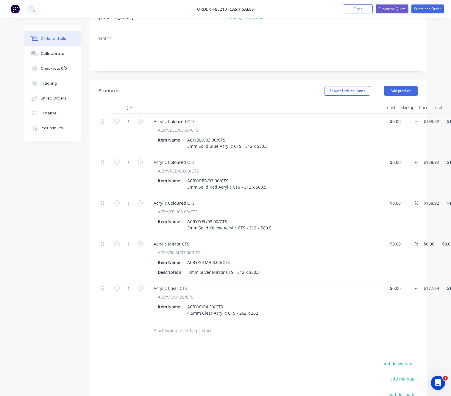
scroll to position [63, 0]
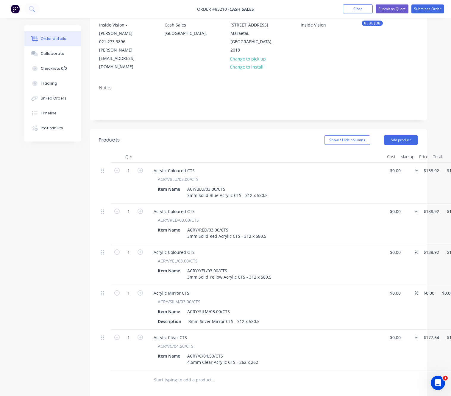
click at [202, 374] on input "text" at bounding box center [213, 380] width 119 height 12
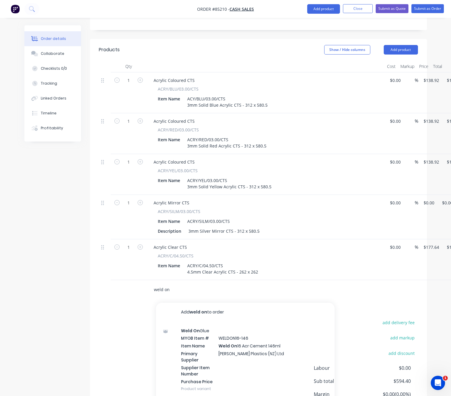
scroll to position [193, 0]
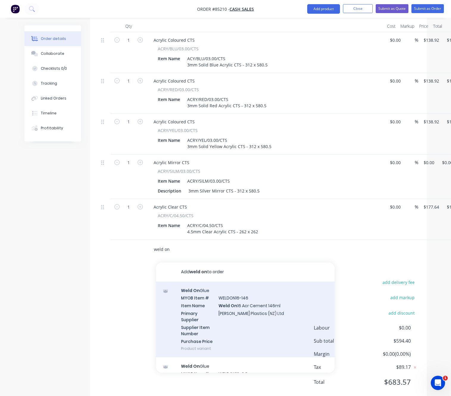
type input "weld on"
click at [277, 308] on div "Weld On Glue MYOB Item # WELDON16-146 Item Name Weld On 16 Acr Cement 146ml Pri…" at bounding box center [245, 320] width 179 height 76
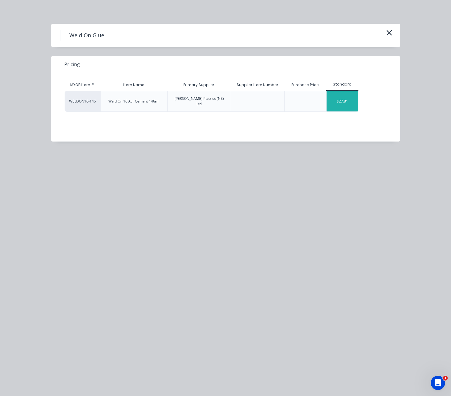
click at [352, 101] on div "$27.81" at bounding box center [343, 101] width 32 height 20
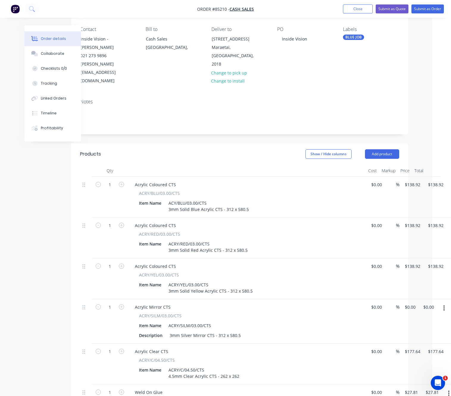
scroll to position [49, 29]
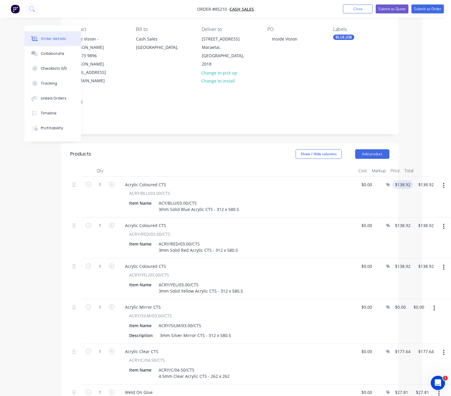
click at [404, 180] on input "$138.92" at bounding box center [404, 184] width 18 height 9
type input "$14.94"
click at [35, 209] on div "Created by Lim Created 10/10/25 Required Assigned to Add team member Status Dra…" at bounding box center [197, 284] width 403 height 614
click at [407, 221] on input "138.92" at bounding box center [404, 225] width 18 height 9
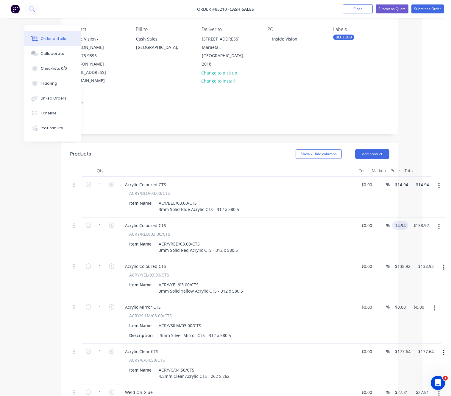
type input "$14.94"
click at [55, 236] on div "Created by Lim Created 10/10/25 Required Assigned to Add team member Status Dra…" at bounding box center [197, 284] width 403 height 614
click at [410, 262] on input "138.92" at bounding box center [404, 266] width 18 height 9
type input "$14.94"
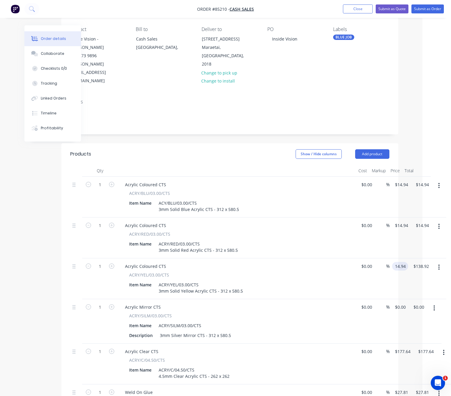
type input "$14.94"
click at [28, 278] on div "Created by Lim Created 10/10/25 Required Assigned to Add team member Status Dra…" at bounding box center [197, 284] width 403 height 614
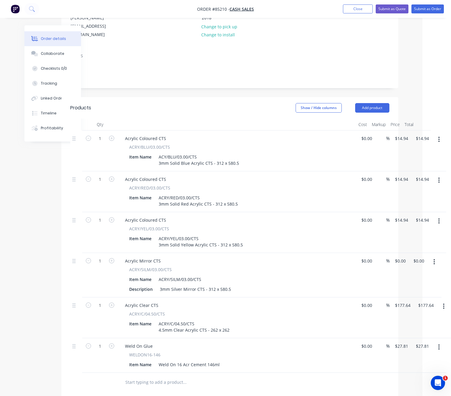
scroll to position [138, 29]
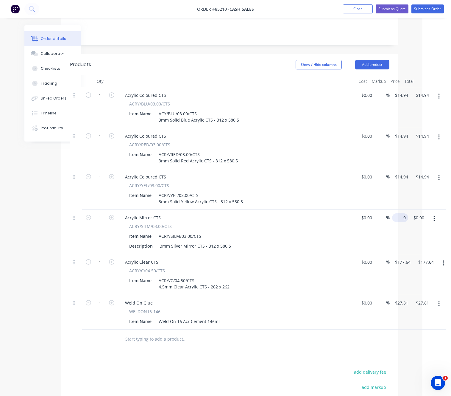
click at [401, 213] on input "0" at bounding box center [402, 217] width 14 height 9
type input "$38.30"
click at [258, 350] on div "Products Show / Hide columns Add product Qty Cost Markup Price Total 1 Acrylic …" at bounding box center [229, 273] width 337 height 438
drag, startPoint x: 223, startPoint y: 271, endPoint x: 226, endPoint y: 273, distance: 3.9
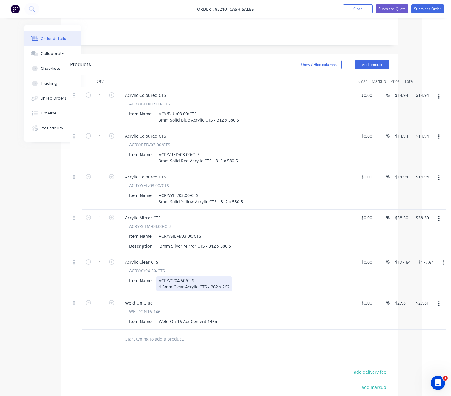
click at [223, 276] on div "ACRY/C/04.50/CTS 4.5mm Clear Acrylic CTS - 262 x 262" at bounding box center [194, 283] width 76 height 15
click at [406, 299] on input "27.81" at bounding box center [403, 303] width 16 height 9
type input "$17.37"
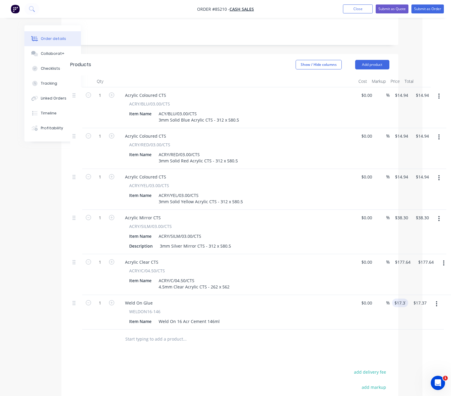
click at [404, 258] on input "177.64" at bounding box center [405, 262] width 16 height 9
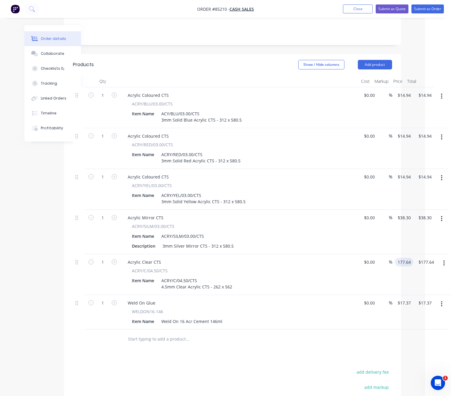
scroll to position [138, 24]
type input "$17.37"
click at [447, 299] on button "button" at bounding box center [444, 304] width 14 height 11
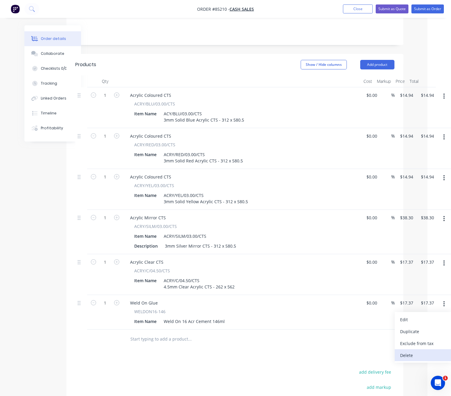
click at [426, 351] on div "Delete" at bounding box center [424, 355] width 46 height 9
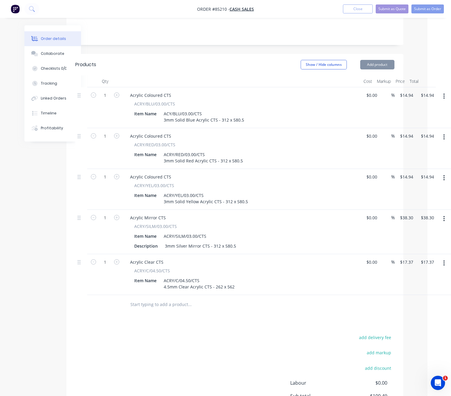
click at [151, 299] on input "text" at bounding box center [189, 305] width 119 height 12
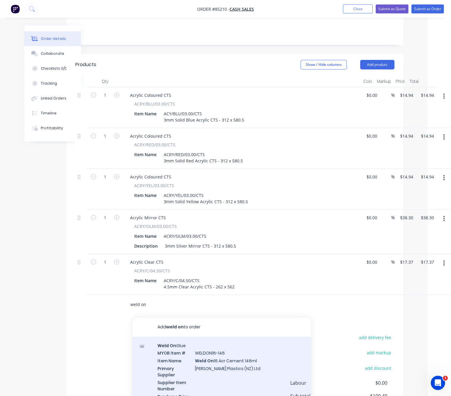
type input "weld on"
click at [252, 348] on div "Weld On Glue MYOB Item # WELDON16-146 Item Name Weld On 16 Acr Cement 146ml Pri…" at bounding box center [222, 375] width 179 height 76
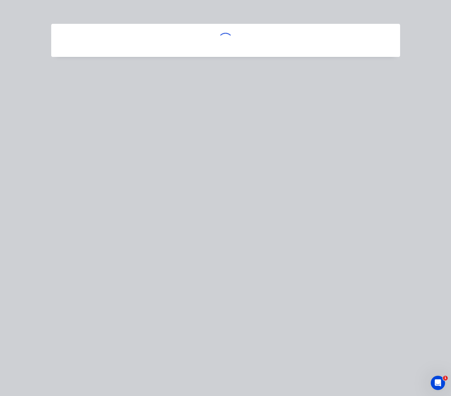
scroll to position [138, 20]
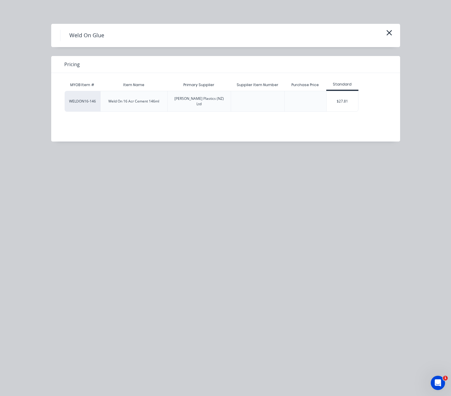
click at [356, 100] on div "$27.81" at bounding box center [343, 101] width 32 height 20
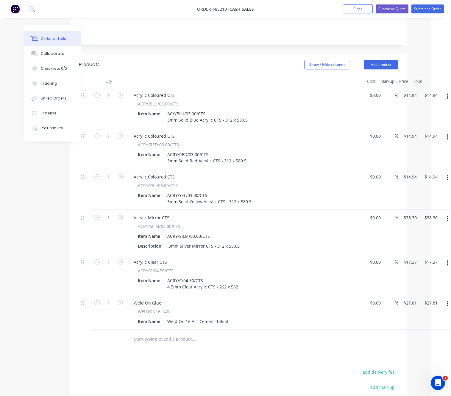
click at [218, 337] on div "Products Show / Hide columns Add product Qty Cost Markup Price Total 1 Acrylic …" at bounding box center [238, 273] width 337 height 438
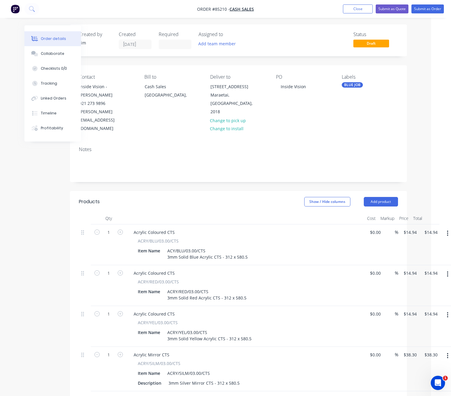
scroll to position [0, 20]
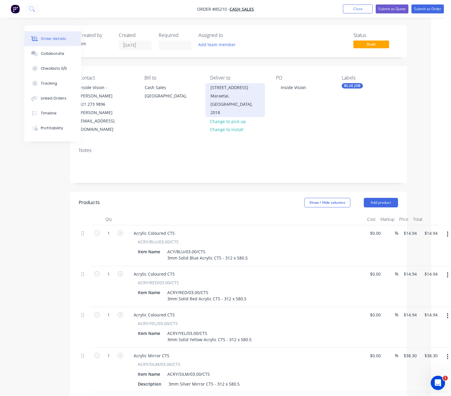
drag, startPoint x: 213, startPoint y: 88, endPoint x: 261, endPoint y: 91, distance: 48.1
click at [261, 91] on div "28 Maraetai School Road Maraetai, North Island, 2018" at bounding box center [236, 100] width 60 height 34
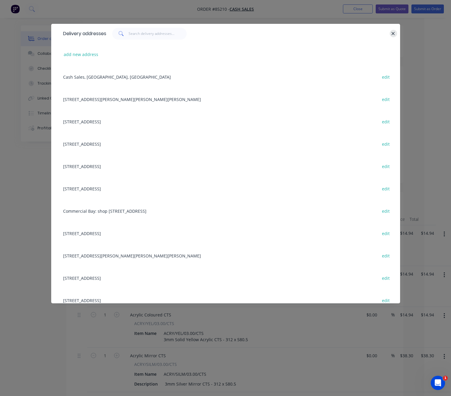
click at [394, 35] on icon "button" at bounding box center [394, 33] width 4 height 5
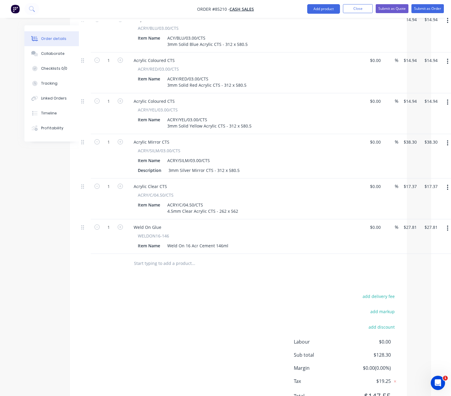
scroll to position [224, 20]
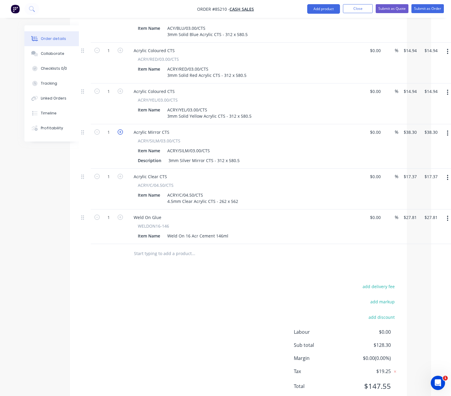
click at [121, 129] on icon "button" at bounding box center [120, 131] width 5 height 5
type input "2"
type input "$76.60"
click at [121, 129] on icon "button" at bounding box center [120, 131] width 5 height 5
type input "3"
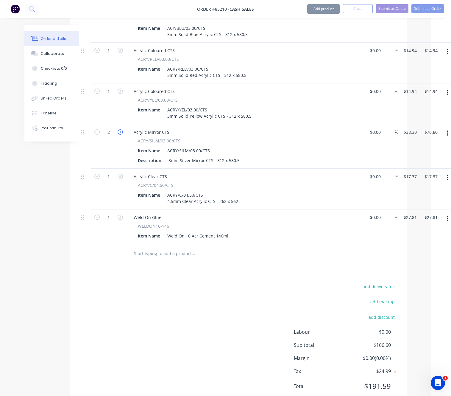
type input "$114.90"
click at [196, 283] on div "add delivery fee add markup add discount Labour $0.00 Sub total $204.90 Margin …" at bounding box center [238, 340] width 319 height 115
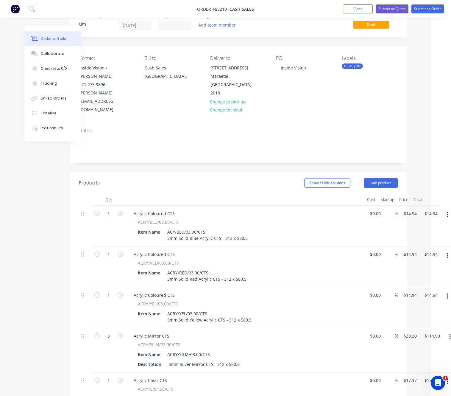
scroll to position [0, 20]
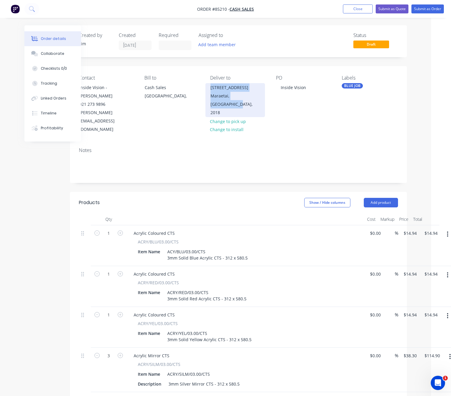
drag, startPoint x: 210, startPoint y: 87, endPoint x: 263, endPoint y: 94, distance: 54.1
click at [263, 94] on div "28 Maraetai School Road Maraetai, North Island, 2018" at bounding box center [236, 100] width 60 height 34
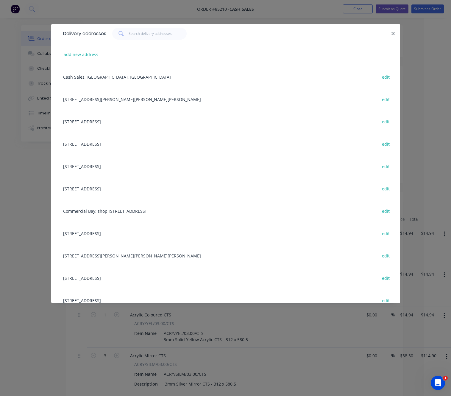
click at [394, 36] on icon "button" at bounding box center [394, 33] width 4 height 5
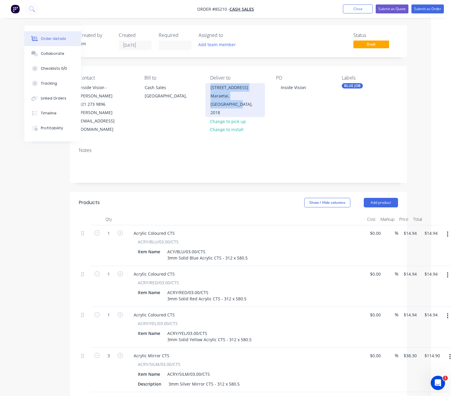
copy div "28 Maraetai School Road Maraetai, North Island,"
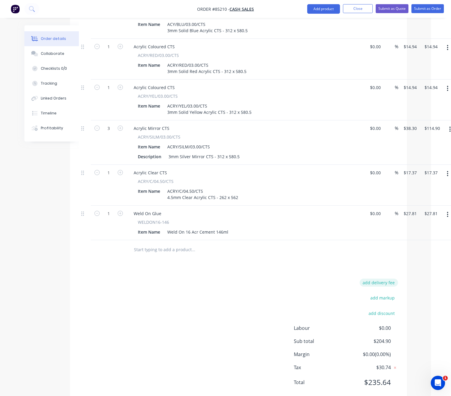
click at [383, 279] on button "add delivery fee" at bounding box center [379, 283] width 38 height 8
type input "10.52"
click at [233, 280] on div "Delivery fee Delivery fee Delivery fee name (Optional) 10.52 10.52 $0 add marku…" at bounding box center [238, 337] width 319 height 114
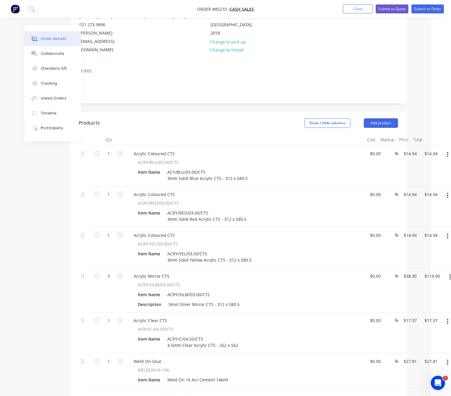
scroll to position [0, 20]
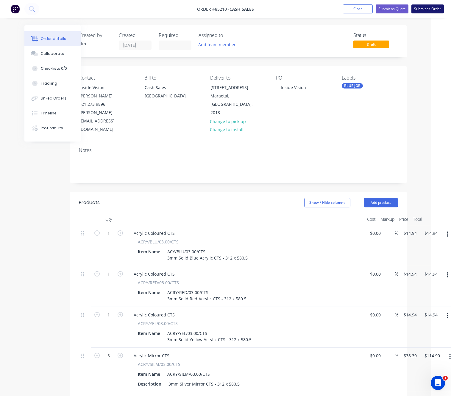
click at [423, 10] on button "Submit as Order" at bounding box center [428, 8] width 32 height 9
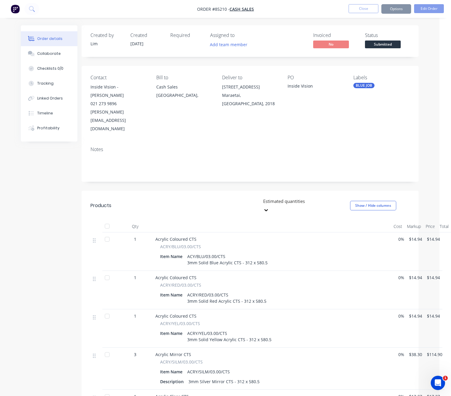
scroll to position [0, 0]
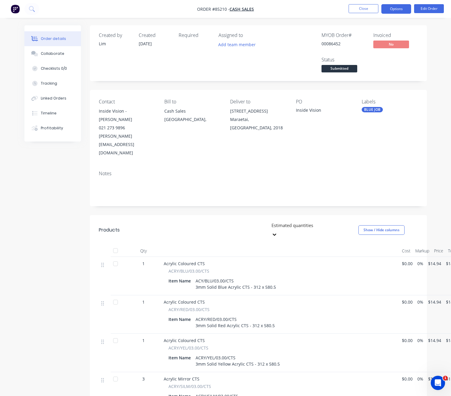
click at [398, 9] on button "Options" at bounding box center [397, 9] width 30 height 10
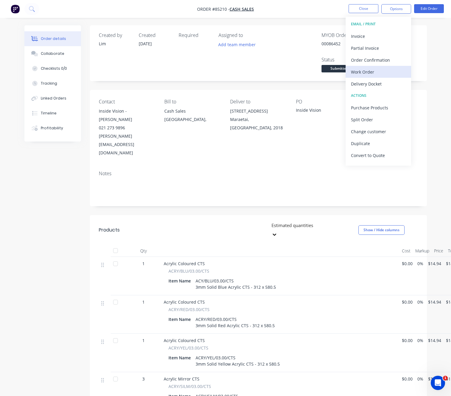
click at [379, 70] on div "Work Order" at bounding box center [378, 72] width 55 height 9
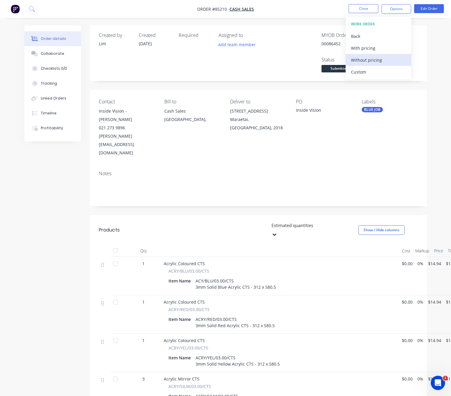
click at [378, 56] on div "Without pricing" at bounding box center [378, 60] width 55 height 9
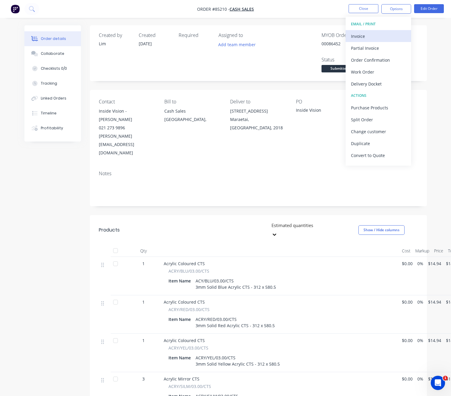
click at [377, 34] on div "Invoice" at bounding box center [378, 36] width 55 height 9
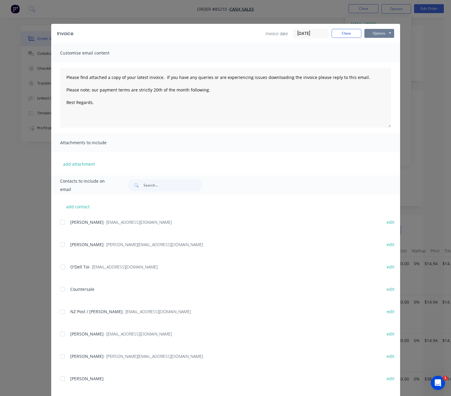
click at [380, 36] on button "Options" at bounding box center [380, 33] width 30 height 9
click at [388, 40] on button "Preview" at bounding box center [384, 44] width 38 height 10
click at [339, 33] on button "Close" at bounding box center [347, 33] width 30 height 9
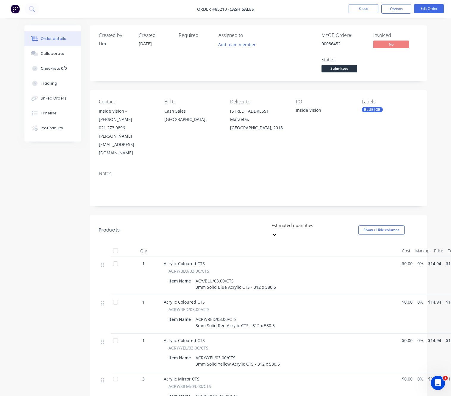
click at [347, 72] on span "Submitted" at bounding box center [340, 68] width 36 height 7
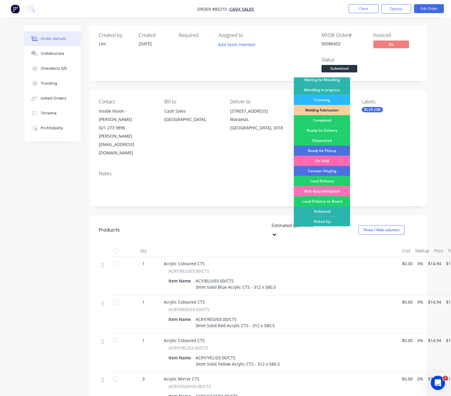
click at [327, 159] on div "On Hold" at bounding box center [322, 161] width 56 height 10
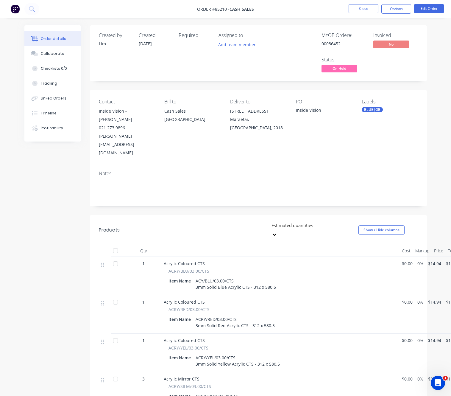
click at [38, 231] on div "Created by Lim Created 10/10/25 Required Assigned to Add team member MYOB Order…" at bounding box center [225, 314] width 403 height 579
click at [366, 12] on button "Close" at bounding box center [364, 8] width 30 height 9
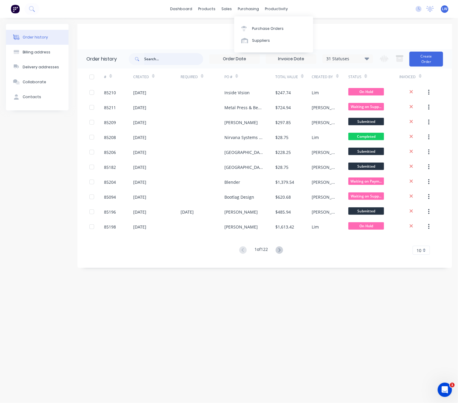
click at [176, 62] on input "text" at bounding box center [173, 59] width 59 height 12
type input "86450"
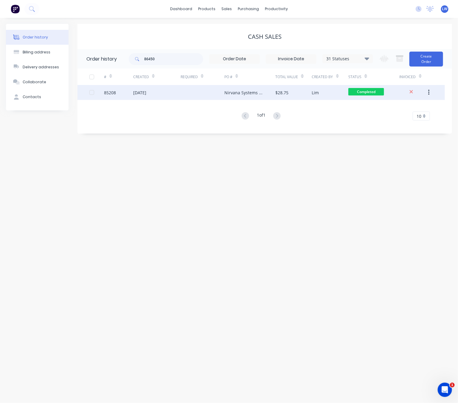
click at [240, 92] on div "Nirvana Systems - [PERSON_NAME]" at bounding box center [243, 92] width 39 height 6
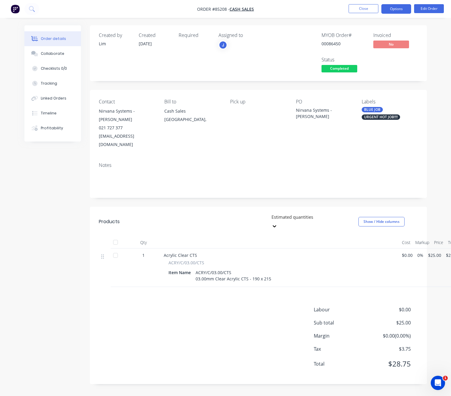
click at [396, 10] on button "Options" at bounding box center [397, 9] width 30 height 10
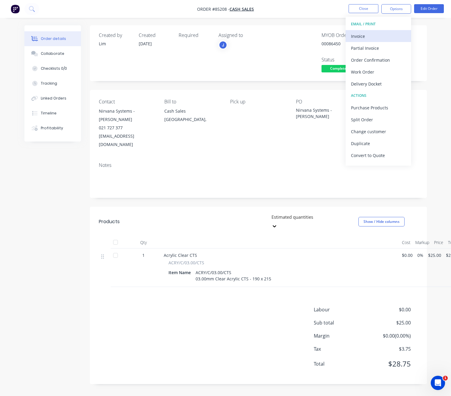
click at [380, 37] on div "Invoice" at bounding box center [378, 36] width 55 height 9
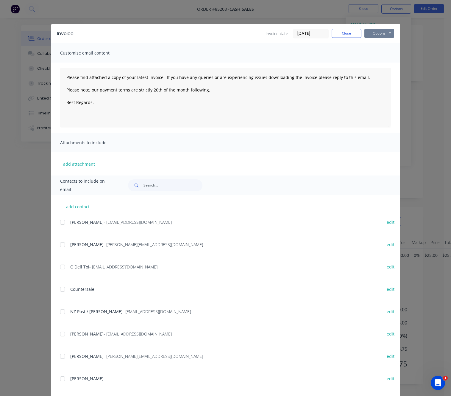
click at [380, 32] on button "Options" at bounding box center [380, 33] width 30 height 9
click at [383, 42] on button "Preview" at bounding box center [384, 44] width 38 height 10
click at [352, 32] on button "Close" at bounding box center [347, 33] width 30 height 9
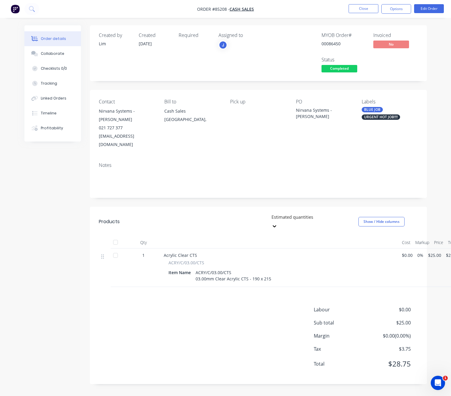
click at [333, 72] on span "Completed" at bounding box center [340, 68] width 36 height 7
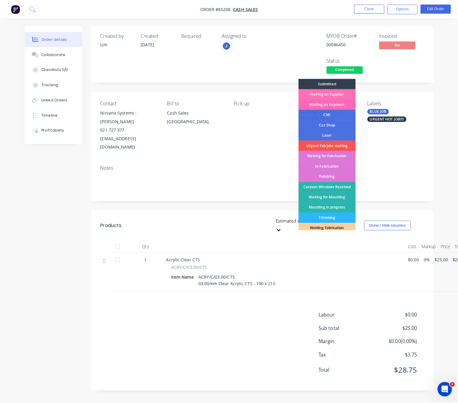
scroll to position [89, 0]
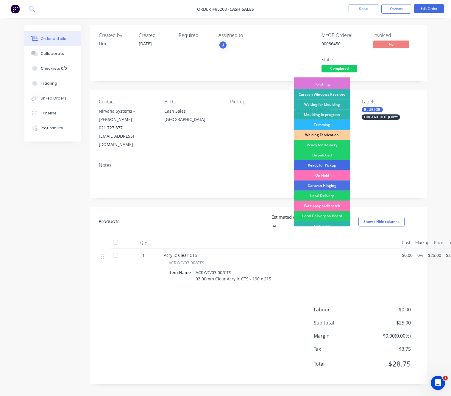
click at [343, 162] on div "Ready for Pickup" at bounding box center [322, 165] width 56 height 10
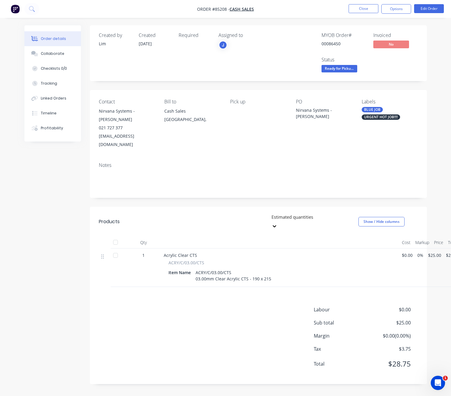
click at [45, 234] on div "Created by Lim Created 10/10/25 Required Assigned to J MYOB Order # 00086450 In…" at bounding box center [225, 209] width 403 height 368
click at [375, 6] on button "Close" at bounding box center [364, 8] width 30 height 9
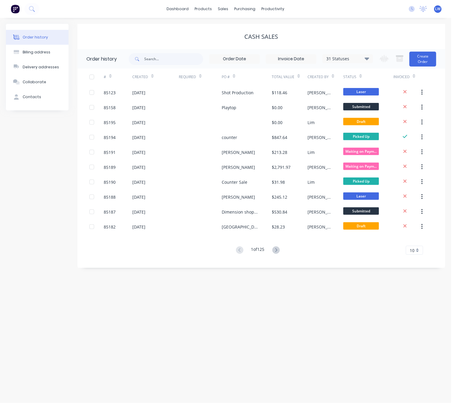
click at [50, 200] on div "Order history Billing address Delivery addresses Collaborate Contacts" at bounding box center [37, 146] width 63 height 244
click at [180, 56] on input "text" at bounding box center [173, 59] width 59 height 12
click at [181, 60] on input "text" at bounding box center [173, 59] width 59 height 12
type input "86397"
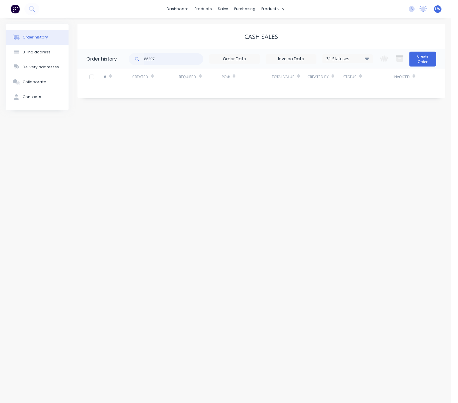
click at [188, 63] on input "86397" at bounding box center [173, 59] width 59 height 12
drag, startPoint x: 219, startPoint y: 15, endPoint x: 226, endPoint y: 10, distance: 7.7
click at [219, 14] on div "dashboard products sales purchasing productivity dashboard products Product Cat…" at bounding box center [225, 9] width 451 height 18
click at [226, 10] on div "sales" at bounding box center [223, 8] width 16 height 9
click at [231, 27] on div at bounding box center [227, 28] width 9 height 5
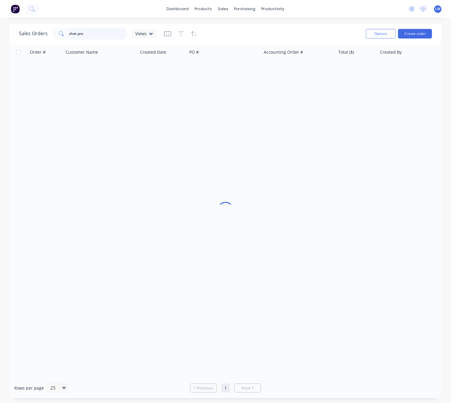
click at [96, 37] on input "shot pro" at bounding box center [98, 34] width 58 height 12
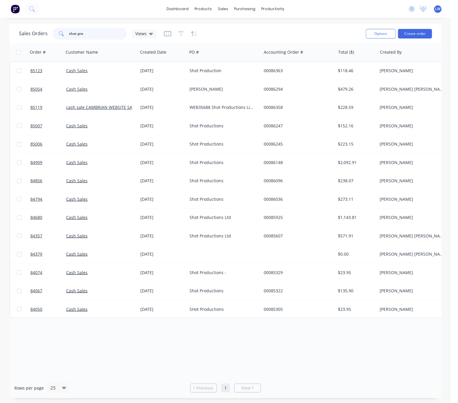
drag, startPoint x: 61, startPoint y: 34, endPoint x: 21, endPoint y: 36, distance: 40.3
click at [25, 34] on div "Sales Orders shot pro Views" at bounding box center [88, 34] width 138 height 12
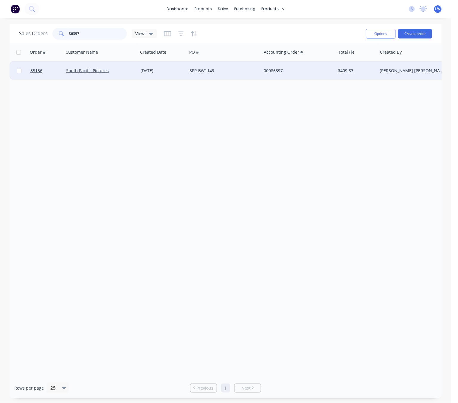
type input "86397"
click at [181, 71] on div "[DATE]" at bounding box center [162, 71] width 44 height 6
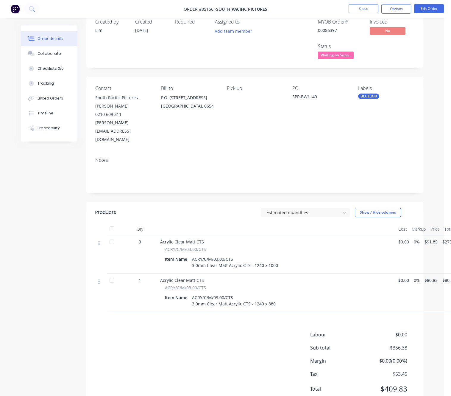
scroll to position [19, 0]
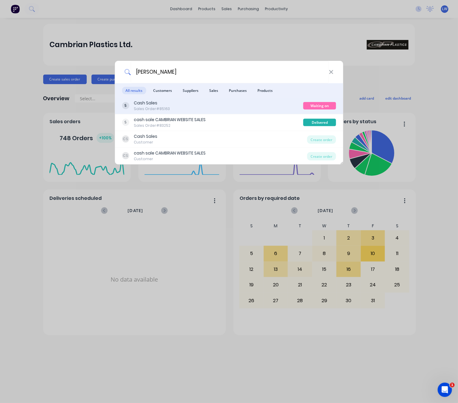
type input "[PERSON_NAME]"
click at [244, 107] on div "Cash Sales Sales Order #85163" at bounding box center [212, 106] width 181 height 12
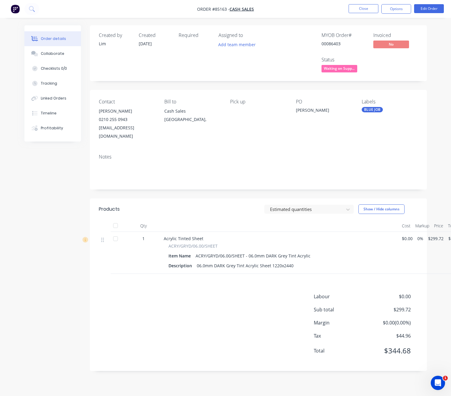
click at [27, 231] on div "Created by [PERSON_NAME] Created [DATE] Required Assigned to Add team member MY…" at bounding box center [225, 202] width 403 height 355
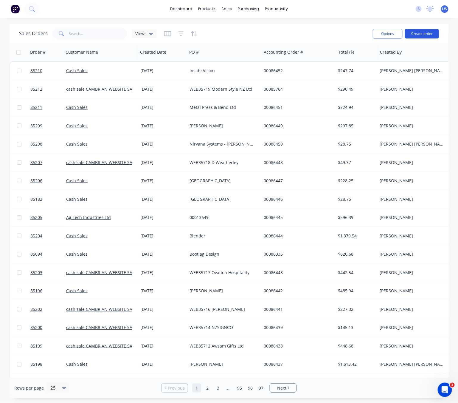
click at [417, 38] on button "Create order" at bounding box center [422, 34] width 34 height 10
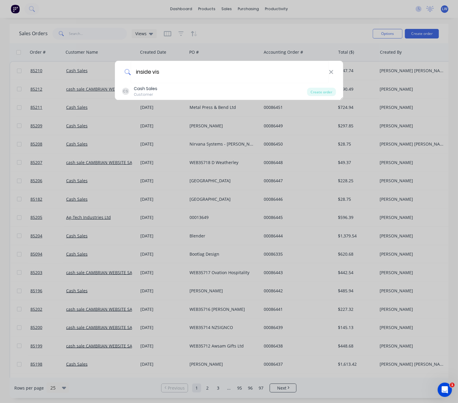
type input "inside vis"
click at [331, 75] on div "inside vis" at bounding box center [229, 72] width 229 height 22
click at [331, 72] on icon at bounding box center [331, 72] width 5 height 7
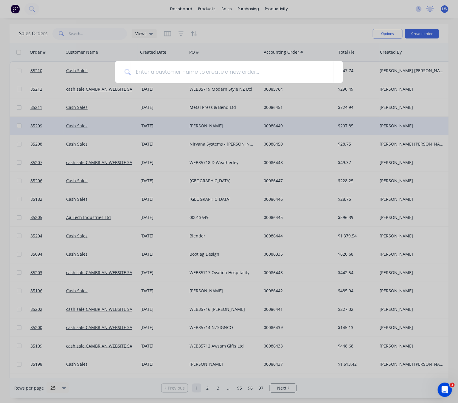
drag, startPoint x: 273, startPoint y: 131, endPoint x: 275, endPoint y: 122, distance: 9.1
click at [273, 131] on div at bounding box center [229, 201] width 458 height 403
